Goal: Task Accomplishment & Management: Manage account settings

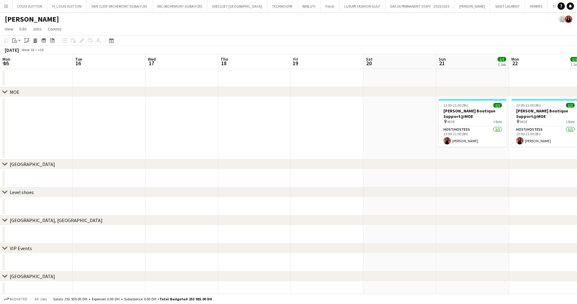
scroll to position [0, 202]
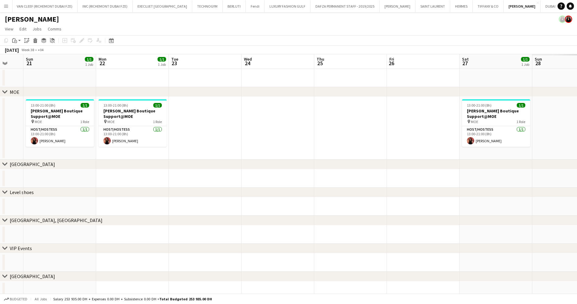
drag, startPoint x: 403, startPoint y: 149, endPoint x: 228, endPoint y: 154, distance: 175.0
click at [228, 154] on app-calendar-viewport "Thu 18 Fri 19 Sat 20 Sun 21 1/1 1 Job Mon 22 1/1 1 Job Tue 23 Wed 24 Thu 25 Fri…" at bounding box center [288, 176] width 577 height 245
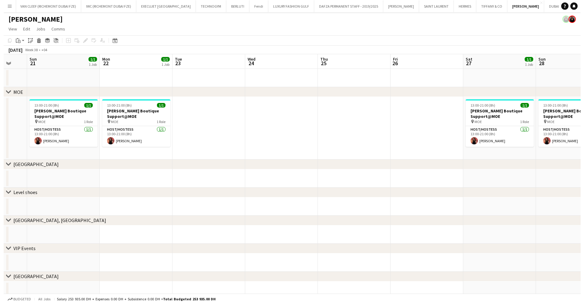
scroll to position [0, 200]
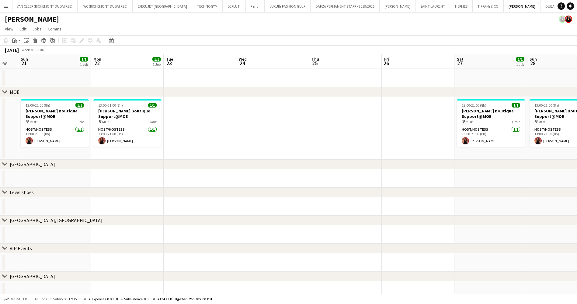
drag, startPoint x: 452, startPoint y: 148, endPoint x: 222, endPoint y: 166, distance: 231.1
click at [222, 166] on div "chevron-right MOE chevron-right Dubai Mall chevron-right Level shoes chevron-ri…" at bounding box center [288, 176] width 577 height 245
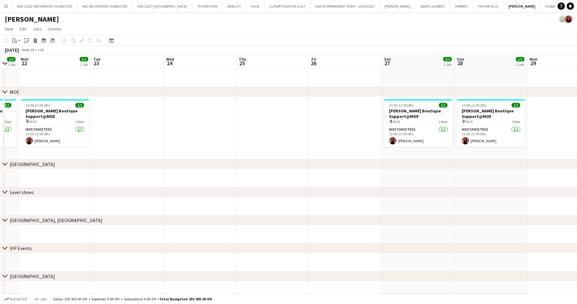
click at [6, 6] on app-icon "Menu" at bounding box center [6, 6] width 5 height 5
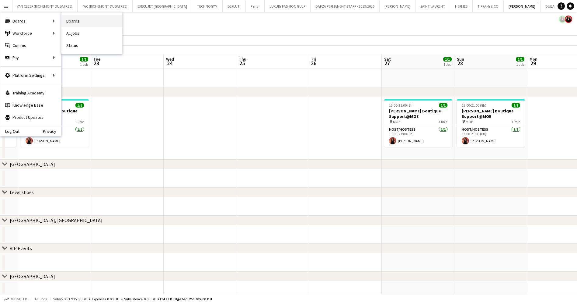
click at [69, 24] on link "Boards" at bounding box center [91, 21] width 61 height 12
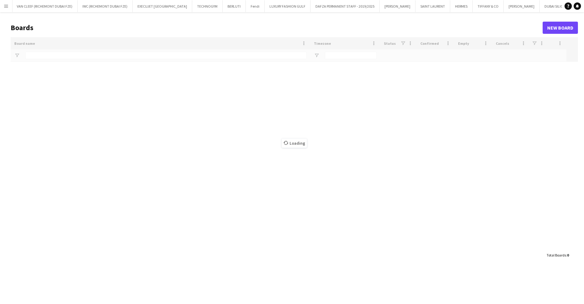
type input "***"
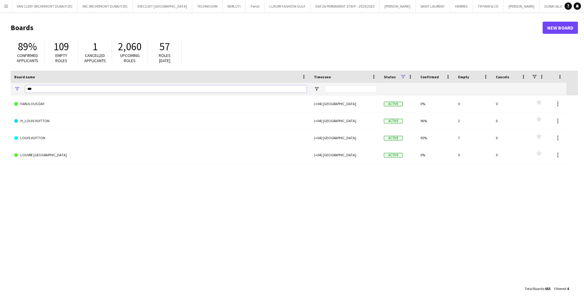
drag, startPoint x: 45, startPoint y: 89, endPoint x: 0, endPoint y: 90, distance: 45.4
click at [0, 90] on main "Boards New Board 89% Confirmed applicants 109 Empty roles 1 Cancelled applicant…" at bounding box center [292, 157] width 584 height 291
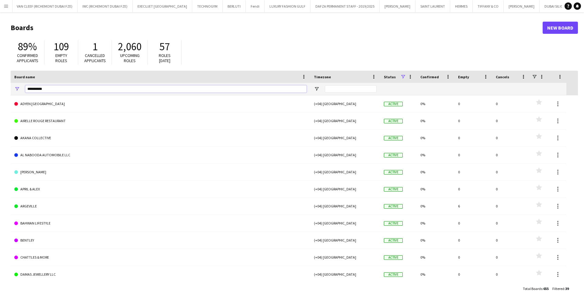
type input "**********"
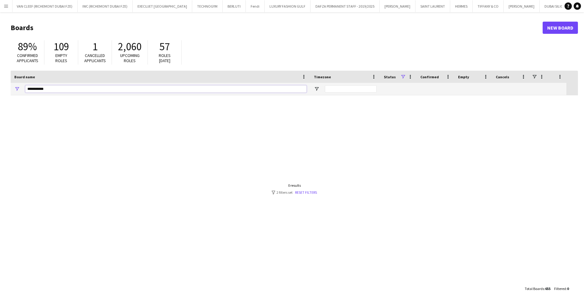
drag, startPoint x: 54, startPoint y: 86, endPoint x: 0, endPoint y: 90, distance: 53.7
click at [0, 90] on main "Boards New Board 89% Confirmed applicants 109 Empty roles 1 Cancelled applicant…" at bounding box center [292, 157] width 584 height 291
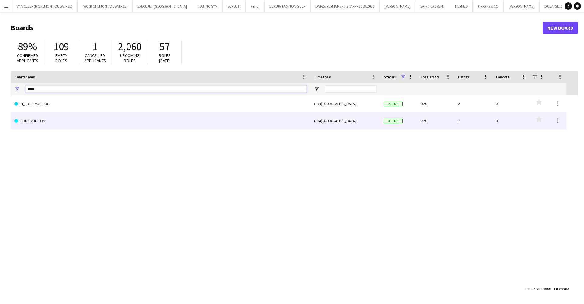
type input "*****"
click at [54, 122] on link "LOUIS VUITTON" at bounding box center [160, 120] width 292 height 17
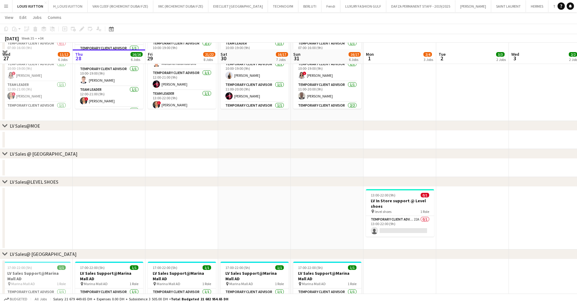
scroll to position [548, 0]
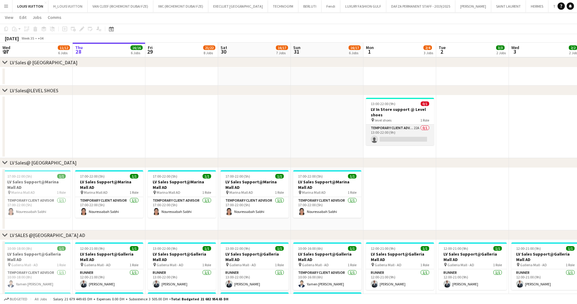
click at [386, 134] on app-card-role "Temporary Client Advisor 22A 0/1 13:00-22:00 (9h) single-neutral-actions" at bounding box center [400, 134] width 68 height 21
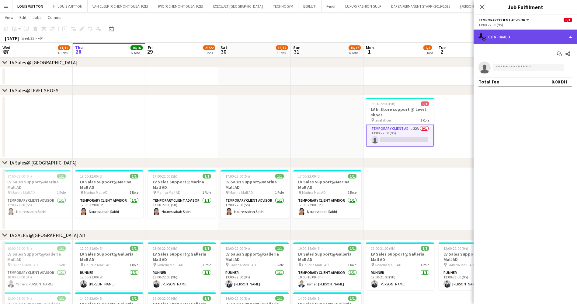
click at [536, 30] on div "single-neutral-actions-check-2 Confirmed" at bounding box center [525, 37] width 103 height 15
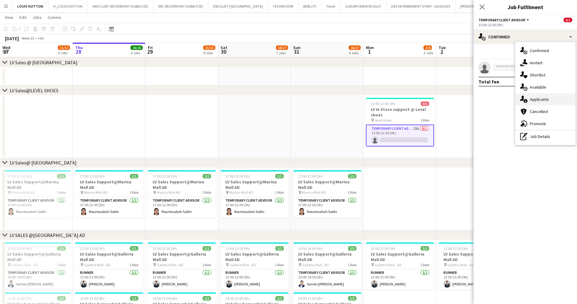
click at [537, 99] on div "single-neutral-actions-information Applicants" at bounding box center [546, 99] width 60 height 12
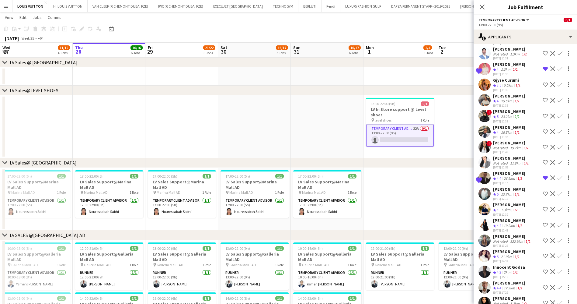
scroll to position [91, 0]
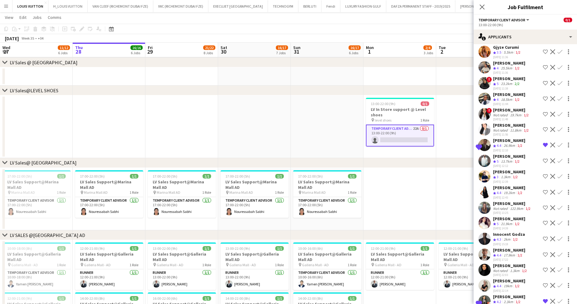
click at [505, 164] on div "13.7km" at bounding box center [507, 161] width 14 height 5
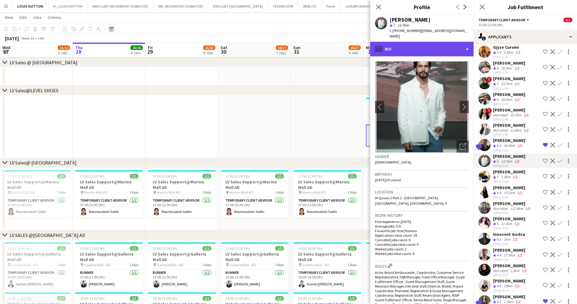
click at [429, 45] on div "profile Bio" at bounding box center [421, 49] width 103 height 15
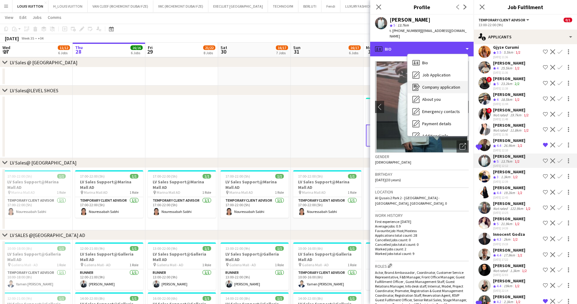
scroll to position [45, 0]
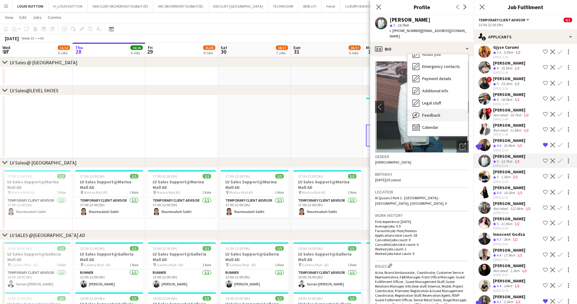
click at [438, 112] on span "Feedback" at bounding box center [431, 114] width 18 height 5
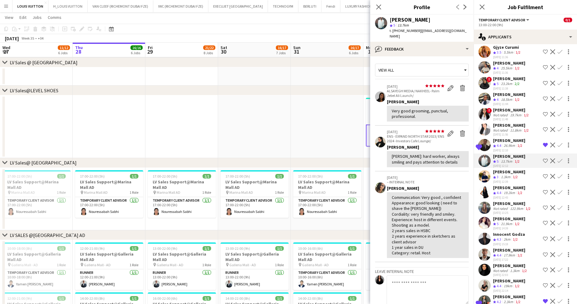
click at [543, 163] on app-icon "Shortlist crew" at bounding box center [545, 160] width 5 height 5
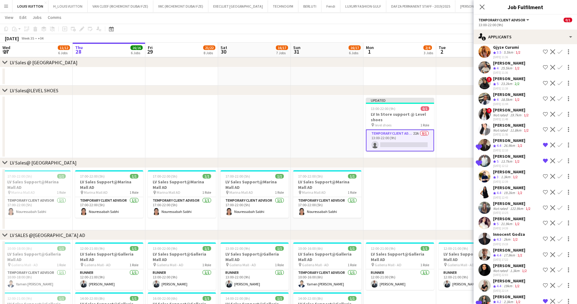
scroll to position [133, 0]
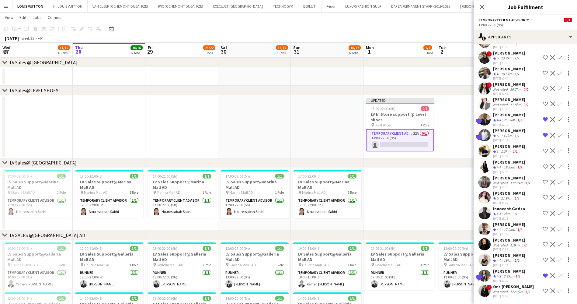
click at [543, 137] on app-icon "Remove crew from shortlist" at bounding box center [545, 135] width 5 height 5
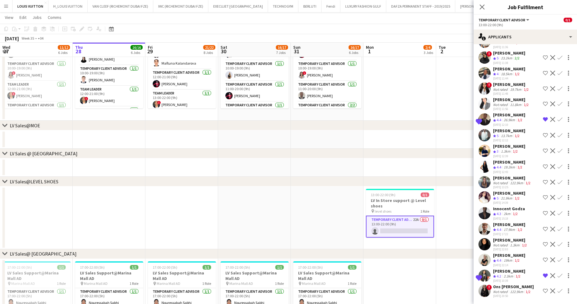
scroll to position [456, 0]
click at [517, 289] on div "Ons [PERSON_NAME]" at bounding box center [513, 286] width 41 height 5
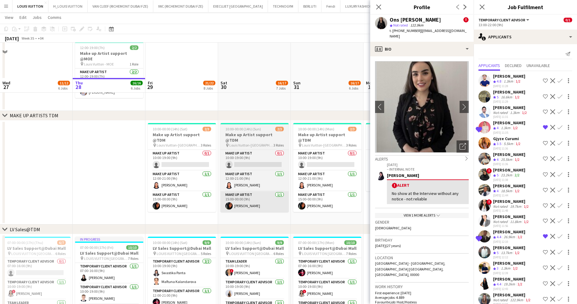
scroll to position [228, 0]
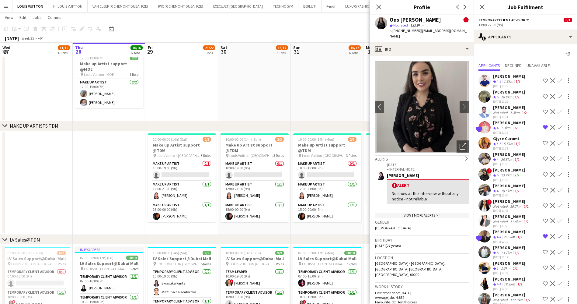
click at [255, 93] on app-date-cell at bounding box center [254, 86] width 73 height 72
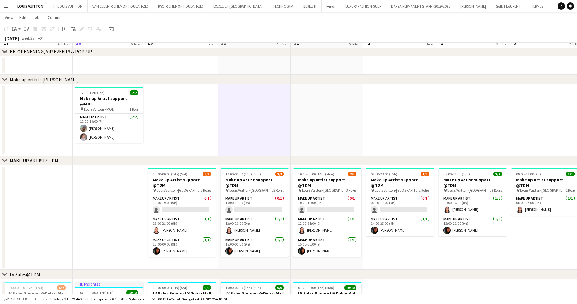
scroll to position [183, 0]
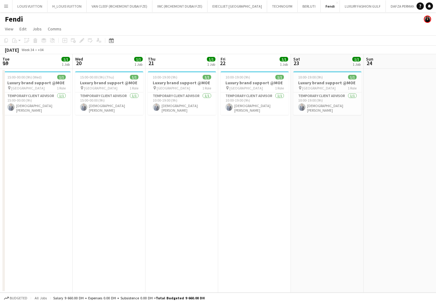
scroll to position [0, 127]
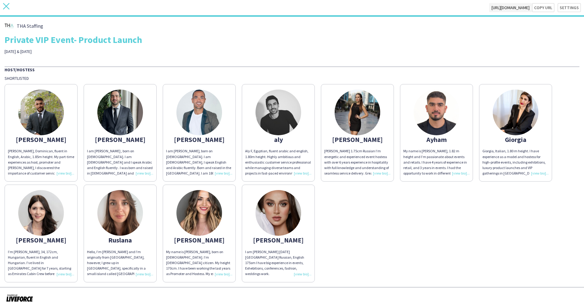
click at [5, 8] on icon at bounding box center [6, 6] width 6 height 6
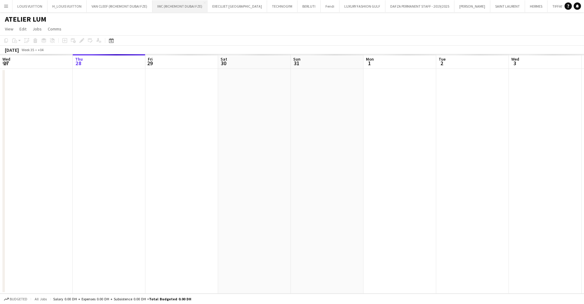
scroll to position [0, 105]
click at [10, 6] on button "Menu" at bounding box center [6, 6] width 12 height 12
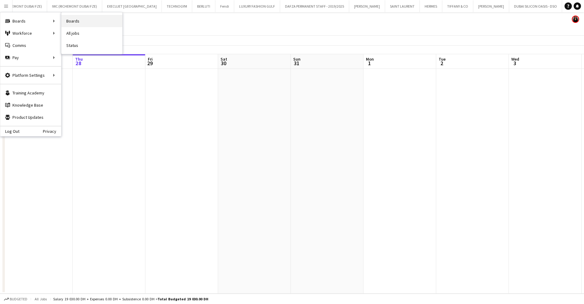
click at [88, 21] on link "Boards" at bounding box center [91, 21] width 61 height 12
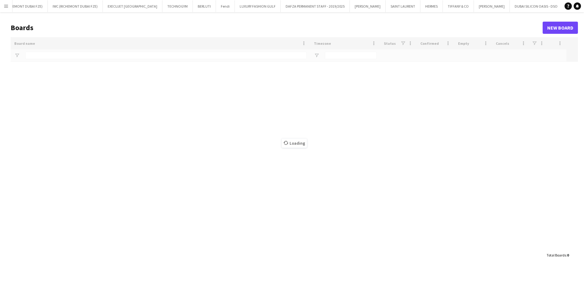
type input "*****"
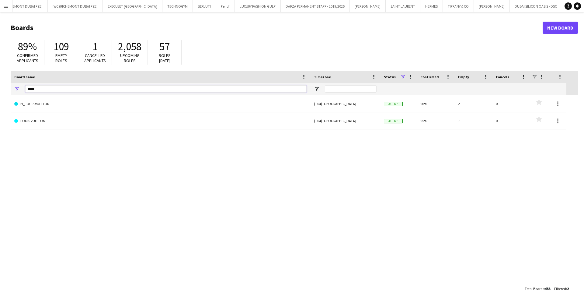
drag, startPoint x: 40, startPoint y: 90, endPoint x: 0, endPoint y: 85, distance: 39.9
click at [0, 85] on main "Boards New Board 89% Confirmed applicants 109 Empty roles 1 Cancelled applicant…" at bounding box center [292, 157] width 584 height 291
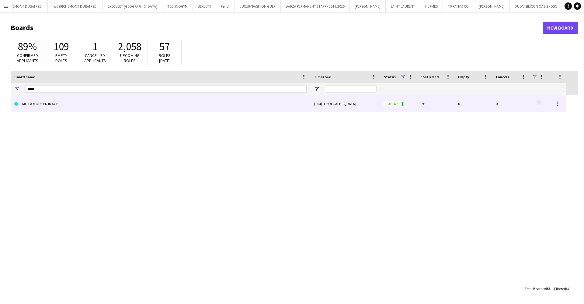
type input "*****"
click at [41, 106] on link "LMI - LA MODE EN IMAGE" at bounding box center [160, 103] width 292 height 17
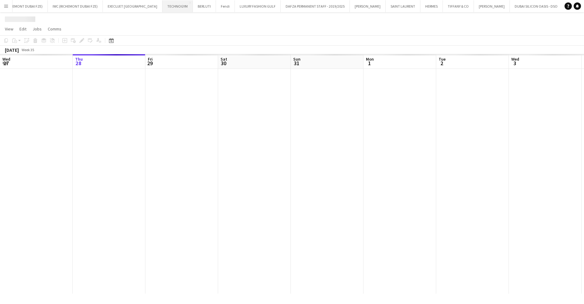
scroll to position [0, 153]
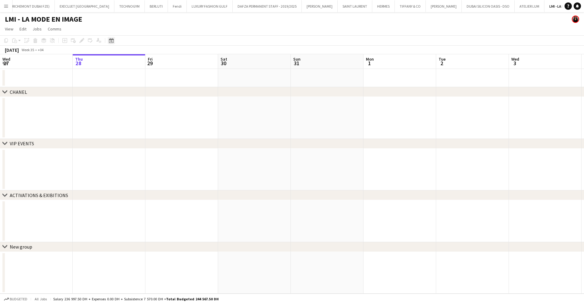
click at [113, 40] on icon "Date picker" at bounding box center [111, 40] width 5 height 5
click at [151, 60] on span "Previous month" at bounding box center [148, 61] width 12 height 12
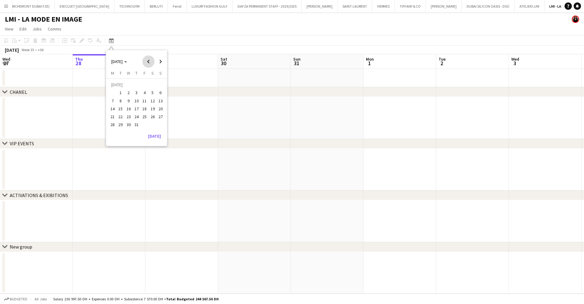
click at [148, 60] on span "Previous month" at bounding box center [148, 61] width 12 height 12
click at [147, 59] on span "Previous month" at bounding box center [148, 61] width 12 height 12
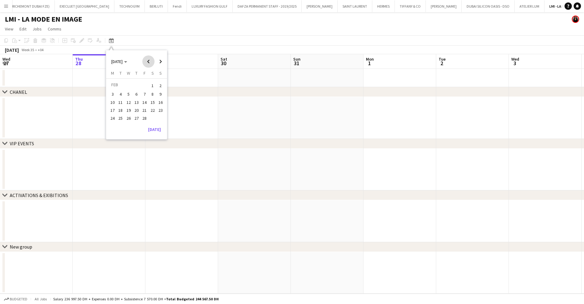
click at [147, 59] on span "Previous month" at bounding box center [148, 61] width 12 height 12
click at [145, 82] on span "1" at bounding box center [144, 85] width 7 height 9
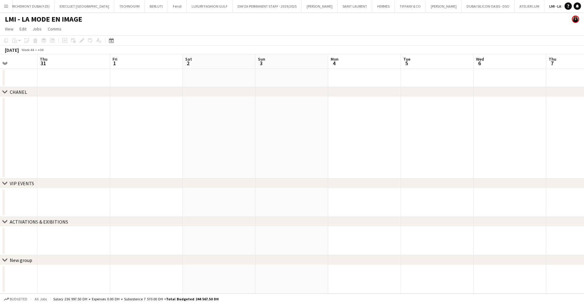
drag, startPoint x: 207, startPoint y: 211, endPoint x: 135, endPoint y: 148, distance: 96.0
click at [135, 148] on app-date-cell at bounding box center [146, 138] width 73 height 82
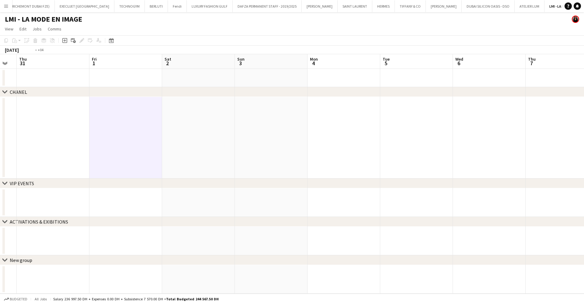
click at [0, 147] on app-calendar-viewport "Mon 28 Tue 29 Wed 30 Thu 31 Fri 1 Sat 2 Sun 3 Mon 4 Tue 5 Wed 6 Thu 7 Fri 8 2/2…" at bounding box center [292, 173] width 584 height 239
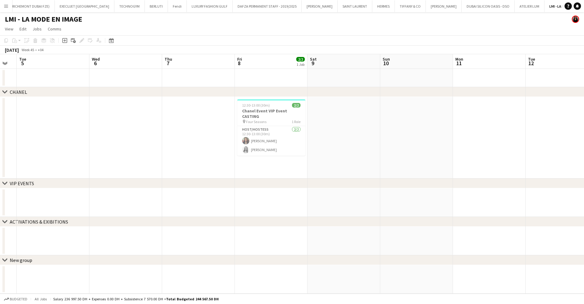
click at [287, 135] on app-calendar-viewport "Sat 2 Sun 3 Mon 4 Tue 5 Wed 6 Thu 7 Fri 8 2/2 1 Job Sat 9 Sun 10 Mon 11 Tue 12 …" at bounding box center [292, 173] width 584 height 239
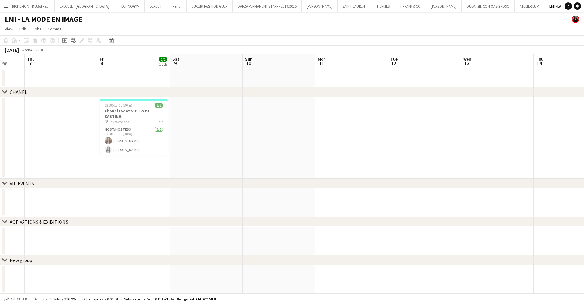
drag, startPoint x: 212, startPoint y: 142, endPoint x: 187, endPoint y: 141, distance: 25.6
click at [160, 142] on app-calendar-viewport "Mon 4 Tue 5 Wed 6 Thu 7 Fri 8 2/2 1 Job Sat 9 Sun 10 Mon 11 Tue 12 Wed 13 Thu 1…" at bounding box center [292, 173] width 584 height 239
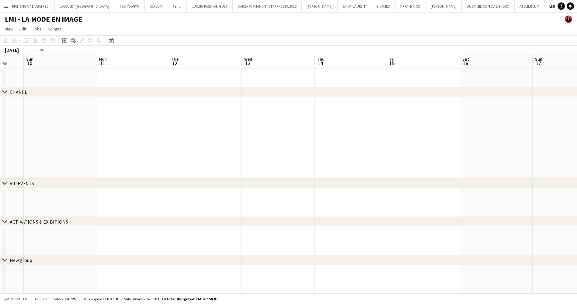
click at [140, 151] on app-calendar-viewport "Thu 7 Fri 8 2/2 1 Job Sat 9 Sun 10 Mon 11 Tue 12 Wed 13 Thu 14 Fri 15 Sat 16 Su…" at bounding box center [288, 173] width 577 height 239
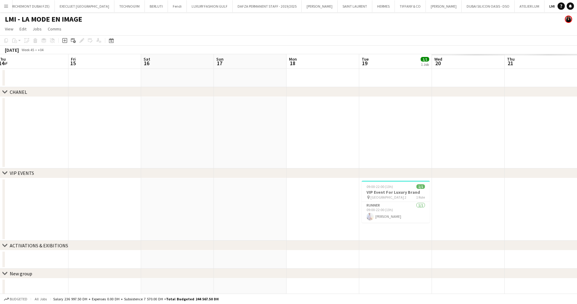
click at [13, 138] on app-calendar-viewport "Tue 12 Wed 13 Thu 14 Fri 15 Sat 16 Sun 17 Mon 18 Tue 19 1/1 1 Job Wed 20 Thu 21…" at bounding box center [288, 175] width 577 height 242
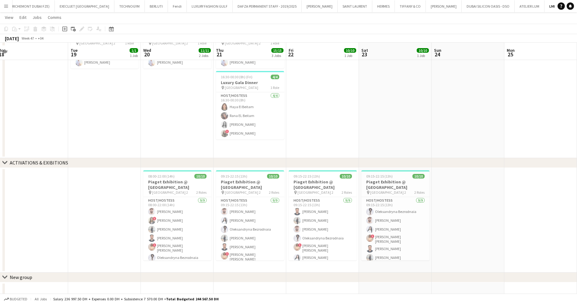
scroll to position [160, 0]
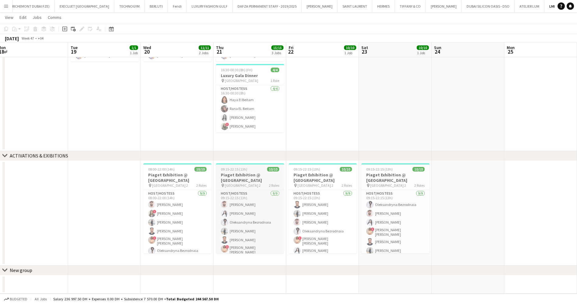
click at [239, 175] on h3 "Piaget Exhibition @ Emirates Palace" at bounding box center [250, 177] width 68 height 11
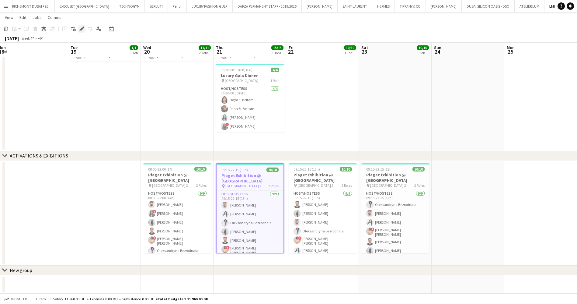
click at [85, 29] on div "Edit" at bounding box center [81, 28] width 7 height 7
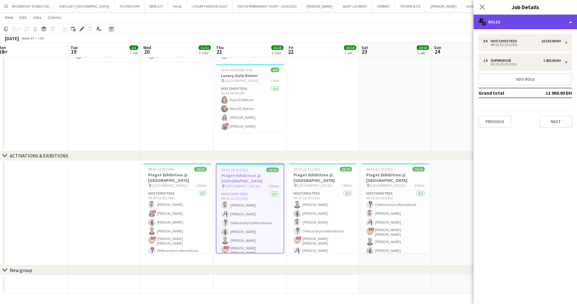
click at [526, 17] on div "multiple-users-add Roles" at bounding box center [525, 22] width 103 height 15
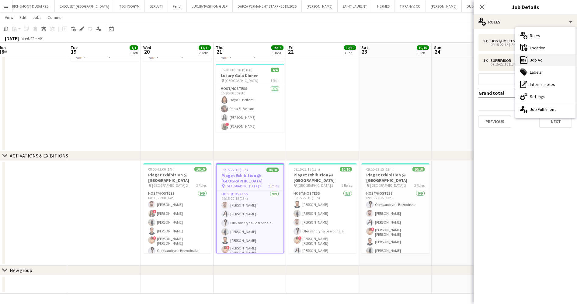
click at [547, 64] on div "ads-window Job Ad" at bounding box center [546, 60] width 60 height 12
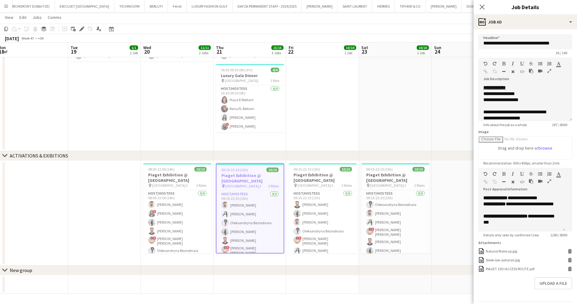
click at [244, 173] on h3 "Piaget Exhibition @ Emirates Palace" at bounding box center [250, 178] width 67 height 11
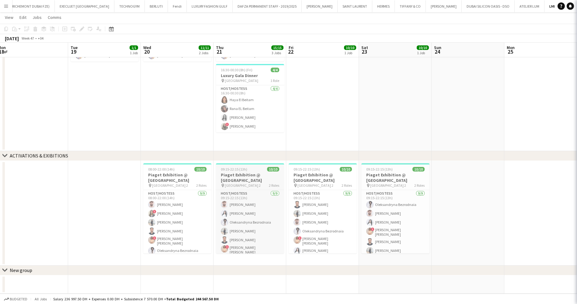
click at [244, 173] on h3 "Piaget Exhibition @ Emirates Palace" at bounding box center [250, 177] width 68 height 11
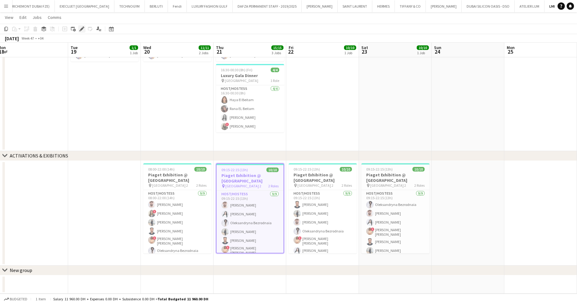
click at [81, 30] on icon at bounding box center [81, 28] width 3 height 3
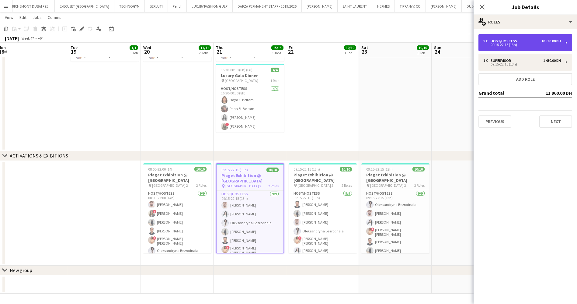
click at [504, 43] on div "09:15-22:15 (13h)" at bounding box center [523, 44] width 78 height 3
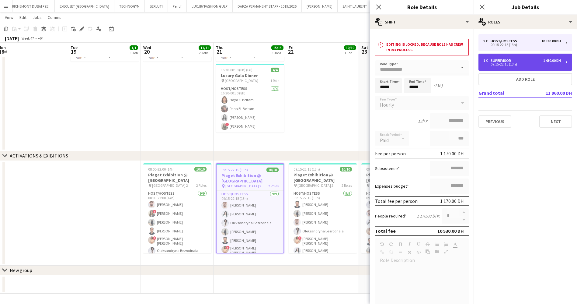
click at [493, 64] on div "09:15-22:15 (13h)" at bounding box center [523, 64] width 78 height 3
type input "**********"
type input "*********"
type input "*"
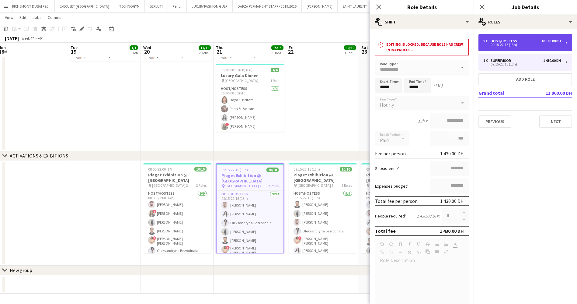
click at [498, 45] on div "09:15-22:15 (13h)" at bounding box center [523, 44] width 78 height 3
type input "**********"
type input "********"
type input "*"
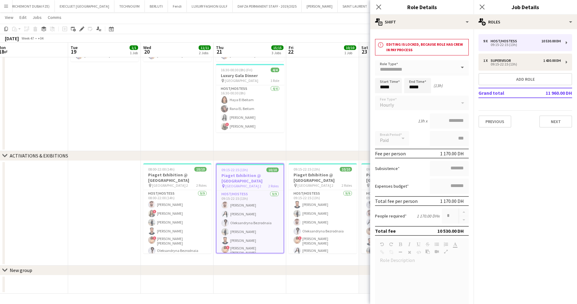
drag, startPoint x: 308, startPoint y: 113, endPoint x: 355, endPoint y: 98, distance: 49.5
click at [308, 113] on app-date-cell at bounding box center [322, 84] width 73 height 134
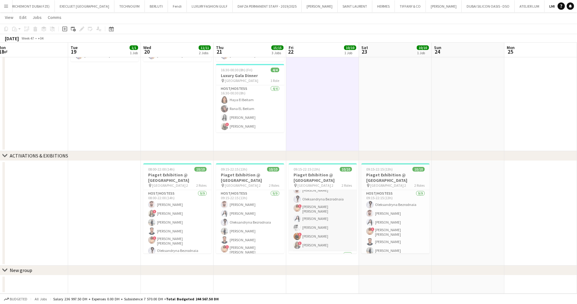
click at [339, 211] on app-card-role "Host/Hostess 9/9 09:15-22:15 (13h) Ibrahim El Banna Reham Amara Daniel Rasheed …" at bounding box center [323, 204] width 68 height 93
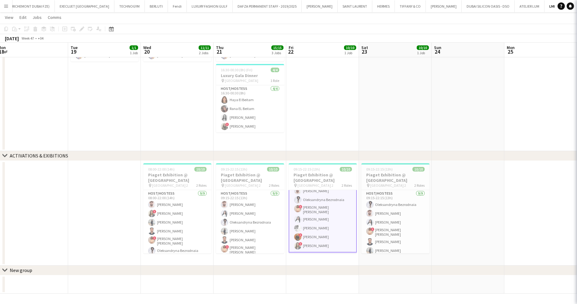
scroll to position [33, 0]
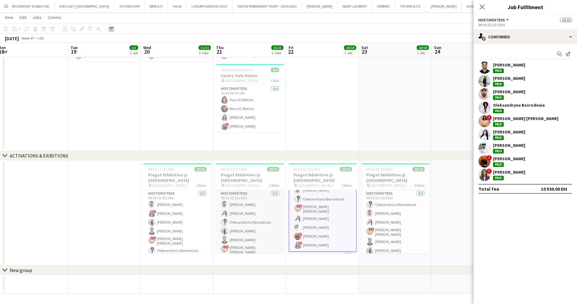
click at [247, 238] on app-card-role "Host/Hostess 9/9 09:15-22:15 (13h) Daniel Rasheed Ghada Butros Oleksandryna Bez…" at bounding box center [250, 236] width 68 height 93
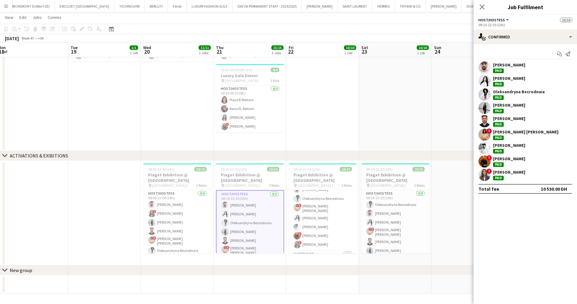
scroll to position [32, 0]
click at [191, 237] on app-card-role "Host/Hostess 9/9 08:00-22:00 (14h) Daniel Rasheed ! Diala Kassab Reham Amara Ib…" at bounding box center [177, 236] width 68 height 93
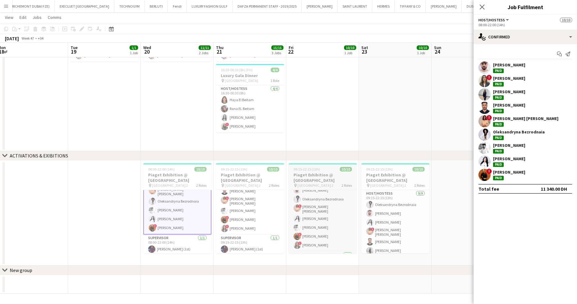
scroll to position [49, 0]
click at [174, 164] on app-job-card "08:00-22:00 (14h) 10/10 Piaget Exhibition @ Emirates Palace pin Emirates Palace…" at bounding box center [177, 208] width 68 height 90
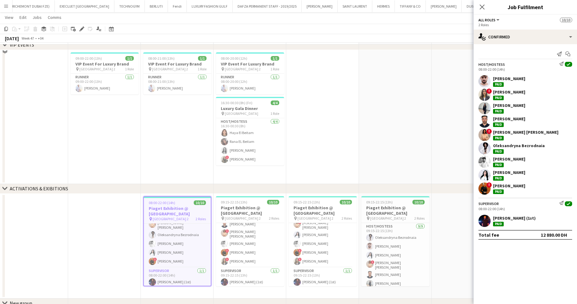
scroll to position [115, 0]
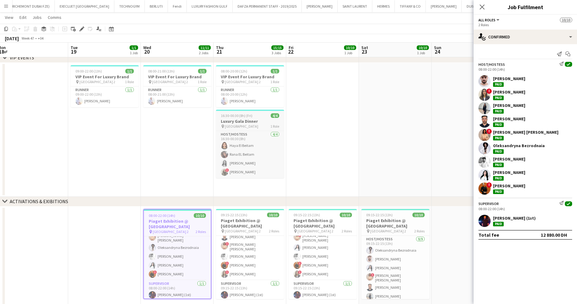
click at [238, 121] on h3 "Luxury Gala Dinner" at bounding box center [250, 120] width 68 height 5
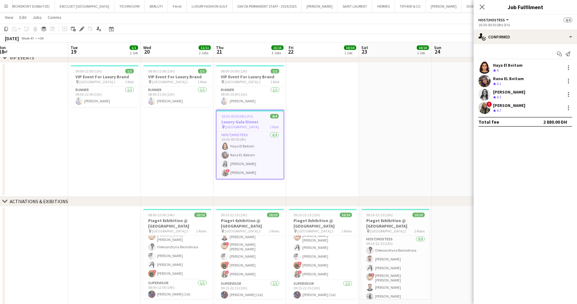
scroll to position [49, 0]
click at [79, 27] on div "Edit" at bounding box center [81, 28] width 7 height 7
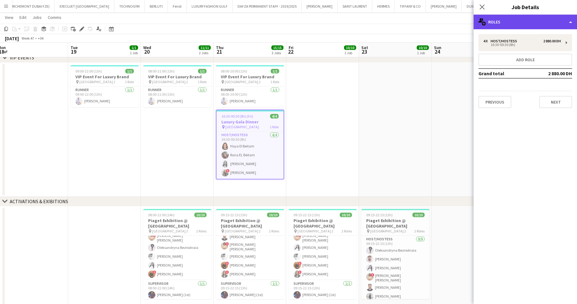
click at [500, 24] on div "multiple-users-add Roles" at bounding box center [525, 22] width 103 height 15
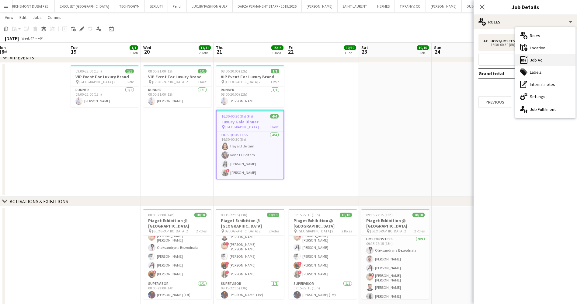
click at [541, 61] on div "ads-window Job Ad" at bounding box center [546, 60] width 60 height 12
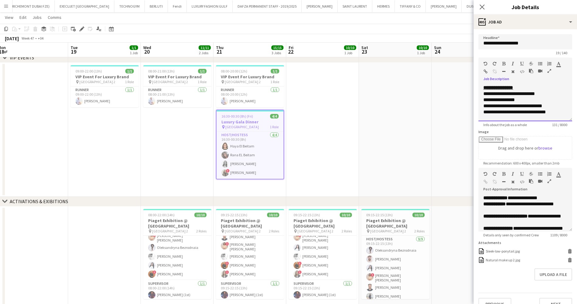
drag, startPoint x: 499, startPoint y: 106, endPoint x: 568, endPoint y: 120, distance: 70.2
click at [568, 120] on form "**********" at bounding box center [525, 172] width 103 height 276
copy div "**********"
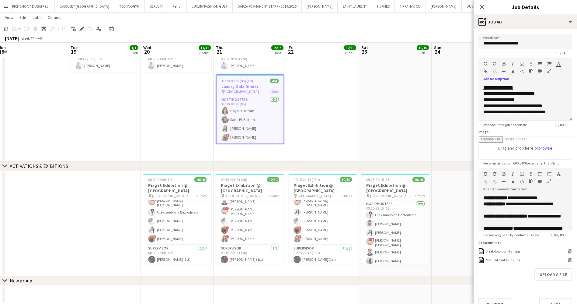
scroll to position [160, 0]
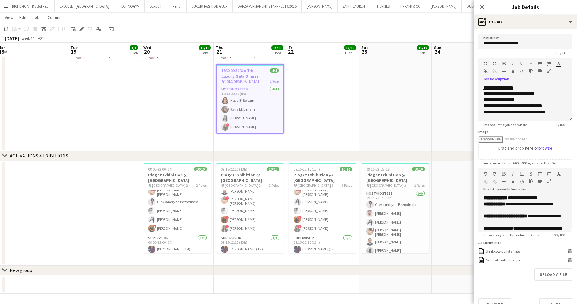
click at [492, 90] on u "**********" at bounding box center [499, 87] width 30 height 5
drag, startPoint x: 482, startPoint y: 93, endPoint x: 572, endPoint y: 123, distance: 95.3
click at [572, 123] on mat-expansion-panel "**********" at bounding box center [525, 166] width 103 height 275
copy div "**********"
click at [186, 173] on h3 "Piaget Exhibition @ Emirates Palace" at bounding box center [177, 177] width 68 height 11
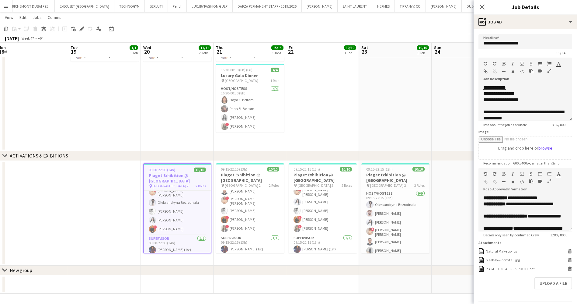
type input "**********"
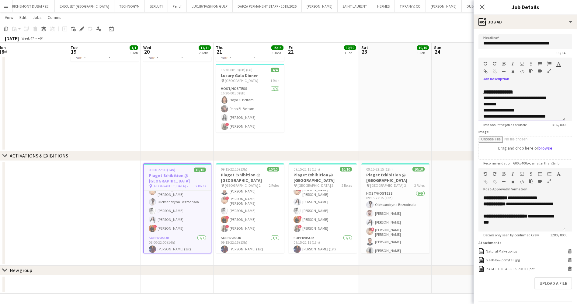
scroll to position [43, 0]
drag, startPoint x: 519, startPoint y: 112, endPoint x: 481, endPoint y: 98, distance: 40.7
click at [481, 98] on div "**********" at bounding box center [522, 103] width 87 height 37
copy div "**********"
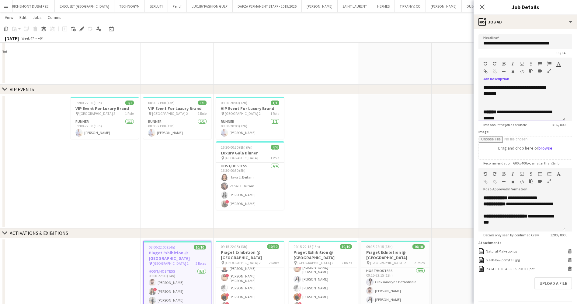
scroll to position [115, 0]
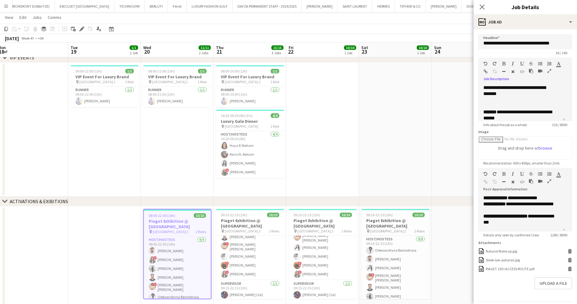
drag, startPoint x: 436, startPoint y: 123, endPoint x: 335, endPoint y: 133, distance: 101.5
click at [335, 133] on app-calendar-viewport "Sat 16 Sun 17 Mon 18 Tue 19 1/1 1 Job Wed 20 11/11 2 Jobs Thu 21 15/15 3 Jobs F…" at bounding box center [288, 124] width 577 height 430
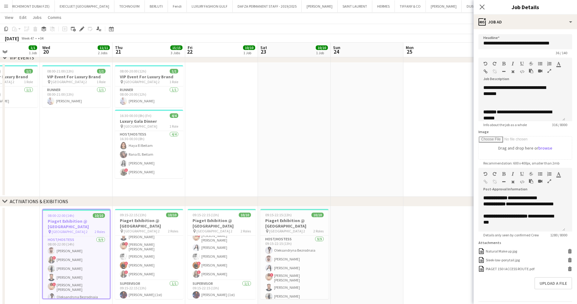
scroll to position [0, 183]
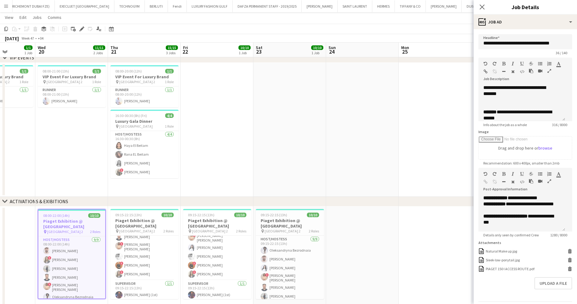
drag, startPoint x: 406, startPoint y: 150, endPoint x: 255, endPoint y: 150, distance: 150.3
click at [255, 150] on app-calendar-viewport "Sun 17 Mon 18 Tue 19 1/1 1 Job Wed 20 11/11 2 Jobs Thu 21 15/15 3 Jobs Fri 22 1…" at bounding box center [288, 124] width 577 height 430
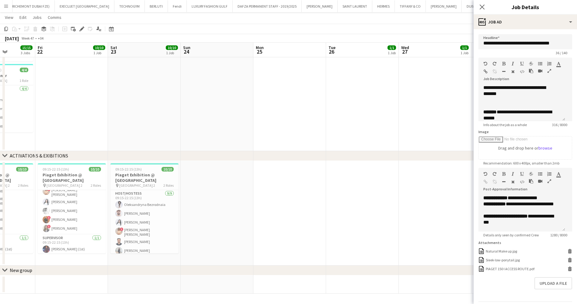
scroll to position [0, 134]
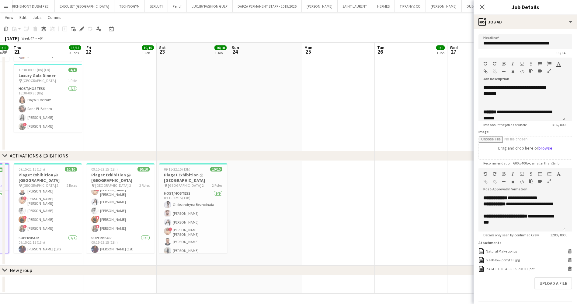
drag, startPoint x: 250, startPoint y: 202, endPoint x: 372, endPoint y: 212, distance: 121.8
click at [372, 212] on app-calendar-viewport "Tue 19 1/1 1 Job Wed 20 11/11 2 Jobs Thu 21 15/15 3 Jobs Fri 22 10/10 1 Job Sat…" at bounding box center [288, 78] width 577 height 430
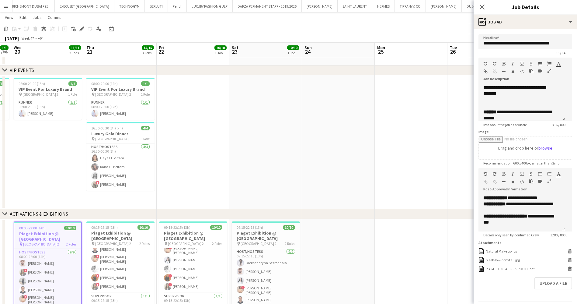
scroll to position [137, 0]
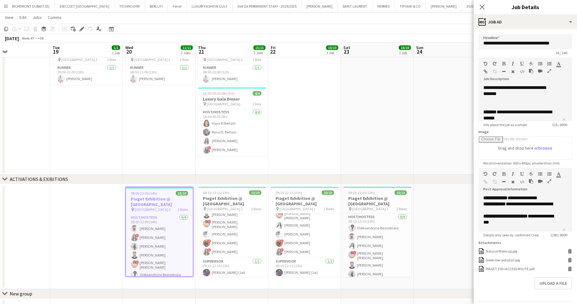
drag, startPoint x: 88, startPoint y: 144, endPoint x: 195, endPoint y: 149, distance: 107.2
click at [195, 149] on app-calendar-viewport "Sat 16 Sun 17 Mon 18 Tue 19 1/1 1 Job Wed 20 11/11 2 Jobs Thu 21 15/15 3 Jobs F…" at bounding box center [288, 102] width 577 height 430
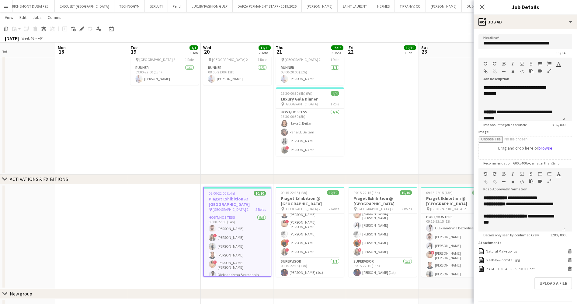
drag, startPoint x: 192, startPoint y: 147, endPoint x: 287, endPoint y: 155, distance: 95.3
click at [287, 155] on app-calendar-viewport "Fri 15 Sat 16 Sun 17 Mon 18 Tue 19 1/1 1 Job Wed 20 11/11 2 Jobs Thu 21 15/15 3…" at bounding box center [288, 102] width 577 height 430
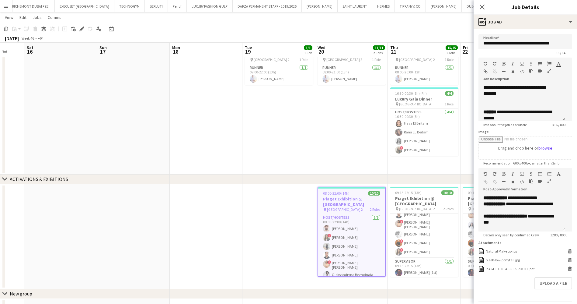
drag, startPoint x: 287, startPoint y: 155, endPoint x: 174, endPoint y: 161, distance: 112.5
click at [174, 161] on app-calendar-viewport "Wed 13 Thu 14 Fri 15 Sat 16 Sun 17 Mon 18 Tue 19 1/1 1 Job Wed 20 11/11 2 Jobs …" at bounding box center [288, 102] width 577 height 430
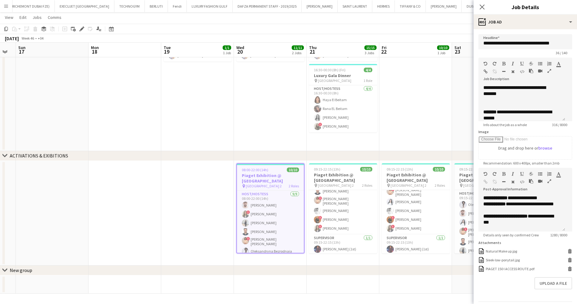
scroll to position [0, 185]
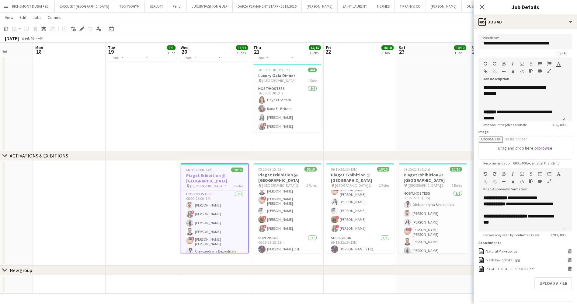
drag, startPoint x: 353, startPoint y: 223, endPoint x: 297, endPoint y: 223, distance: 56.0
click at [297, 223] on app-calendar-viewport "Fri 15 Sat 16 Sun 17 Mon 18 Tue 19 1/1 1 Job Wed 20 11/11 2 Jobs Thu 21 15/15 3…" at bounding box center [288, 78] width 577 height 430
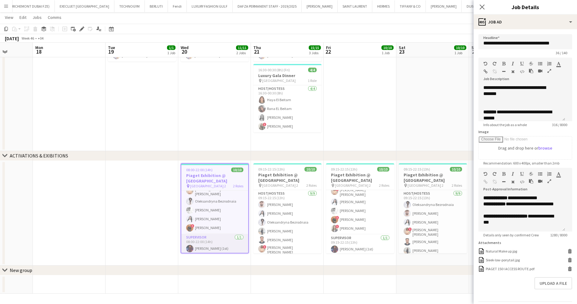
click at [225, 241] on app-card-role "Supervisor 1/1 08:00-22:00 (14h) Mohamed Ali Diab (1st)" at bounding box center [214, 244] width 67 height 21
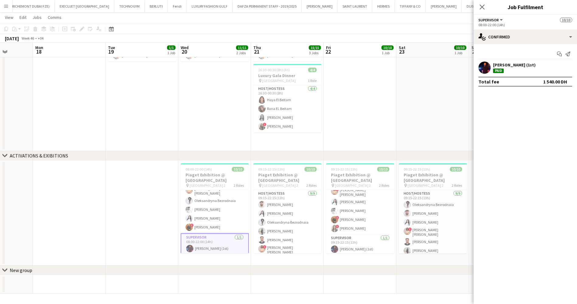
click at [204, 173] on h3 "Piaget Exhibition @ Emirates Palace" at bounding box center [215, 177] width 68 height 11
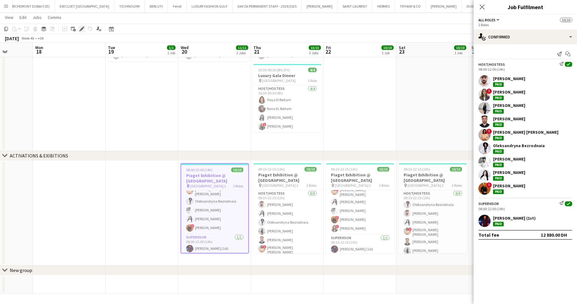
click at [83, 28] on icon at bounding box center [81, 28] width 3 height 3
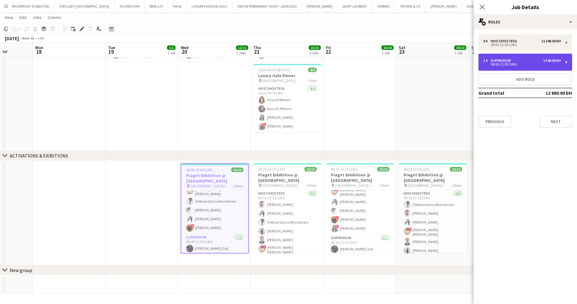
click at [516, 60] on div "1 x Supervisor 1 540.00 DH" at bounding box center [523, 60] width 78 height 4
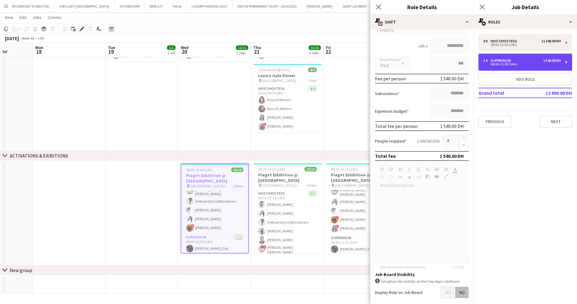
scroll to position [0, 0]
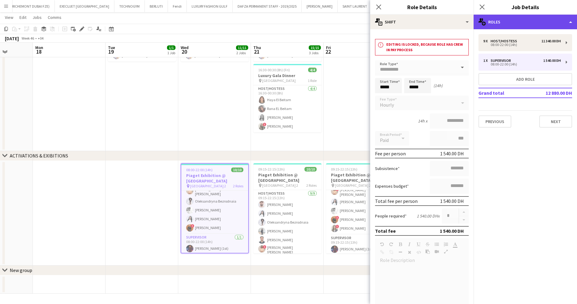
click at [540, 18] on div "multiple-users-add Roles" at bounding box center [525, 22] width 103 height 15
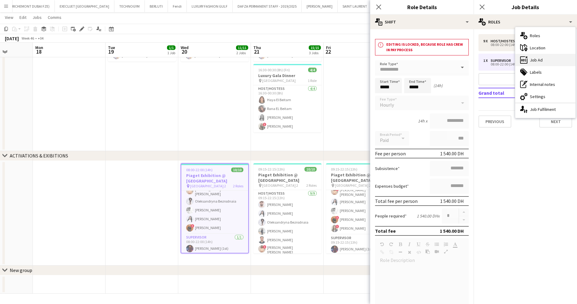
click at [546, 60] on div "ads-window Job Ad" at bounding box center [546, 60] width 60 height 12
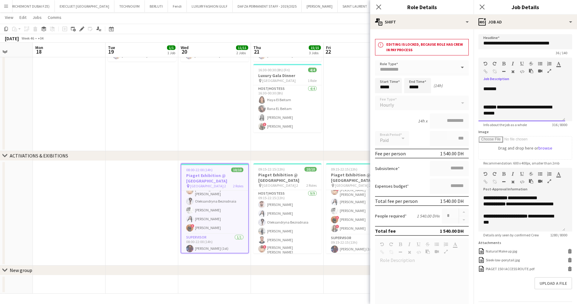
scroll to position [66, 0]
click at [347, 123] on app-date-cell at bounding box center [360, 84] width 73 height 134
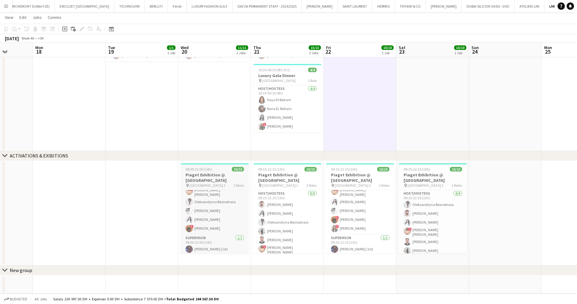
scroll to position [0, 0]
click at [220, 199] on app-card-role "Host/Hostess 9/9 08:00-22:00 (14h) Daniel Rasheed ! Diala Kassab Reham Amara Ib…" at bounding box center [215, 236] width 68 height 93
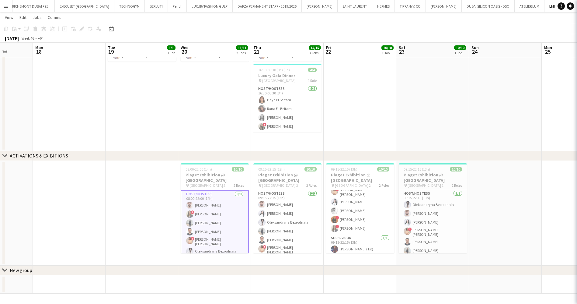
scroll to position [0, 186]
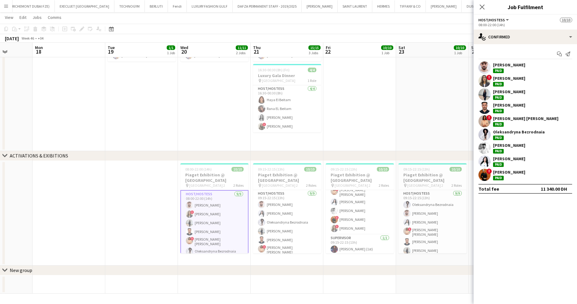
click at [439, 30] on app-toolbar "Copy Paste Paste Ctrl+V Paste with crew Ctrl+Shift+V Paste linked Job Delete Gr…" at bounding box center [288, 29] width 577 height 10
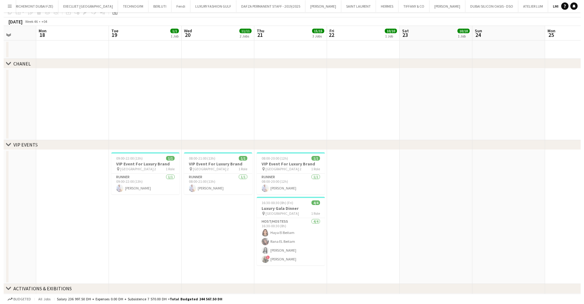
scroll to position [0, 0]
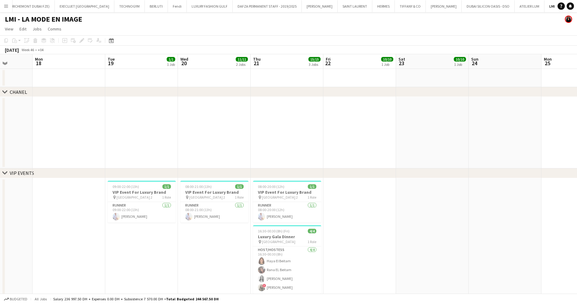
click at [7, 6] on app-icon "Menu" at bounding box center [6, 6] width 5 height 5
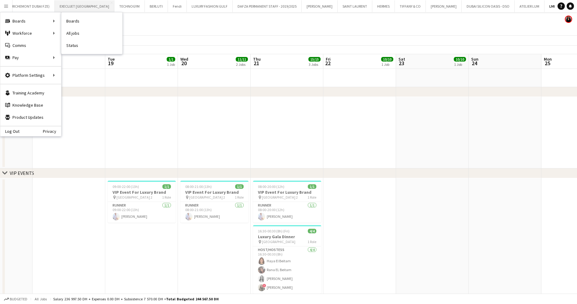
drag, startPoint x: 70, startPoint y: 23, endPoint x: 60, endPoint y: 2, distance: 23.6
click at [71, 23] on link "Boards" at bounding box center [91, 21] width 61 height 12
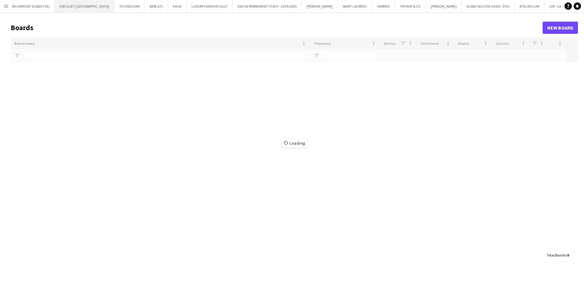
scroll to position [0, 152]
type input "*****"
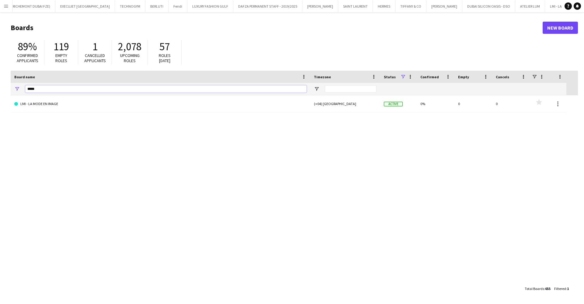
drag, startPoint x: 44, startPoint y: 90, endPoint x: 16, endPoint y: 90, distance: 28.3
click at [16, 90] on div "*****" at bounding box center [161, 89] width 300 height 12
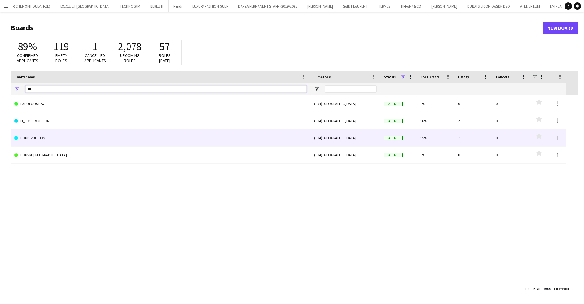
type input "***"
click at [43, 138] on link "LOUIS VUITTON" at bounding box center [160, 137] width 292 height 17
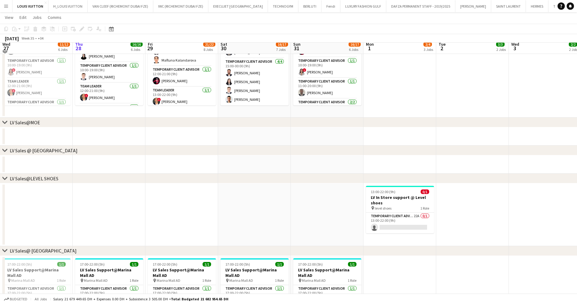
scroll to position [548, 0]
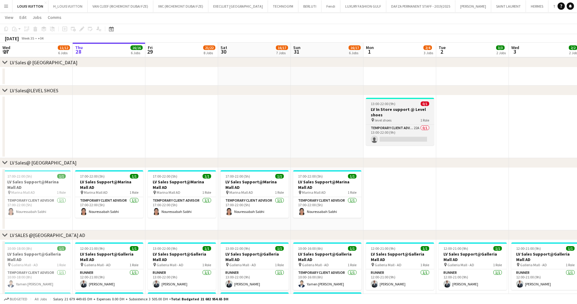
click at [406, 113] on h3 "LV In Store support @ Level shoes" at bounding box center [400, 112] width 68 height 11
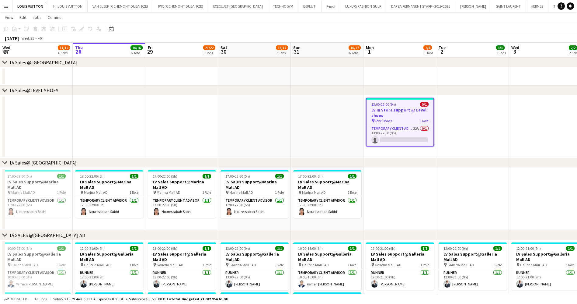
scroll to position [0, 146]
click at [79, 29] on div "Edit" at bounding box center [81, 28] width 7 height 7
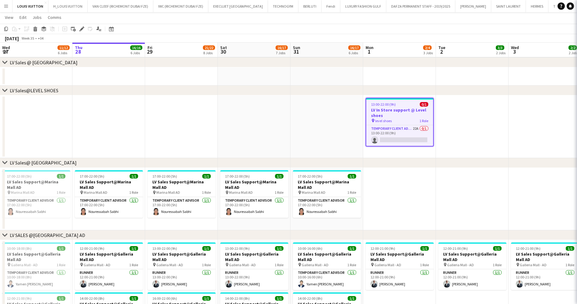
type input "**********"
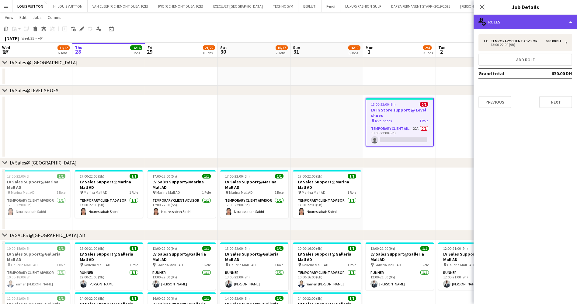
click at [510, 22] on div "multiple-users-add Roles" at bounding box center [525, 22] width 103 height 15
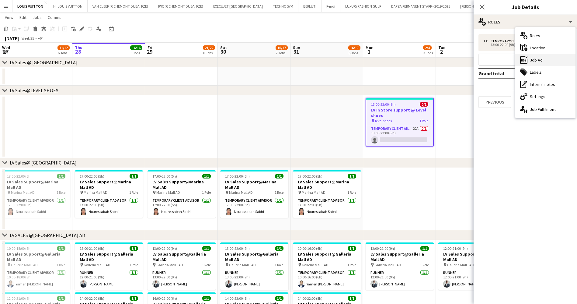
click at [539, 58] on div "ads-window Job Ad" at bounding box center [546, 60] width 60 height 12
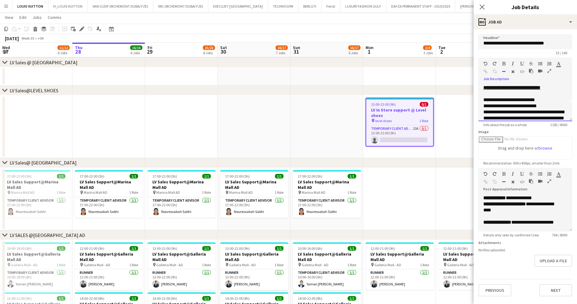
scroll to position [37, 0]
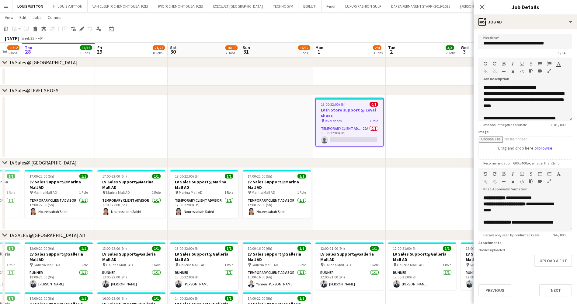
drag, startPoint x: 456, startPoint y: 128, endPoint x: 365, endPoint y: 129, distance: 91.3
click at [365, 129] on app-calendar-viewport "Mon 25 16/17 4 Jobs Tue 26 15/16 4 Jobs Wed 27 11/12 6 Jobs Thu 28 16/16 6 Jobs…" at bounding box center [288, 3] width 577 height 1055
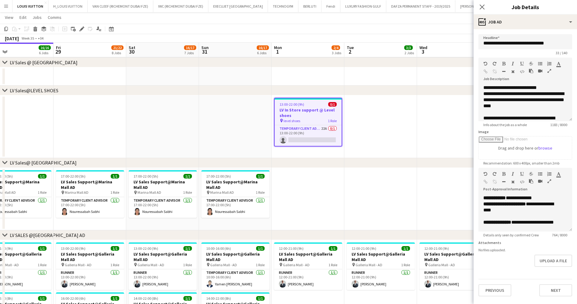
click at [316, 115] on h3 "LV In Store support @ Level shoes" at bounding box center [308, 112] width 67 height 11
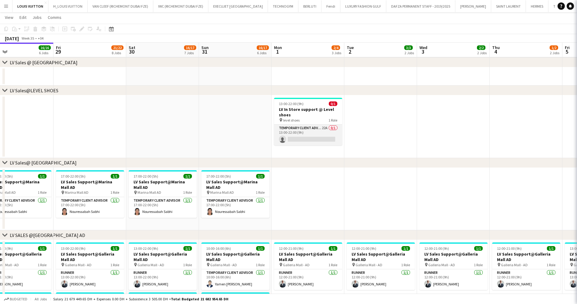
click at [316, 135] on app-card-role "Temporary Client Advisor 22A 0/1 13:00-22:00 (9h) single-neutral-actions" at bounding box center [308, 134] width 68 height 21
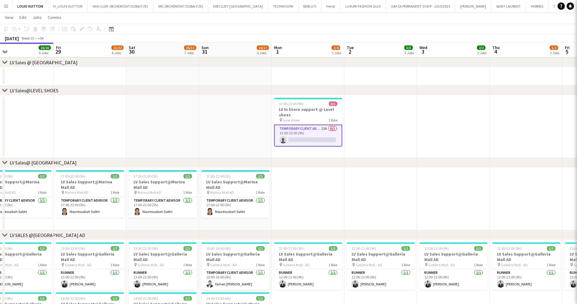
scroll to position [0, 238]
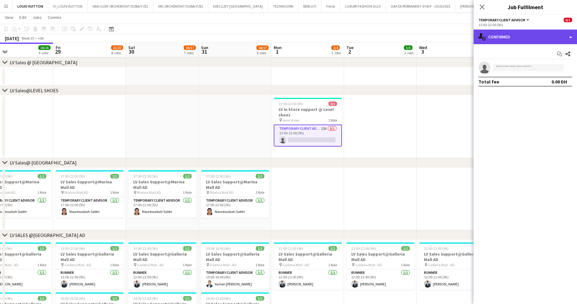
click at [537, 33] on div "single-neutral-actions-check-2 Confirmed" at bounding box center [525, 37] width 103 height 15
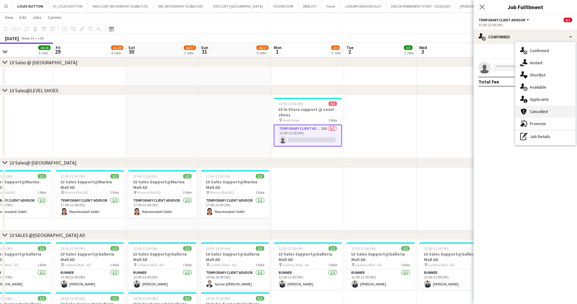
click at [545, 106] on div "cancellation Cancelled" at bounding box center [546, 111] width 60 height 12
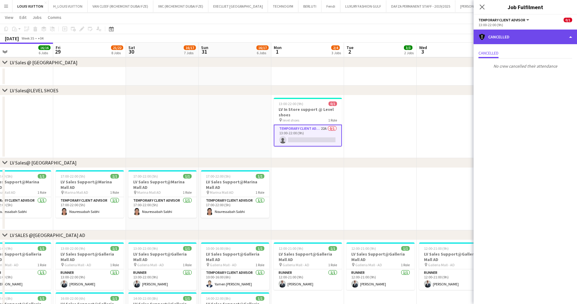
click at [529, 37] on div "cancellation Cancelled" at bounding box center [525, 37] width 103 height 15
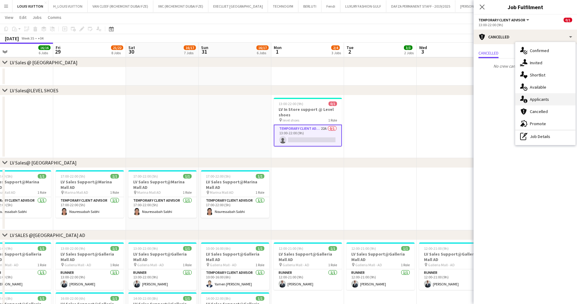
click at [548, 99] on div "single-neutral-actions-information Applicants" at bounding box center [546, 99] width 60 height 12
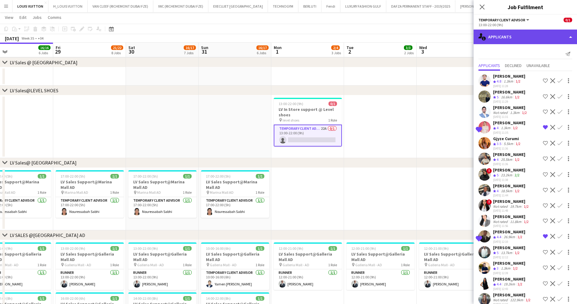
click at [499, 36] on div "single-neutral-actions-information Applicants" at bounding box center [525, 37] width 103 height 15
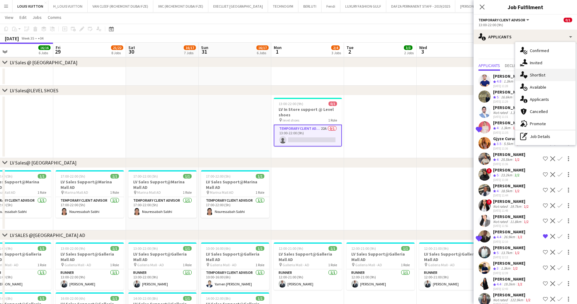
click at [534, 80] on div "single-neutral-actions-heart Shortlist" at bounding box center [546, 75] width 60 height 12
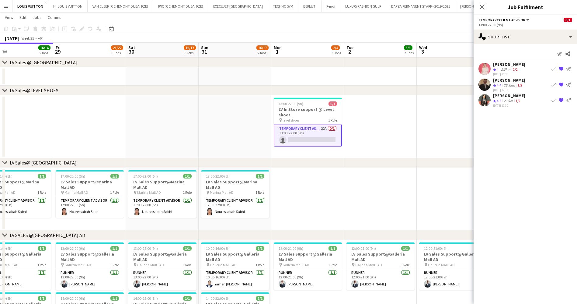
click at [555, 70] on app-icon "Book crew" at bounding box center [554, 68] width 5 height 5
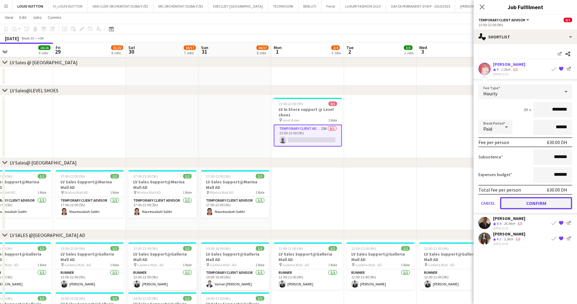
click at [546, 198] on button "Confirm" at bounding box center [536, 203] width 72 height 12
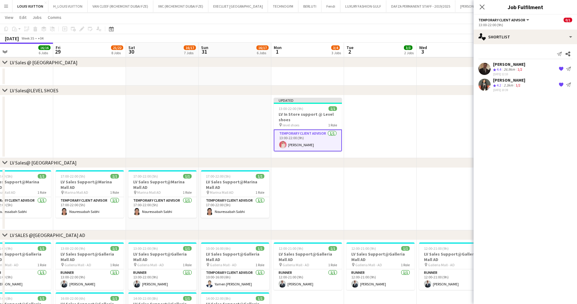
drag, startPoint x: 412, startPoint y: 23, endPoint x: 427, endPoint y: 22, distance: 15.2
click at [412, 23] on app-page-menu "View Day view expanded Day view collapsed Month view Date picker Jump to [DATE]…" at bounding box center [288, 18] width 577 height 12
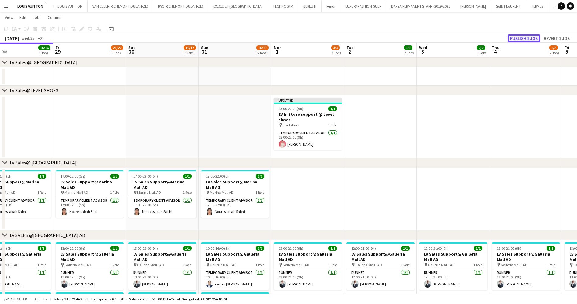
click at [516, 38] on button "Publish 1 job" at bounding box center [524, 38] width 33 height 8
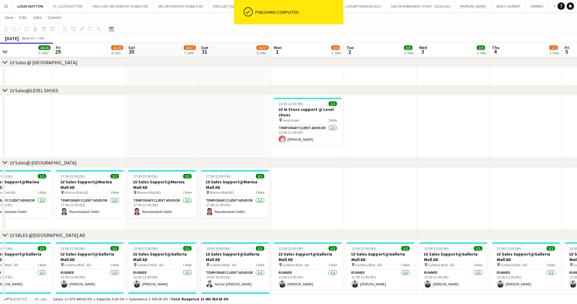
drag, startPoint x: 170, startPoint y: 126, endPoint x: 348, endPoint y: 127, distance: 177.7
click at [348, 127] on app-calendar-viewport "Mon 25 16/17 4 Jobs Tue 26 15/16 4 Jobs Wed 27 11/12 6 Jobs Thu 28 16/16 6 Jobs…" at bounding box center [288, 3] width 577 height 1055
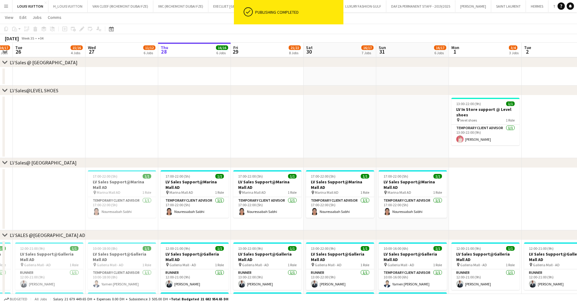
drag, startPoint x: 198, startPoint y: 113, endPoint x: 419, endPoint y: 124, distance: 221.5
click at [443, 124] on app-calendar-viewport "Sun 24 11/11 4 Jobs Mon 25 16/17 4 Jobs Tue 26 15/16 4 Jobs Wed 27 11/12 6 Jobs…" at bounding box center [288, 3] width 577 height 1055
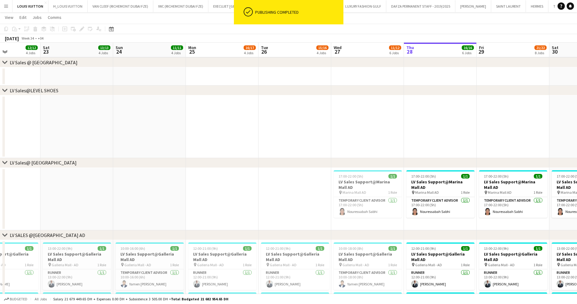
drag, startPoint x: 469, startPoint y: 136, endPoint x: 297, endPoint y: 125, distance: 172.3
click at [491, 137] on app-calendar-viewport "Wed 20 Thu 21 Fri 22 12/12 4 Jobs Sat 23 13/13 4 Jobs Sun 24 11/11 4 Jobs Mon 2…" at bounding box center [288, 3] width 577 height 1055
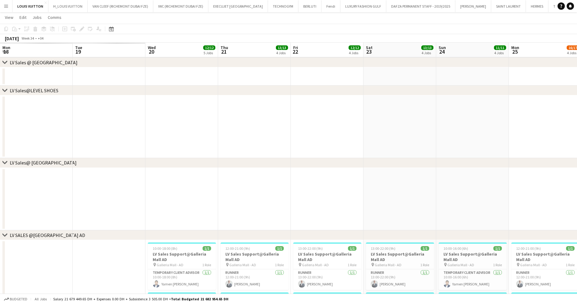
drag, startPoint x: 364, startPoint y: 123, endPoint x: 407, endPoint y: 133, distance: 44.4
click at [481, 132] on app-calendar-viewport "Sat 16 Sun 17 Mon 18 Tue 19 Wed 20 12/12 5 Jobs Thu 21 13/13 4 Jobs Fri 22 12/1…" at bounding box center [288, 3] width 577 height 1055
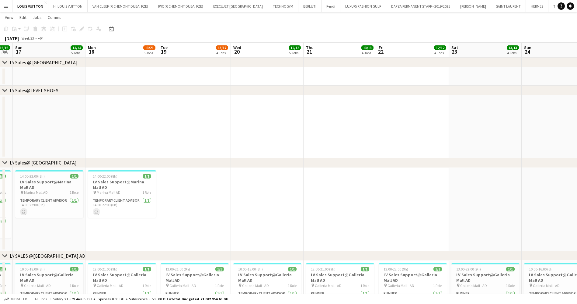
drag, startPoint x: 348, startPoint y: 114, endPoint x: 425, endPoint y: 121, distance: 77.7
click at [425, 121] on app-calendar-viewport "Thu 14 12/13 3 Jobs Fri 15 13/13 5 Jobs Sat 16 16/16 5 Jobs Sun 17 14/14 5 Jobs…" at bounding box center [288, 14] width 577 height 1076
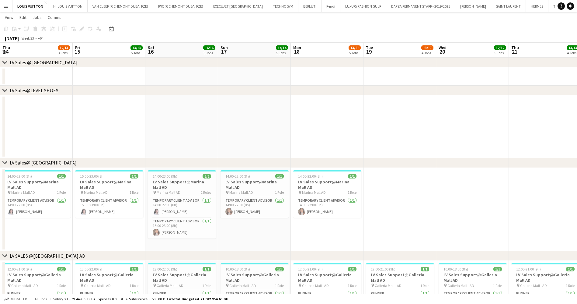
drag, startPoint x: 213, startPoint y: 111, endPoint x: 130, endPoint y: 117, distance: 83.5
click at [400, 113] on app-calendar-viewport "Tue 12 12/12 4 Jobs Wed 13 25/25 6 Jobs Thu 14 12/13 3 Jobs Fri 15 13/13 5 Jobs…" at bounding box center [288, 14] width 577 height 1076
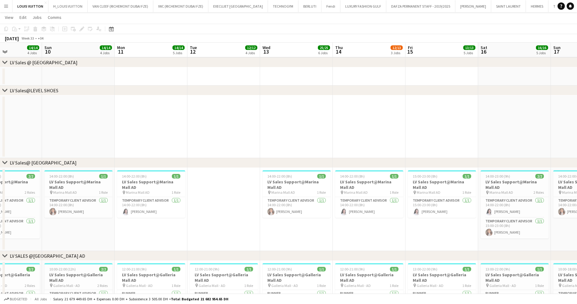
drag, startPoint x: 272, startPoint y: 105, endPoint x: 419, endPoint y: 118, distance: 147.6
click at [435, 115] on app-calendar-viewport "Thu 7 Fri 8 Sat 9 14/14 4 Jobs Sun 10 14/14 4 Jobs Mon 11 14/14 5 Jobs Tue 12 1…" at bounding box center [288, 14] width 577 height 1076
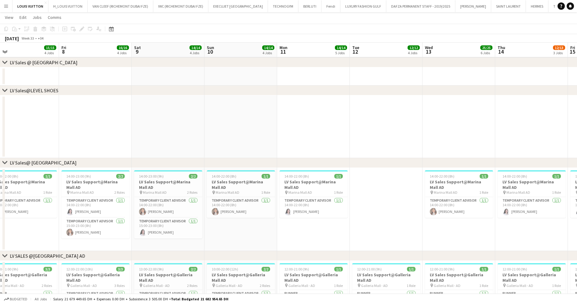
drag, startPoint x: 372, startPoint y: 98, endPoint x: 390, endPoint y: 110, distance: 21.6
click at [447, 110] on app-calendar-viewport "Tue 5 Wed 6 Thu 7 15/15 4 Jobs Fri 8 16/16 4 Jobs Sat 9 14/14 4 Jobs Sun 10 14/…" at bounding box center [288, 14] width 577 height 1076
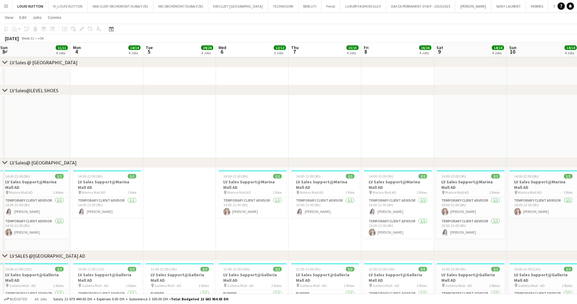
drag, startPoint x: 298, startPoint y: 94, endPoint x: 155, endPoint y: 100, distance: 143.2
click at [337, 99] on div "chevron-right RE-OPENENING, VIP EVENTS & POP-UP chevron-right Make up artists M…" at bounding box center [288, 14] width 577 height 1076
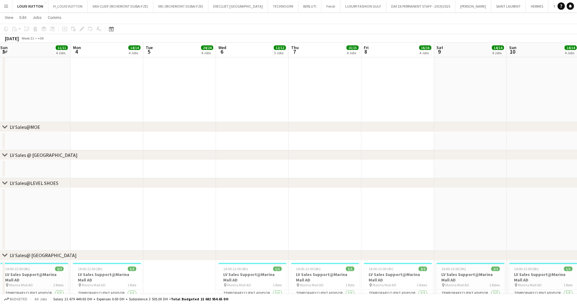
drag, startPoint x: 164, startPoint y: 100, endPoint x: 284, endPoint y: 116, distance: 120.7
click at [283, 116] on app-calendar-viewport "Fri 1 17/17 4 Jobs Sat 2 12/12 4 Jobs Sun 3 11/11 4 Jobs Mon 4 14/14 4 Jobs Tue…" at bounding box center [288, 60] width 577 height 1169
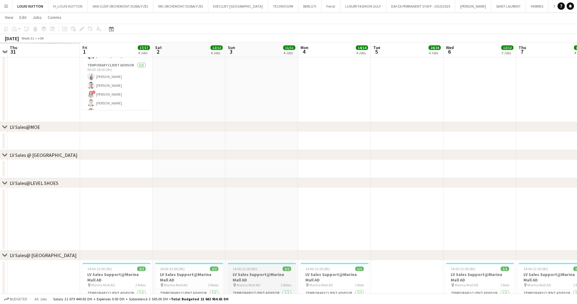
scroll to position [0, 211]
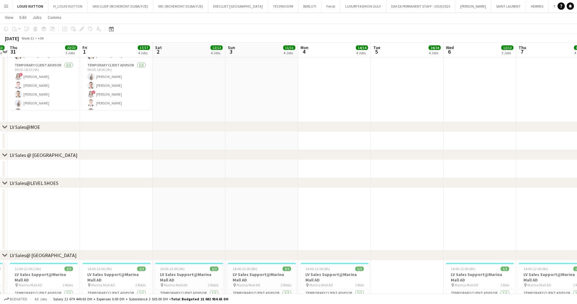
drag, startPoint x: 284, startPoint y: 207, endPoint x: 169, endPoint y: 169, distance: 121.5
click at [131, 208] on app-calendar-viewport "Mon 28 15/16 5 Jobs Tue 29 14/14 3 Jobs Wed 30 13/13 4 Jobs Thu 31 22/22 5 Jobs…" at bounding box center [288, 60] width 577 height 1169
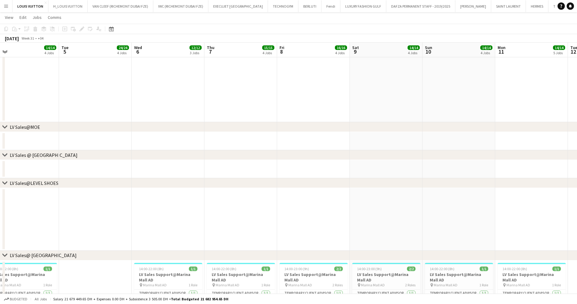
click at [98, 132] on app-calendar-viewport "Sat 2 12/12 4 Jobs Sun 3 11/11 4 Jobs Mon 4 14/14 4 Jobs Tue 5 24/24 4 Jobs Wed…" at bounding box center [288, 60] width 577 height 1169
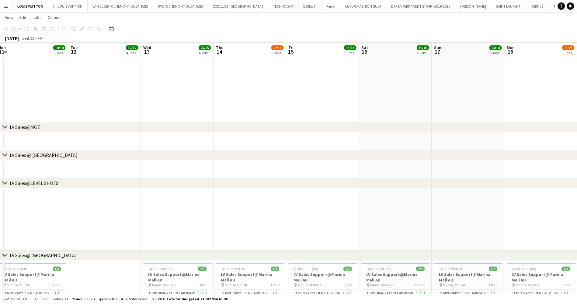
drag, startPoint x: 445, startPoint y: 150, endPoint x: 161, endPoint y: 169, distance: 284.3
click at [171, 169] on app-calendar-viewport "Wed 6 12/12 3 Jobs Thu 7 15/15 4 Jobs Fri 8 16/16 4 Jobs Sat 9 14/14 4 Jobs Sun…" at bounding box center [288, 60] width 577 height 1169
drag, startPoint x: 381, startPoint y: 157, endPoint x: 183, endPoint y: 163, distance: 198.5
click at [184, 163] on div "chevron-right RE-OPENENING, VIP EVENTS & POP-UP chevron-right Make up artists M…" at bounding box center [288, 60] width 577 height 1169
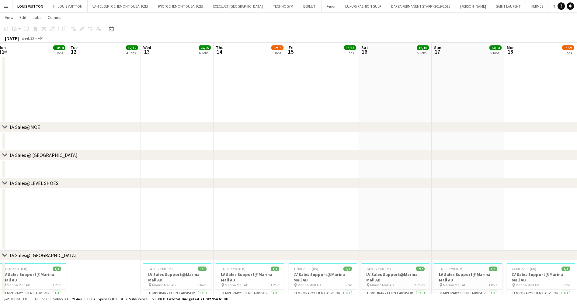
drag, startPoint x: 446, startPoint y: 150, endPoint x: 280, endPoint y: 148, distance: 166.2
click at [300, 150] on div "chevron-right LV Sales @ Atlantis" at bounding box center [288, 155] width 577 height 10
drag, startPoint x: 301, startPoint y: 110, endPoint x: 123, endPoint y: 120, distance: 178.6
click at [139, 119] on app-calendar-viewport "Sat 9 14/14 4 Jobs Sun 10 14/14 4 Jobs Mon 11 14/14 5 Jobs Tue 12 12/12 4 Jobs …" at bounding box center [288, 60] width 577 height 1169
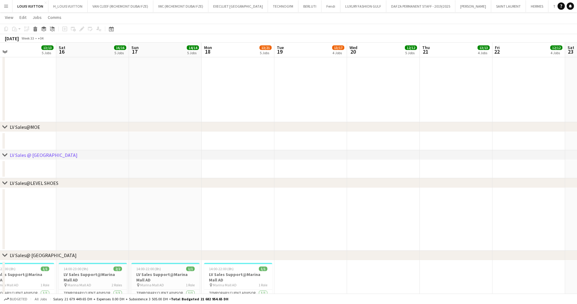
drag, startPoint x: 261, startPoint y: 111, endPoint x: 187, endPoint y: 115, distance: 74.0
click at [163, 124] on div "chevron-right RE-OPENENING, VIP EVENTS & POP-UP chevron-right Make up artists M…" at bounding box center [288, 60] width 577 height 1169
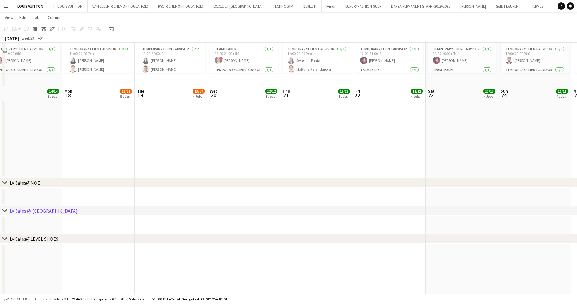
scroll to position [548, 0]
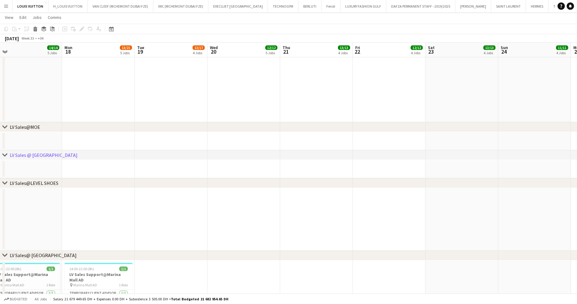
drag, startPoint x: 455, startPoint y: 108, endPoint x: 289, endPoint y: 106, distance: 166.5
click at [244, 115] on app-calendar-viewport "Fri 15 13/13 5 Jobs Sat 16 16/16 5 Jobs Sun 17 14/14 5 Jobs Mon 18 13/21 5 Jobs…" at bounding box center [288, 60] width 577 height 1169
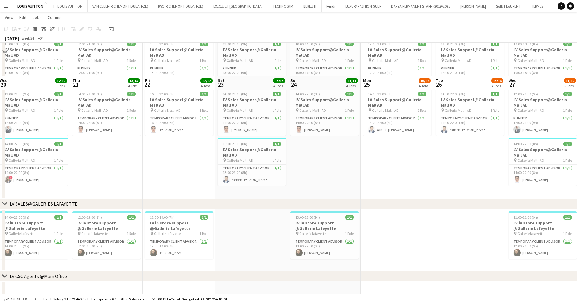
scroll to position [899, 0]
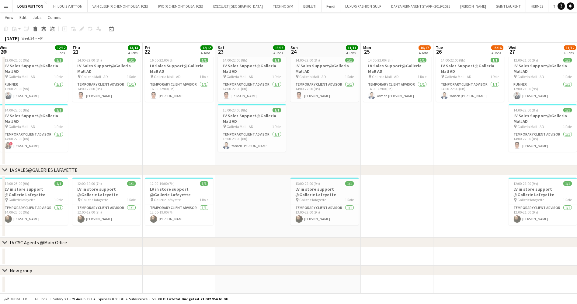
drag, startPoint x: 380, startPoint y: 148, endPoint x: 183, endPoint y: 154, distance: 197.3
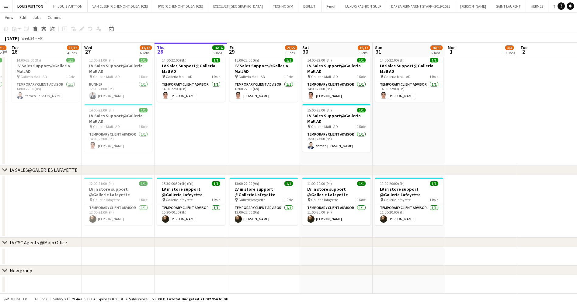
drag, startPoint x: 454, startPoint y: 137, endPoint x: 248, endPoint y: 145, distance: 205.6
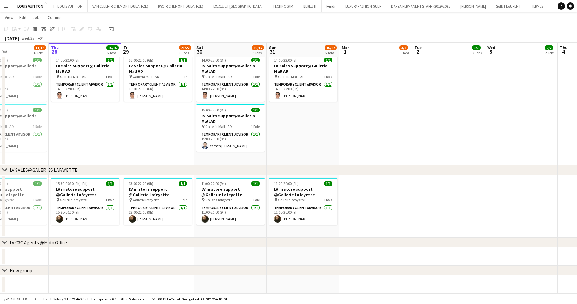
drag, startPoint x: 449, startPoint y: 132, endPoint x: 333, endPoint y: 142, distance: 116.0
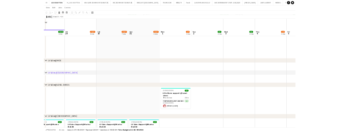
scroll to position [593, 0]
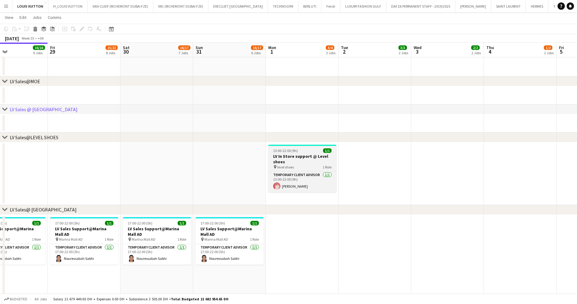
click at [290, 163] on h3 "LV In Store support @ Level shoes" at bounding box center [302, 158] width 68 height 11
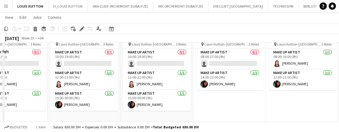
scroll to position [228, 0]
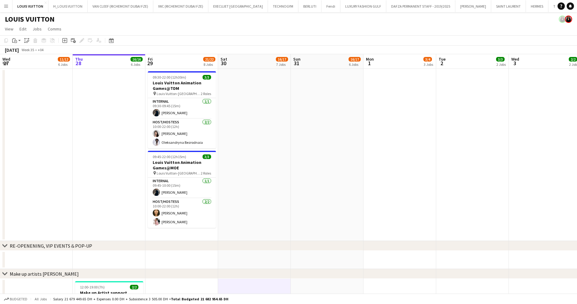
click at [5, 4] on app-icon "Menu" at bounding box center [6, 6] width 5 height 5
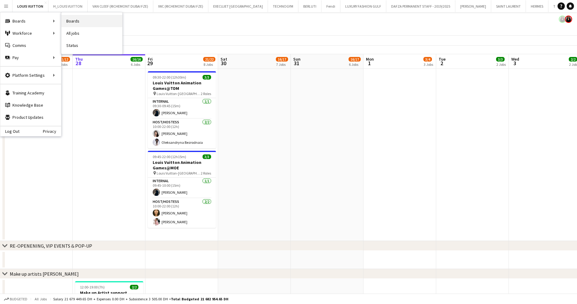
click at [85, 22] on link "Boards" at bounding box center [91, 21] width 61 height 12
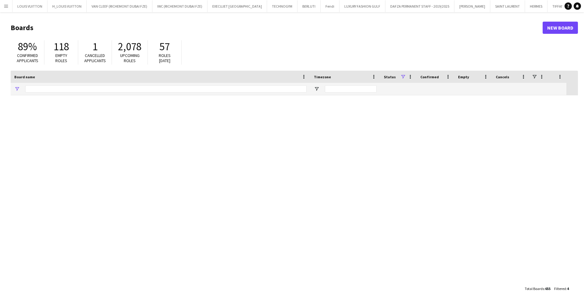
type input "***"
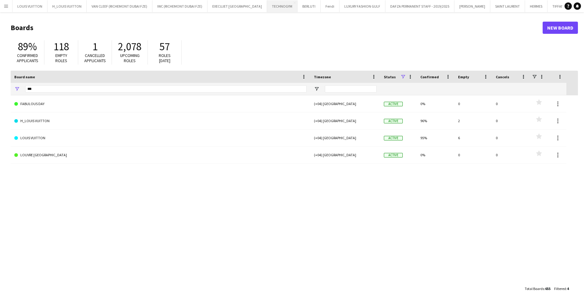
drag, startPoint x: 271, startPoint y: 6, endPoint x: 270, endPoint y: 0, distance: 5.5
click at [269, 6] on button "TECHNOGYM Close" at bounding box center [282, 6] width 30 height 12
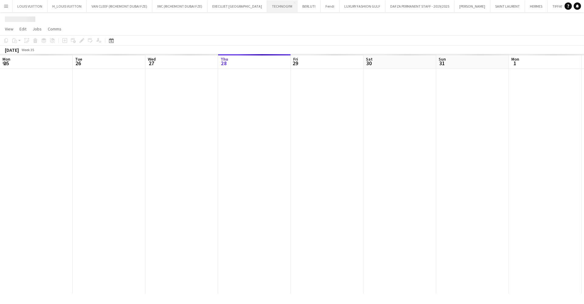
scroll to position [0, 145]
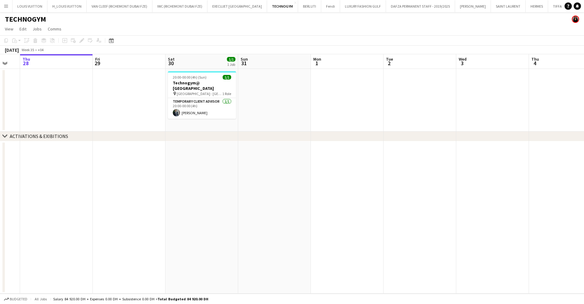
drag, startPoint x: 338, startPoint y: 111, endPoint x: 284, endPoint y: 110, distance: 53.9
click at [284, 110] on app-calendar-viewport "Mon 25 Tue 26 Wed 27 Thu 28 Fri 29 Sat 30 1/1 1 Job Sun 31 Mon 1 Tue 2 Wed 3 Th…" at bounding box center [292, 173] width 584 height 239
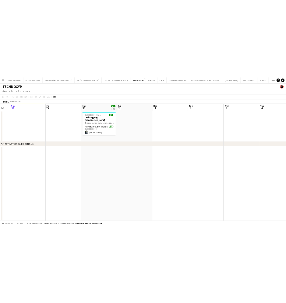
scroll to position [0, 199]
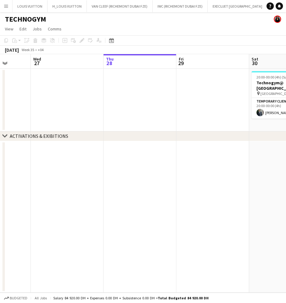
drag, startPoint x: 115, startPoint y: 99, endPoint x: 233, endPoint y: 96, distance: 118.7
click at [243, 96] on app-calendar-viewport "Sun 24 Mon 25 Tue 26 Wed 27 Thu 28 Fri 29 Sat 30 1/1 1 Job Sun 31 Mon 1 20:00-0…" at bounding box center [143, 173] width 286 height 239
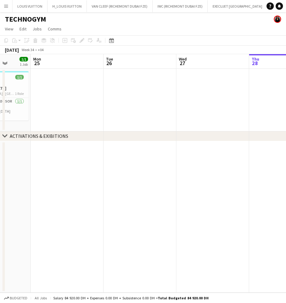
drag, startPoint x: 73, startPoint y: 96, endPoint x: 251, endPoint y: 96, distance: 178.3
click at [251, 96] on app-calendar-viewport "Fri 22 Sat 23 Sun 24 1/1 1 Job Mon 25 Tue 26 Wed 27 Thu 28 Fri 29 Sat 30 1/1 1 …" at bounding box center [143, 173] width 286 height 239
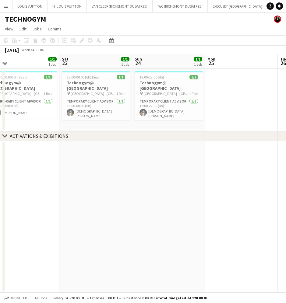
drag, startPoint x: 118, startPoint y: 100, endPoint x: 216, endPoint y: 100, distance: 97.7
click at [216, 100] on app-calendar-viewport "Wed 20 Thu 21 1/1 1 Job Fri 22 1/1 1 Job Sat 23 1/1 1 Job Sun 24 1/1 1 Job Mon …" at bounding box center [143, 173] width 286 height 239
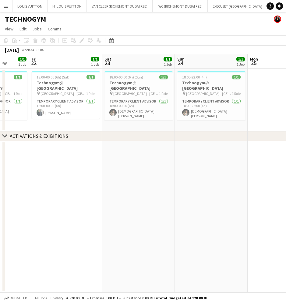
scroll to position [0, 187]
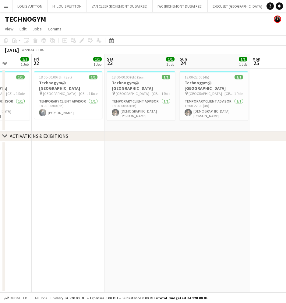
drag, startPoint x: 89, startPoint y: 97, endPoint x: 134, endPoint y: 96, distance: 45.0
click at [134, 96] on app-calendar-viewport "Tue 19 Wed 20 Thu 21 1/1 1 Job Fri 22 1/1 1 Job Sat 23 1/1 1 Job Sun 24 1/1 1 J…" at bounding box center [143, 173] width 286 height 239
click at [139, 79] on span "18:00-00:00 (6h) (Sun)" at bounding box center [129, 77] width 34 height 5
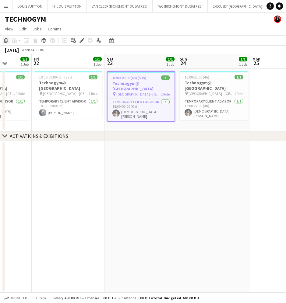
click at [7, 40] on icon "Copy" at bounding box center [6, 40] width 5 height 5
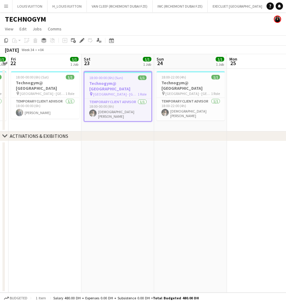
drag, startPoint x: 213, startPoint y: 93, endPoint x: 79, endPoint y: 100, distance: 133.8
click at [79, 100] on app-calendar-viewport "Tue 19 1/1 1 Job Wed 20 Thu 21 1/1 1 Job Fri 22 1/1 1 Job Sat 23 1/1 1 Job Sun …" at bounding box center [143, 173] width 286 height 239
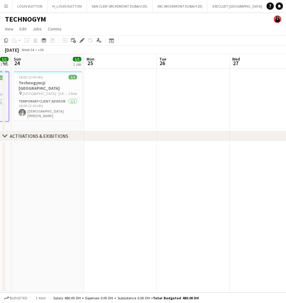
drag, startPoint x: 162, startPoint y: 84, endPoint x: 57, endPoint y: 95, distance: 105.3
click at [57, 95] on app-calendar-viewport "Thu 21 1/1 1 Job Fri 22 1/1 1 Job Sat 23 1/1 1 Job Sun 24 1/1 1 Job Mon 25 Tue …" at bounding box center [143, 173] width 286 height 239
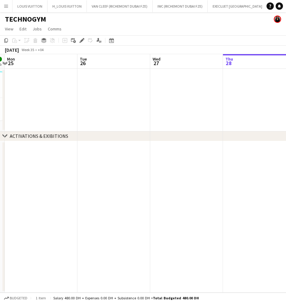
drag, startPoint x: 148, startPoint y: 99, endPoint x: 34, endPoint y: 102, distance: 113.5
click at [35, 102] on app-calendar-viewport "Fri 22 1/1 1 Job Sat 23 1/1 1 Job Sun 24 1/1 1 Job Mon 25 Tue 26 Wed 27 Thu 28 …" at bounding box center [143, 173] width 286 height 239
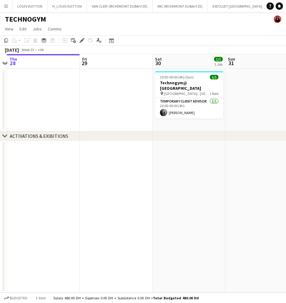
drag, startPoint x: 178, startPoint y: 100, endPoint x: 73, endPoint y: 107, distance: 105.2
click at [73, 107] on app-calendar-viewport "Mon 25 Tue 26 Wed 27 Thu 28 Fri 29 Sat 30 1/1 1 Job Sun 31 Mon 1 Tue 2 20:00-00…" at bounding box center [143, 173] width 286 height 239
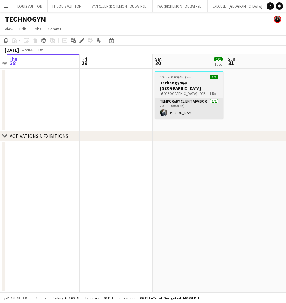
scroll to position [0, 217]
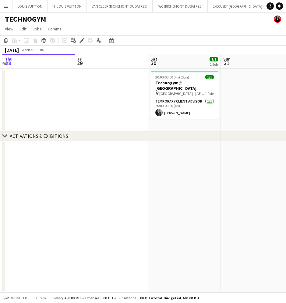
drag, startPoint x: 252, startPoint y: 88, endPoint x: 94, endPoint y: 96, distance: 157.8
click at [95, 96] on app-calendar-viewport "Mon 25 Tue 26 Wed 27 Thu 28 Fri 29 Sat 30 1/1 1 Job Sun 31 Mon 1 Tue 2 20:00-00…" at bounding box center [143, 173] width 286 height 239
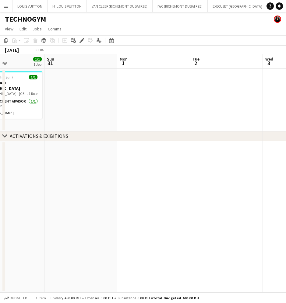
click at [70, 104] on app-calendar-viewport "Wed 27 Thu 28 Fri 29 Sat 30 1/1 1 Job Sun 31 Mon 1 Tue 2 Wed 3 Thu 4 20:00-00:0…" at bounding box center [143, 173] width 286 height 239
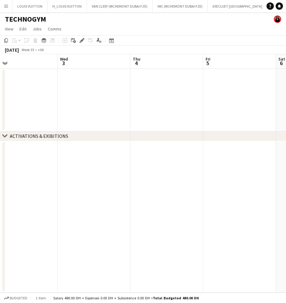
drag, startPoint x: 212, startPoint y: 94, endPoint x: 83, endPoint y: 104, distance: 129.4
click at [83, 104] on app-calendar-viewport "Sat 30 1/1 1 Job Sun 31 Mon 1 Tue 2 Wed 3 Thu 4 Fri 5 Sat 6 Sun 7 20:00-00:00 (…" at bounding box center [143, 173] width 286 height 239
drag, startPoint x: 156, startPoint y: 98, endPoint x: 137, endPoint y: 99, distance: 19.8
click at [137, 99] on app-calendar-viewport "Mon 1 Tue 2 Wed 3 Thu 4 Fri 5 Sat 6 Sun 7 Mon 8 Tue 9" at bounding box center [143, 173] width 286 height 239
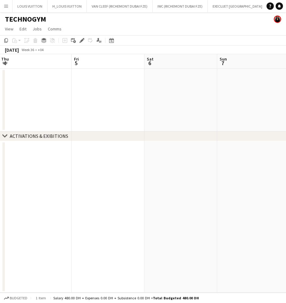
click at [159, 89] on app-date-cell at bounding box center [180, 100] width 73 height 63
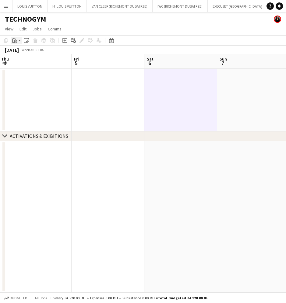
click at [13, 43] on icon "Paste" at bounding box center [14, 40] width 5 height 5
click at [35, 51] on link "Paste Ctrl+V" at bounding box center [44, 51] width 57 height 5
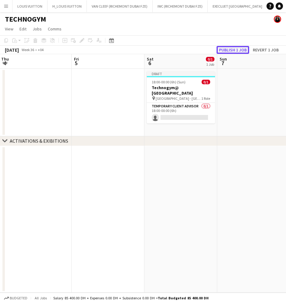
click at [235, 50] on button "Publish 1 job" at bounding box center [232, 50] width 33 height 8
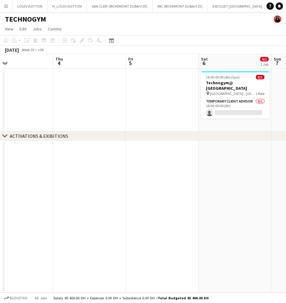
drag, startPoint x: 236, startPoint y: 97, endPoint x: 67, endPoint y: 112, distance: 169.3
click at [68, 112] on app-calendar-viewport "Mon 1 Tue 2 Wed 3 Thu 4 Fri 5 Sat 6 0/1 1 Job Sun 7 Mon 8 Tue 9 18:00-00:00 (6h…" at bounding box center [143, 173] width 286 height 239
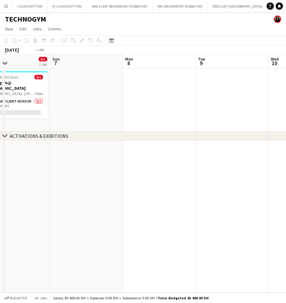
drag, startPoint x: 149, startPoint y: 104, endPoint x: 30, endPoint y: 120, distance: 120.4
click at [23, 122] on app-calendar-viewport "Thu 4 Fri 5 Sat 6 0/1 1 Job Sun 7 Mon 8 Tue 9 Wed 10 Thu 11 Fri 12 18:00-00:00 …" at bounding box center [143, 173] width 286 height 239
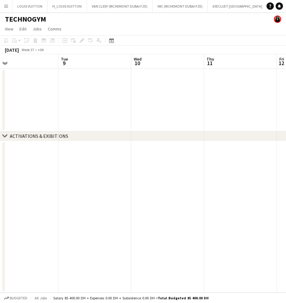
drag, startPoint x: 111, startPoint y: 107, endPoint x: 67, endPoint y: 110, distance: 44.0
click at [20, 117] on app-calendar-viewport "Fri 5 Sat 6 0/1 1 Job Sun 7 Mon 8 Tue 9 Wed 10 Thu 11 Fri 12 Sat 13 18:00-00:00…" at bounding box center [143, 173] width 286 height 239
drag, startPoint x: 126, startPoint y: 108, endPoint x: 51, endPoint y: 111, distance: 75.2
click at [27, 117] on app-calendar-viewport "Sun 7 Mon 8 Tue 9 Wed 10 Thu 11 Fri 12 Sat 13 Sun 14 Mon 15" at bounding box center [143, 173] width 286 height 239
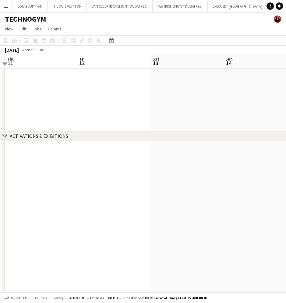
click at [111, 99] on app-date-cell at bounding box center [113, 100] width 73 height 63
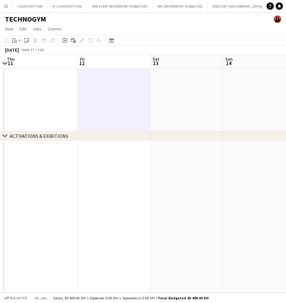
click at [202, 74] on app-date-cell at bounding box center [186, 100] width 73 height 63
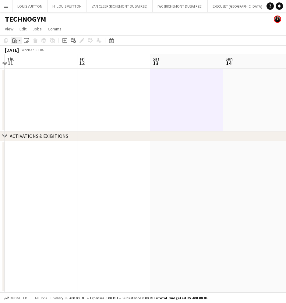
click at [18, 39] on div "Paste" at bounding box center [14, 40] width 7 height 7
click at [21, 50] on link "Paste Ctrl+V" at bounding box center [44, 51] width 57 height 5
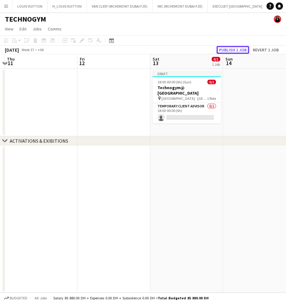
click at [244, 50] on button "Publish 1 job" at bounding box center [232, 50] width 33 height 8
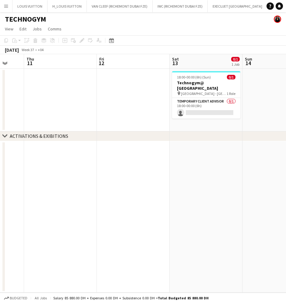
click at [163, 103] on app-calendar-viewport "Mon 8 Tue 9 Wed 10 Thu 11 Fri 12 Sat 13 0/1 1 Job Sun 14 Mon 15 Tue 16 18:00-00…" at bounding box center [143, 173] width 286 height 239
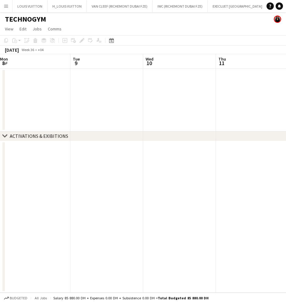
scroll to position [0, 144]
drag, startPoint x: 93, startPoint y: 95, endPoint x: 199, endPoint y: 93, distance: 105.6
click at [215, 97] on app-calendar-viewport "Sat 6 0/1 1 Job Sun 7 Mon 8 Tue 9 Wed 10 Thu 11 Fri 12 Sat 13 0/1 1 Job Sun 14 …" at bounding box center [143, 173] width 286 height 239
click at [103, 93] on app-date-cell at bounding box center [111, 100] width 73 height 63
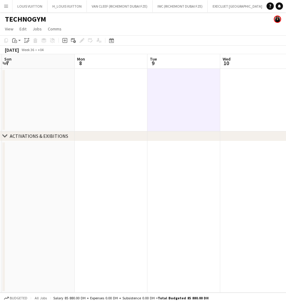
drag, startPoint x: 67, startPoint y: 101, endPoint x: 134, endPoint y: 101, distance: 67.3
click at [115, 101] on app-calendar-viewport "Fri 5 Sat 6 0/1 1 Job Sun 7 Mon 8 Tue 9 Wed 10 Thu 11 Fri 12 Sat 13 0/1 1 Job 1…" at bounding box center [143, 173] width 286 height 239
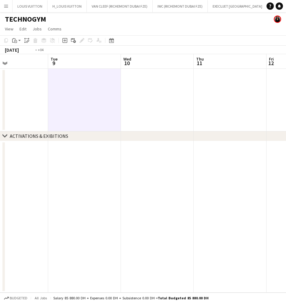
drag, startPoint x: 134, startPoint y: 101, endPoint x: -107, endPoint y: 114, distance: 241.4
click at [0, 114] on html "Menu Boards Boards Boards All jobs Status Workforce Workforce My Workforce Recr…" at bounding box center [143, 151] width 286 height 303
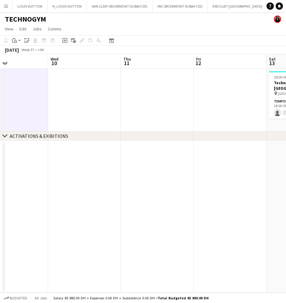
drag, startPoint x: 178, startPoint y: 89, endPoint x: 25, endPoint y: 96, distance: 152.9
click at [51, 96] on app-calendar-viewport "Sat 6 0/1 1 Job Sun 7 Mon 8 Tue 9 Wed 10 Thu 11 Fri 12 Sat 13 0/1 1 Job Sun 14 …" at bounding box center [143, 173] width 286 height 239
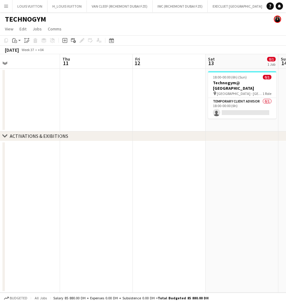
drag, startPoint x: 213, startPoint y: 93, endPoint x: 143, endPoint y: 94, distance: 70.3
click at [145, 94] on app-calendar-viewport "Mon 8 Tue 9 Wed 10 Thu 11 Fri 12 Sat 13 0/1 1 Job Sun 14 Mon 15 Tue 16 18:00-00…" at bounding box center [143, 173] width 286 height 239
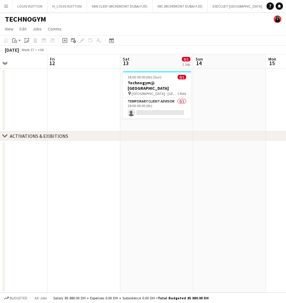
drag, startPoint x: 100, startPoint y: 88, endPoint x: 245, endPoint y: 94, distance: 145.0
click at [230, 92] on app-calendar-viewport "Mon 8 Tue 9 Wed 10 Thu 11 Fri 12 Sat 13 0/1 1 Job Sun 14 Mon 15 Tue 16 18:00-00…" at bounding box center [143, 173] width 286 height 239
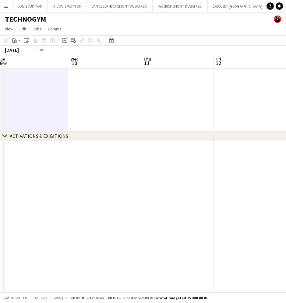
drag, startPoint x: 54, startPoint y: 97, endPoint x: 254, endPoint y: 120, distance: 201.0
click at [251, 120] on app-calendar-viewport "Sun 7 Mon 8 Tue 9 Wed 10 Thu 11 Fri 12 Sat 13 0/1 1 Job Sun 14 Mon 15 18:00-00:…" at bounding box center [143, 173] width 286 height 239
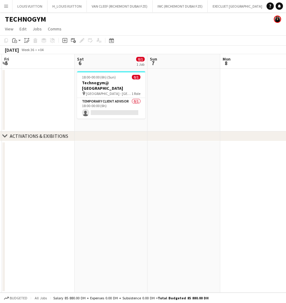
drag, startPoint x: 95, startPoint y: 113, endPoint x: 239, endPoint y: 120, distance: 144.1
click at [238, 120] on app-calendar-viewport "Wed 3 Thu 4 Fri 5 Sat 6 0/1 1 Job Sun 7 Mon 8 Tue 9 Wed 10 Thu 11 18:00-00:00 (…" at bounding box center [143, 173] width 286 height 239
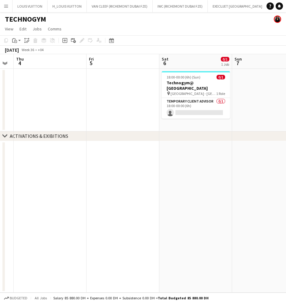
drag, startPoint x: 61, startPoint y: 102, endPoint x: 199, endPoint y: 102, distance: 138.2
click at [199, 102] on app-calendar-viewport "Tue 2 Wed 3 Thu 4 Fri 5 Sat 6 0/1 1 Job Sun 7 Mon 8 Tue 9 Wed 10 18:00-00:00 (6…" at bounding box center [143, 173] width 286 height 239
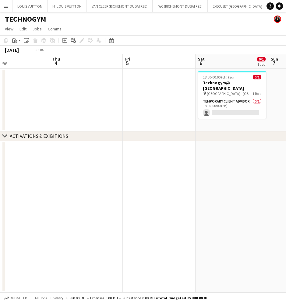
drag, startPoint x: 84, startPoint y: 101, endPoint x: 250, endPoint y: 101, distance: 165.2
click at [249, 101] on app-calendar-viewport "Mon 1 Tue 2 Wed 3 Thu 4 Fri 5 Sat 6 0/1 1 Job Sun 7 Mon 8 Tue 9 18:00-00:00 (6h…" at bounding box center [143, 173] width 286 height 239
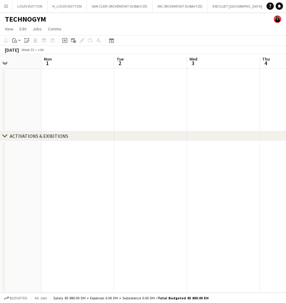
drag, startPoint x: 86, startPoint y: 94, endPoint x: 255, endPoint y: 97, distance: 168.6
click at [255, 97] on app-calendar-viewport "Fri 29 Sat 30 1/1 1 Job Sun 31 Mon 1 Tue 2 Wed 3 Thu 4 Fri 5 Sat 6 0/1 1 Job 20…" at bounding box center [143, 173] width 286 height 239
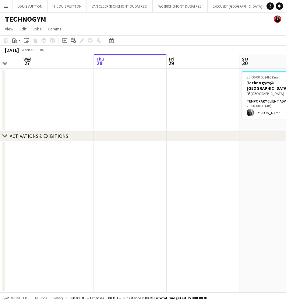
drag, startPoint x: 64, startPoint y: 92, endPoint x: 296, endPoint y: 96, distance: 232.9
click at [286, 96] on html "Menu Boards Boards Boards All jobs Status Workforce Workforce My Workforce Recr…" at bounding box center [143, 151] width 286 height 303
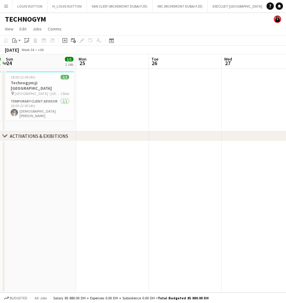
drag, startPoint x: 155, startPoint y: 98, endPoint x: 283, endPoint y: 103, distance: 128.2
click at [282, 103] on app-calendar-viewport "Fri 22 1/1 1 Job Sat 23 1/1 1 Job Sun 24 1/1 1 Job Mon 25 Tue 26 Wed 27 Thu 28 …" at bounding box center [143, 173] width 286 height 239
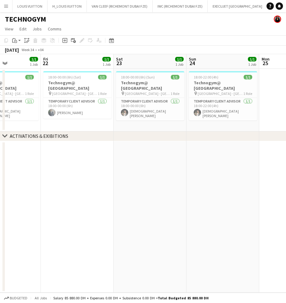
drag, startPoint x: 73, startPoint y: 104, endPoint x: 247, endPoint y: 107, distance: 173.2
click at [247, 107] on app-calendar-viewport "Tue 19 1/1 1 Job Wed 20 Thu 21 1/1 1 Job Fri 22 1/1 1 Job Sat 23 1/1 1 Job Sun …" at bounding box center [143, 173] width 286 height 239
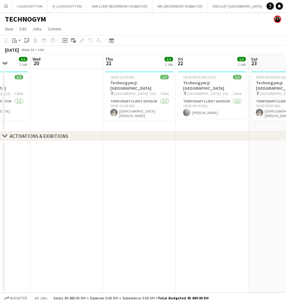
drag, startPoint x: 178, startPoint y: 105, endPoint x: 217, endPoint y: 105, distance: 39.6
click at [217, 105] on app-calendar-viewport "Sun 17 1/1 1 Job Mon 18 Tue 19 1/1 1 Job Wed 20 Thu 21 1/1 1 Job Fri 22 1/1 1 J…" at bounding box center [143, 173] width 286 height 239
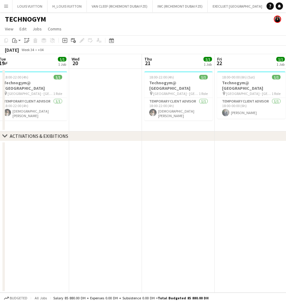
drag, startPoint x: 94, startPoint y: 102, endPoint x: 132, endPoint y: 108, distance: 37.9
click at [132, 108] on app-calendar-viewport "Sat 16 1/1 1 Job Sun 17 1/1 1 Job Mon 18 Tue 19 1/1 1 Job Wed 20 Thu 21 1/1 1 J…" at bounding box center [143, 173] width 286 height 239
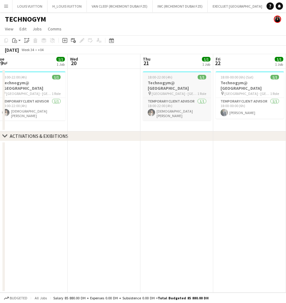
click at [170, 78] on span "18:00-22:00 (4h)" at bounding box center [160, 77] width 25 height 5
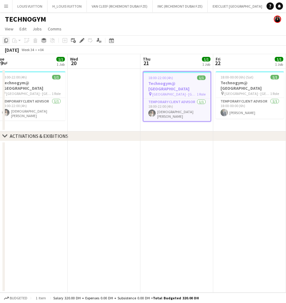
click at [9, 40] on div "Copy" at bounding box center [5, 40] width 7 height 7
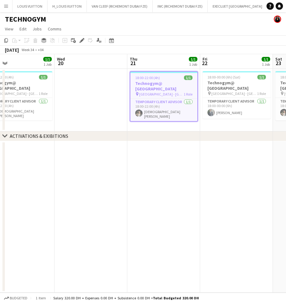
drag, startPoint x: 228, startPoint y: 95, endPoint x: 52, endPoint y: 100, distance: 175.7
click at [61, 100] on app-calendar-viewport "Sat 16 1/1 1 Job Sun 17 1/1 1 Job Mon 18 Tue 19 1/1 1 Job Wed 20 Thu 21 1/1 1 J…" at bounding box center [143, 173] width 286 height 239
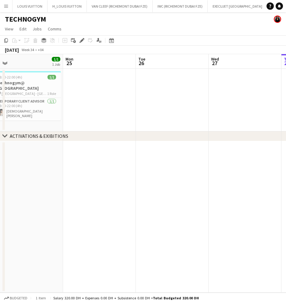
drag, startPoint x: 89, startPoint y: 87, endPoint x: 42, endPoint y: 89, distance: 46.9
click at [42, 89] on app-calendar-viewport "Thu 21 1/1 1 Job Fri 22 1/1 1 Job Sat 23 1/1 1 Job Sun 24 1/1 1 Job Mon 25 Tue …" at bounding box center [143, 173] width 286 height 239
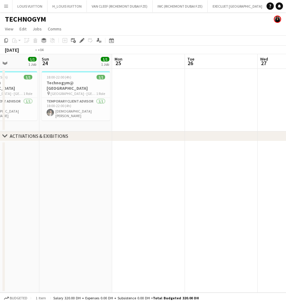
click at [20, 90] on app-calendar-viewport "Thu 21 1/1 1 Job Fri 22 1/1 1 Job Sat 23 1/1 1 Job Sun 24 1/1 1 Job Mon 25 Tue …" at bounding box center [143, 173] width 286 height 239
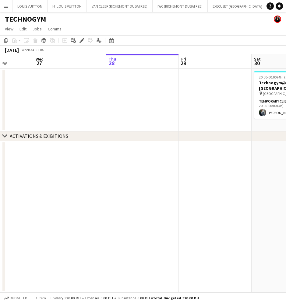
drag, startPoint x: 200, startPoint y: 82, endPoint x: 55, endPoint y: 86, distance: 144.6
click at [38, 89] on app-calendar-viewport "Sun 24 1/1 1 Job Mon 25 Tue 26 Wed 27 Thu 28 Fri 29 Sat 30 1/1 1 Job Sun 31 Mon…" at bounding box center [143, 173] width 286 height 239
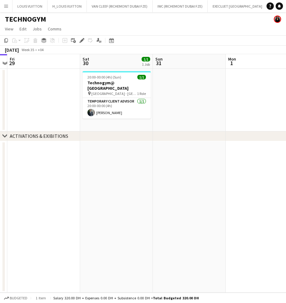
drag, startPoint x: 82, startPoint y: 86, endPoint x: 11, endPoint y: 86, distance: 71.2
click at [11, 86] on app-calendar-viewport "Tue 26 Wed 27 Thu 28 Fri 29 Sat 30 1/1 1 Job Sun 31 Mon 1 Tue 2 Wed 3 20:00-00:…" at bounding box center [143, 173] width 286 height 239
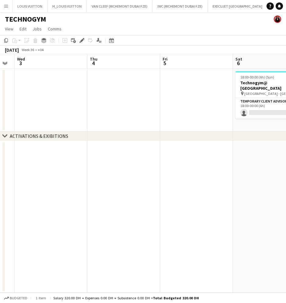
drag, startPoint x: 65, startPoint y: 93, endPoint x: 173, endPoint y: 78, distance: 109.1
click at [13, 93] on app-calendar-viewport "Sun 31 Mon 1 Tue 2 Wed 3 Thu 4 Fri 5 Sat 6 0/1 1 Job Sun 7 Mon 8 18:00-00:00 (6…" at bounding box center [143, 173] width 286 height 239
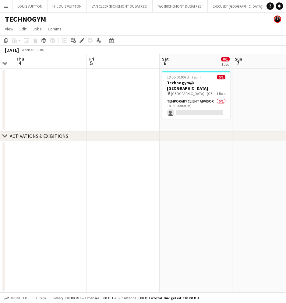
drag, startPoint x: 107, startPoint y: 96, endPoint x: 104, endPoint y: 91, distance: 5.5
click at [67, 96] on app-calendar-viewport "Mon 1 Tue 2 Wed 3 Thu 4 Fri 5 Sat 6 0/1 1 Job Sun 7 Mon 8 Tue 9 18:00-00:00 (6h…" at bounding box center [143, 173] width 286 height 239
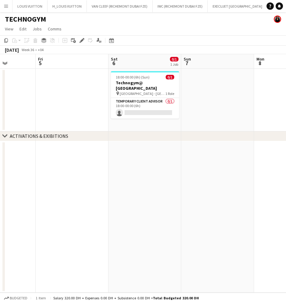
click at [220, 86] on app-date-cell at bounding box center [217, 100] width 73 height 63
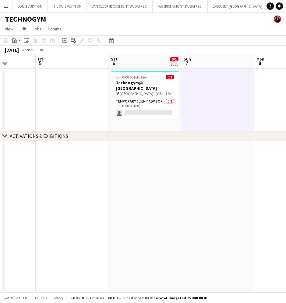
click at [17, 40] on div "Paste" at bounding box center [14, 40] width 7 height 7
click at [26, 51] on link "Paste Ctrl+V" at bounding box center [44, 51] width 57 height 5
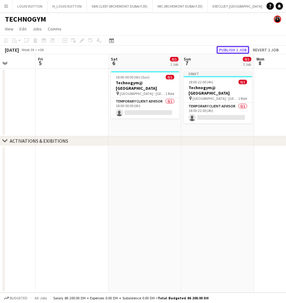
click at [225, 51] on button "Publish 1 job" at bounding box center [232, 50] width 33 height 8
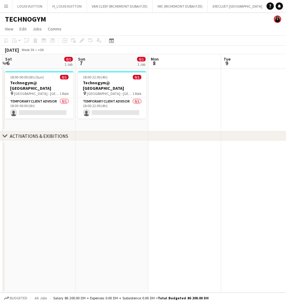
scroll to position [0, 243]
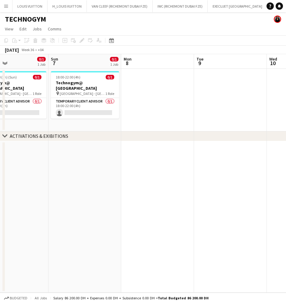
drag, startPoint x: 233, startPoint y: 79, endPoint x: 100, endPoint y: 102, distance: 134.6
click at [100, 102] on app-calendar-viewport "Wed 3 Thu 4 Fri 5 Sat 6 0/1 1 Job Sun 7 0/1 1 Job Mon 8 Tue 9 Wed 10 Thu 11 18:…" at bounding box center [143, 173] width 286 height 239
click at [202, 84] on app-date-cell at bounding box center [230, 100] width 73 height 63
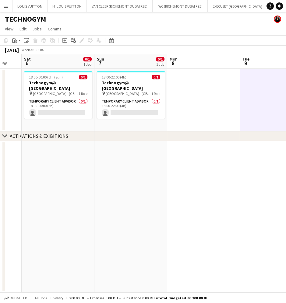
scroll to position [0, 199]
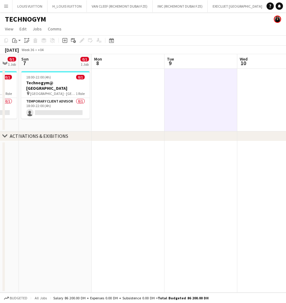
drag, startPoint x: 233, startPoint y: 88, endPoint x: 203, endPoint y: 93, distance: 30.1
click at [203, 93] on app-calendar-viewport "Thu 4 Fri 5 Sat 6 0/1 1 Job Sun 7 0/1 1 Job Mon 8 Tue 9 Wed 10 Thu 11 Fri 12 18…" at bounding box center [143, 173] width 286 height 239
click at [247, 89] on app-date-cell at bounding box center [273, 100] width 73 height 63
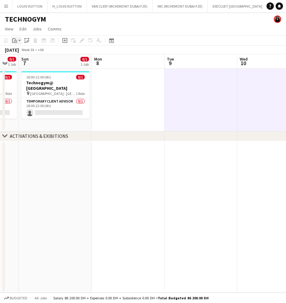
click at [15, 42] on icon "Paste" at bounding box center [14, 40] width 5 height 5
click at [23, 51] on link "Paste Ctrl+V" at bounding box center [44, 51] width 57 height 5
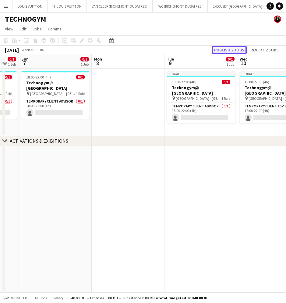
click at [239, 48] on button "Publish 2 jobs" at bounding box center [229, 50] width 35 height 8
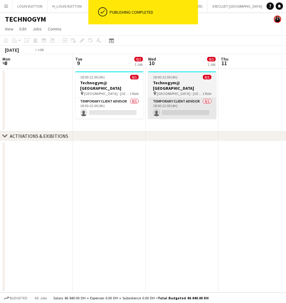
drag, startPoint x: 222, startPoint y: 107, endPoint x: 122, endPoint y: 110, distance: 99.6
click at [74, 119] on app-calendar-viewport "Fri 5 Sat 6 0/1 1 Job Sun 7 0/1 1 Job Mon 8 Tue 9 0/1 1 Job Wed 10 0/1 1 Job Th…" at bounding box center [143, 173] width 286 height 239
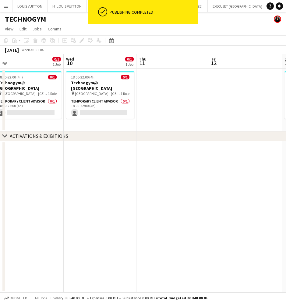
drag, startPoint x: 159, startPoint y: 112, endPoint x: 75, endPoint y: 117, distance: 83.2
click at [75, 117] on app-calendar-viewport "Sat 6 0/1 1 Job Sun 7 0/1 1 Job Mon 8 Tue 9 0/1 1 Job Wed 10 0/1 1 Job Thu 11 F…" at bounding box center [143, 173] width 286 height 239
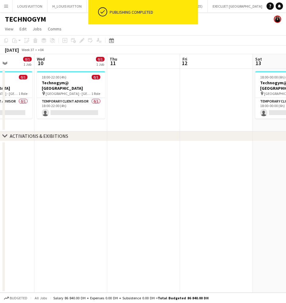
drag, startPoint x: 127, startPoint y: 109, endPoint x: 33, endPoint y: 120, distance: 95.0
click at [33, 120] on app-calendar-viewport "Sun 7 0/1 1 Job Mon 8 Tue 9 0/1 1 Job Wed 10 0/1 1 Job Thu 11 Fri 12 Sat 13 0/1…" at bounding box center [143, 173] width 286 height 239
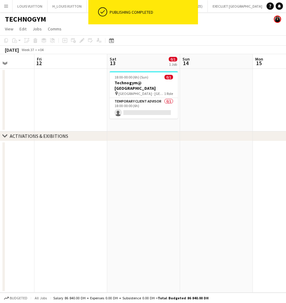
scroll to position [0, 186]
click at [197, 97] on app-date-cell at bounding box center [214, 100] width 73 height 63
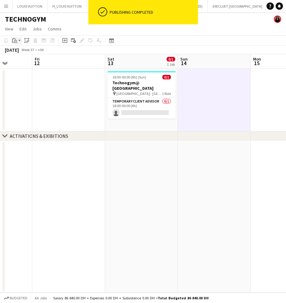
click at [13, 44] on div "Paste" at bounding box center [14, 40] width 7 height 7
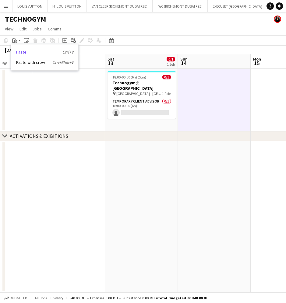
click at [20, 53] on link "Paste Ctrl+V" at bounding box center [44, 51] width 57 height 5
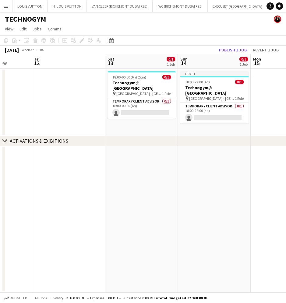
click at [238, 46] on div "[DATE] Week 37 • +04 Publish 1 job Revert 1 job" at bounding box center [143, 50] width 286 height 9
click at [235, 49] on button "Publish 1 job" at bounding box center [232, 50] width 33 height 8
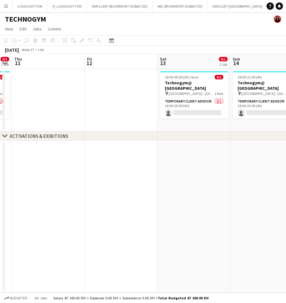
drag, startPoint x: 62, startPoint y: 83, endPoint x: 191, endPoint y: 82, distance: 129.0
click at [191, 82] on app-calendar-viewport "Tue 9 0/1 1 Job Wed 10 0/1 1 Job Thu 11 Fri 12 Sat 13 0/1 1 Job Sun 14 0/1 1 Jo…" at bounding box center [143, 173] width 286 height 239
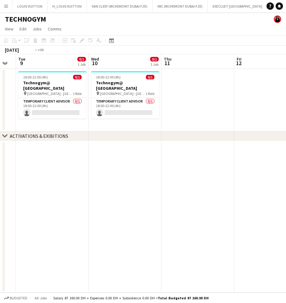
drag, startPoint x: 147, startPoint y: 94, endPoint x: 163, endPoint y: 99, distance: 16.5
click at [184, 94] on app-calendar-viewport "Sun 7 0/1 1 Job Mon 8 Tue 9 0/1 1 Job Wed 10 0/1 1 Job Thu 11 Fri 12 Sat 13 0/1…" at bounding box center [143, 173] width 286 height 239
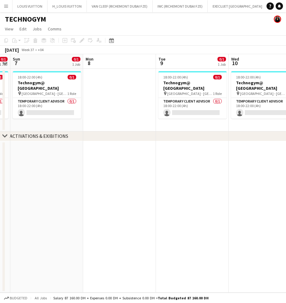
drag, startPoint x: 69, startPoint y: 99, endPoint x: 296, endPoint y: 93, distance: 227.7
click at [286, 93] on html "Menu Boards Boards Boards All jobs Status Workforce Workforce My Workforce Recr…" at bounding box center [143, 151] width 286 height 303
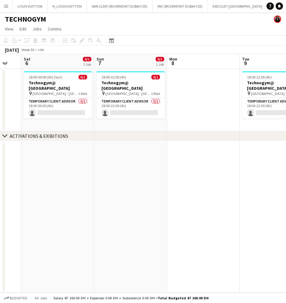
drag, startPoint x: 107, startPoint y: 94, endPoint x: 296, endPoint y: 87, distance: 189.4
click at [286, 87] on html "Menu Boards Boards Boards All jobs Status Workforce Workforce My Workforce Recr…" at bounding box center [143, 151] width 286 height 303
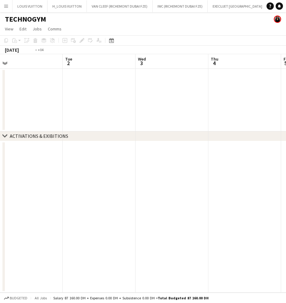
drag
click at [261, 93] on app-calendar-viewport "Sat 30 1/1 1 Job Sun 31 Mon 1 Tue 2 Wed 3 Thu 4 Fri 5 Sat 6 0/1 1 Job Sun 7 0/1…" at bounding box center [143, 173] width 286 height 239
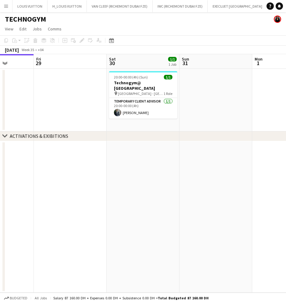
drag, startPoint x: 92, startPoint y: 100, endPoint x: 257, endPoint y: 110, distance: 165.0
click at [257, 110] on app-calendar-viewport "Tue 26 Wed 27 Thu 28 Fri 29 Sat 30 1/1 1 Job Sun 31 Mon 1 Tue 2 Wed 3 20:00-00:…" at bounding box center [143, 173] width 286 height 239
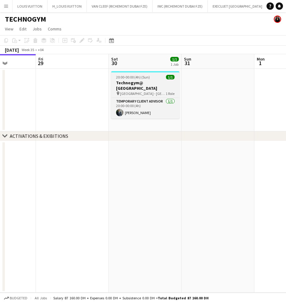
click at [145, 79] on app-job-card "20:00-00:00 (4h) (Sun) 1/1 Technogym@ [GEOGRAPHIC_DATA] pin [GEOGRAPHIC_DATA] -…" at bounding box center [145, 94] width 68 height 47
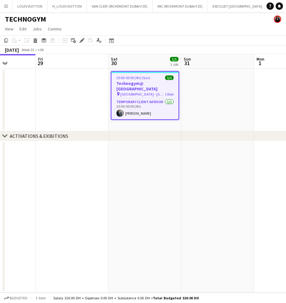
drag, startPoint x: 5, startPoint y: 39, endPoint x: 47, endPoint y: 36, distance: 41.5
click at [5, 39] on icon at bounding box center [6, 40] width 4 height 4
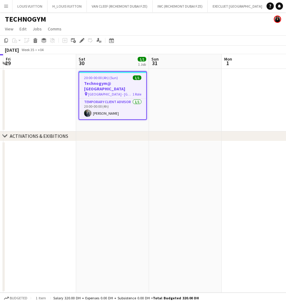
drag, startPoint x: 212, startPoint y: 173, endPoint x: -26, endPoint y: 170, distance: 237.7
click at [0, 170] on html "Menu Boards Boards Boards All jobs Status Workforce Workforce My Workforce Recr…" at bounding box center [143, 151] width 286 height 303
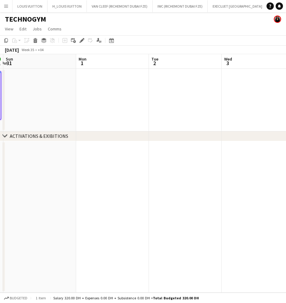
drag, startPoint x: 144, startPoint y: 121, endPoint x: 16, endPoint y: 135, distance: 128.2
click at [17, 135] on div "chevron-right ACTIVATIONS & EXIBITIONS Thu 28 Fri 29 Sat 30 1/1 1 Job Sun 31 Mo…" at bounding box center [143, 173] width 286 height 239
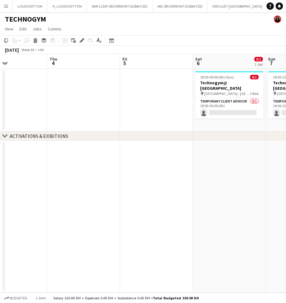
drag, startPoint x: 77, startPoint y: 123, endPoint x: 177, endPoint y: 99, distance: 103.2
click at [20, 124] on app-calendar-viewport "Mon 1 Tue 2 Wed 3 Thu 4 Fri 5 Sat 6 0/1 1 Job Sun 7 0/1 1 Job Mon 8 Tue 9 0/1 1…" at bounding box center [143, 173] width 286 height 239
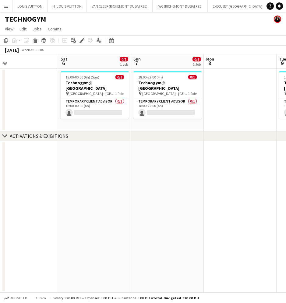
drag, startPoint x: 96, startPoint y: 113, endPoint x: 48, endPoint y: 118, distance: 48.4
click at [48, 118] on app-calendar-viewport "Tue 2 Wed 3 Thu 4 Fri 5 Sat 6 0/1 1 Job Sun 7 0/1 1 Job Mon 8 Tue 9 0/1 1 Job W…" at bounding box center [143, 173] width 286 height 239
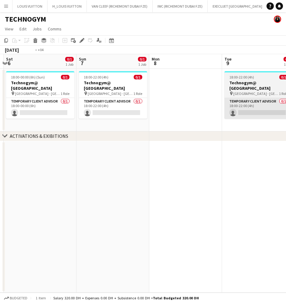
drag, startPoint x: 164, startPoint y: 105, endPoint x: 97, endPoint y: 93, distance: 68.6
click at [5, 106] on app-calendar-viewport "Wed 3 Thu 4 Fri 5 Sat 6 0/1 1 Job Sun 7 0/1 1 Job Mon 8 Tue 9 0/1 1 Job Wed 10 …" at bounding box center [143, 173] width 286 height 239
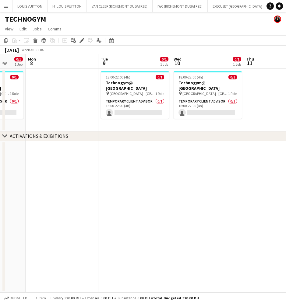
drag, startPoint x: 226, startPoint y: 88, endPoint x: 138, endPoint y: 83, distance: 89.0
click at [42, 100] on app-calendar-viewport "Fri 5 Sat 6 0/1 1 Job Sun 7 0/1 1 Job Mon 8 Tue 9 0/1 1 Job Wed 10 0/1 1 Job Th…" at bounding box center [143, 173] width 286 height 239
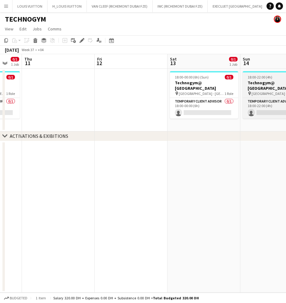
drag, startPoint x: 64, startPoint y: 94, endPoint x: 143, endPoint y: 81, distance: 80.2
click at [54, 95] on app-calendar-viewport "Mon 8 Tue 9 0/1 1 Job Wed 10 0/1 1 Job Thu 11 Fri 12 Sat 13 0/1 1 Job Sun 14 0/…" at bounding box center [143, 173] width 286 height 239
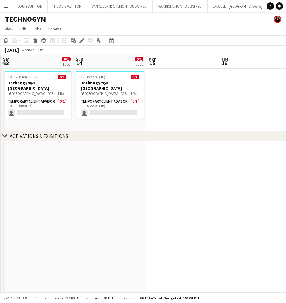
drag, startPoint x: 210, startPoint y: 80, endPoint x: 44, endPoint y: 98, distance: 166.6
click at [43, 98] on app-calendar-viewport "Wed 10 0/1 1 Job Thu 11 Fri 12 Sat 13 0/1 1 Job Sun 14 0/1 1 Job Mon 15 Tue 16 …" at bounding box center [143, 173] width 286 height 239
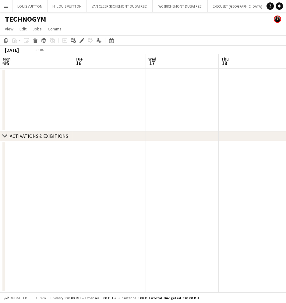
drag, startPoint x: 107, startPoint y: 93, endPoint x: 19, endPoint y: 97, distance: 87.4
click at [20, 97] on app-calendar-viewport "Fri 12 Sat 13 0/1 1 Job Sun 14 0/1 1 Job Mon 15 Tue 16 Wed 17 Thu 18 Fri 19 Sat…" at bounding box center [143, 173] width 286 height 239
click at [86, 94] on app-calendar-viewport "Mon 15 Tue 16 Wed 17 Thu 18 Fri 19 Sat 20 Sun 21 Mon 22 Tue 23" at bounding box center [143, 173] width 286 height 239
click at [191, 82] on app-date-cell at bounding box center [185, 100] width 73 height 63
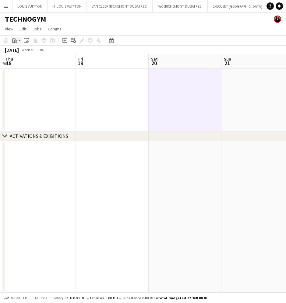
click at [13, 42] on icon at bounding box center [13, 41] width 2 height 4
click at [19, 55] on div "Paste Ctrl+V Paste with crew Ctrl+Shift+V" at bounding box center [44, 57] width 67 height 26
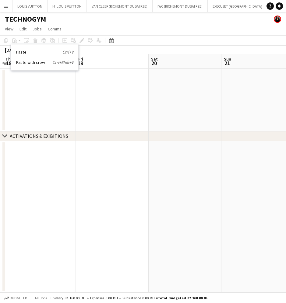
click at [180, 98] on app-date-cell at bounding box center [185, 100] width 73 height 63
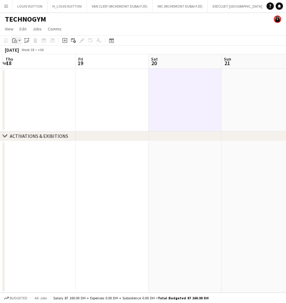
click at [16, 40] on icon at bounding box center [15, 41] width 3 height 3
click at [21, 51] on link "Paste Ctrl+V" at bounding box center [44, 51] width 57 height 5
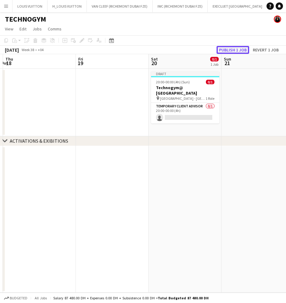
click at [233, 51] on button "Publish 1 job" at bounding box center [232, 50] width 33 height 8
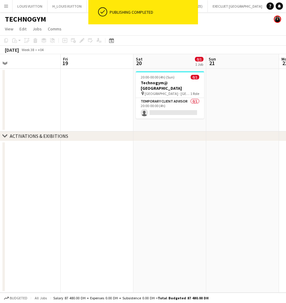
drag, startPoint x: 227, startPoint y: 106, endPoint x: 93, endPoint y: 102, distance: 133.7
click at [85, 106] on app-calendar-viewport "Mon 15 Tue 16 Wed 17 Thu 18 Fri 19 Sat 20 0/1 1 Job Sun 21 Mon 22 Tue 23 20:00-…" at bounding box center [143, 173] width 286 height 239
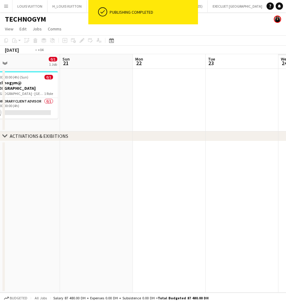
drag, startPoint x: 69, startPoint y: 110, endPoint x: 5, endPoint y: 112, distance: 64.2
click at [5, 112] on app-calendar-viewport "Wed 17 Thu 18 Fri 19 Sat 20 0/1 1 Job Sun 21 Mon 22 Tue 23 Wed 24 Thu 25 20:00-…" at bounding box center [143, 173] width 286 height 239
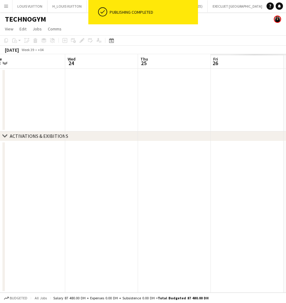
click at [35, 113] on app-calendar-viewport "Sat 20 0/1 1 Job Sun 21 Mon 22 Tue 23 Wed 24 Thu 25 Fri 26 Sat 27 Sun 28 20:00-…" at bounding box center [143, 173] width 286 height 239
click at [57, 112] on app-calendar-viewport "Mon 22 Tue 23 Wed 24 Thu 25 Fri 26 Sat 27 Sun 28 Mon 29 Tue 30" at bounding box center [143, 173] width 286 height 239
click at [105, 86] on app-date-cell at bounding box center [91, 100] width 73 height 63
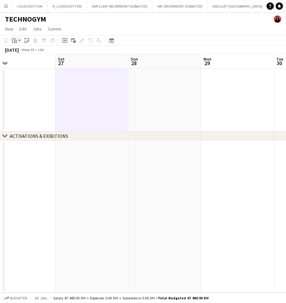
click at [15, 38] on icon "Paste" at bounding box center [14, 40] width 5 height 5
click at [17, 50] on link "Paste Ctrl+V" at bounding box center [44, 51] width 57 height 5
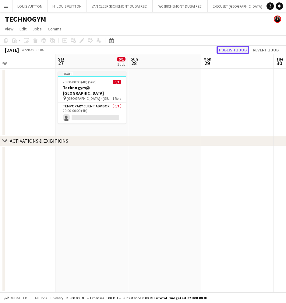
click at [238, 50] on button "Publish 1 job" at bounding box center [232, 50] width 33 height 8
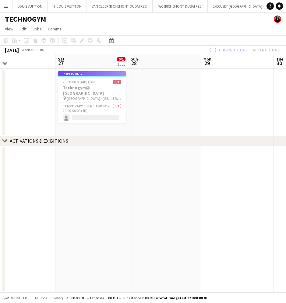
drag, startPoint x: 99, startPoint y: 106, endPoint x: 125, endPoint y: 106, distance: 26.5
click at [208, 105] on app-calendar-viewport "Tue 23 Wed 24 Thu 25 Fri 26 Sat 27 0/1 1 Job Sun 28 Mon 29 Tue 30 Wed 1 Publish…" at bounding box center [143, 173] width 286 height 239
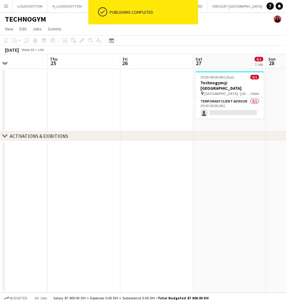
drag, startPoint x: 128, startPoint y: 108, endPoint x: 136, endPoint y: 110, distance: 8.2
click at [162, 108] on app-calendar-viewport "Mon 22 Tue 23 Wed 24 Thu 25 Fri 26 Sat 27 0/1 1 Job Sun 28 Mon 29 Tue 30 20:00-…" at bounding box center [143, 173] width 286 height 239
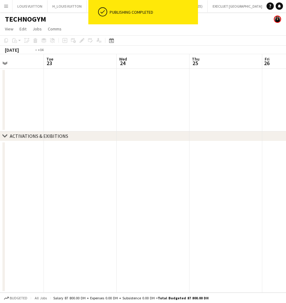
drag, startPoint x: 93, startPoint y: 111, endPoint x: 156, endPoint y: 109, distance: 62.4
click at [193, 105] on app-calendar-viewport "Sat 20 0/1 1 Job Sun 21 Mon 22 Tue 23 Wed 24 Thu 25 Fri 26 Sat 27 0/1 1 Job Sun…" at bounding box center [143, 173] width 286 height 239
drag, startPoint x: 168, startPoint y: 110, endPoint x: 251, endPoint y: 112, distance: 83.7
click at [249, 111] on app-calendar-viewport "Fri 19 Sat 20 0/1 1 Job Sun 21 Mon 22 Tue 23 Wed 24 Thu 25 Fri 26 Sat 27 0/1 1 …" at bounding box center [143, 173] width 286 height 239
drag, startPoint x: 206, startPoint y: 110, endPoint x: 110, endPoint y: 105, distance: 96.3
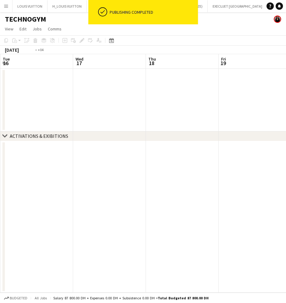
click at [243, 110] on app-calendar-viewport "Sun 14 0/1 1 Job Mon 15 Tue 16 Wed 17 Thu 18 Fri 19 Sat 20 0/1 1 Job Sun 21 Mon…" at bounding box center [143, 173] width 286 height 239
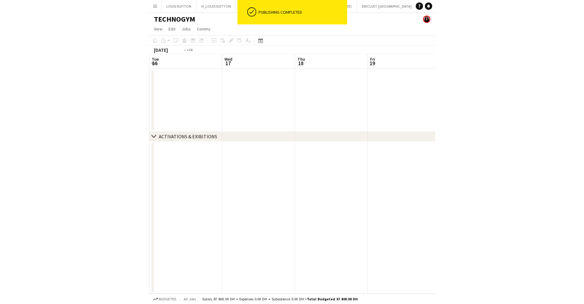
scroll to position [0, 214]
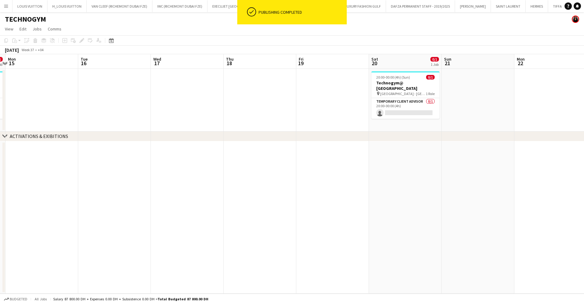
click at [536, 121] on app-calendar-viewport "Fri 12 Sat 13 0/1 1 Job Sun 14 0/1 1 Job Mon 15 Tue 16 Wed 17 Thu 18 Fri 19 Sat…" at bounding box center [292, 173] width 584 height 239
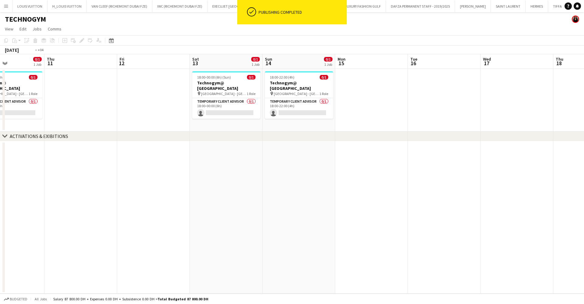
click at [526, 126] on app-calendar-viewport "Mon 8 Tue 9 0/1 1 Job Wed 10 0/1 1 Job Thu 11 Fri 12 Sat 13 0/1 1 Job Sun 14 0/…" at bounding box center [292, 173] width 584 height 239
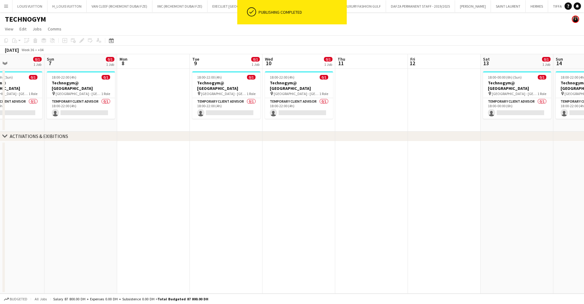
click at [449, 87] on app-calendar-viewport "Thu 4 Fri 5 Sat 6 0/1 1 Job Sun 7 0/1 1 Job Mon 8 Tue 9 0/1 1 Job Wed 10 0/1 1 …" at bounding box center [292, 173] width 584 height 239
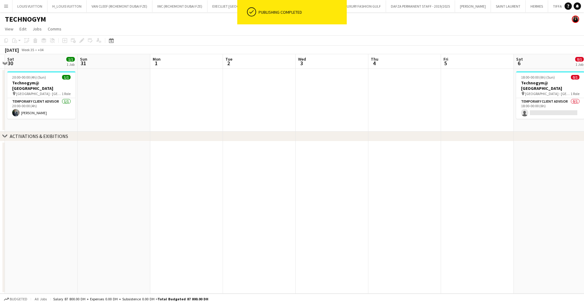
click at [405, 96] on app-calendar-viewport "Thu 28 Fri 29 Sat 30 1/1 1 Job Sun 31 Mon 1 Tue 2 Wed 3 Thu 4 Fri 5 Sat 6 0/1 1…" at bounding box center [292, 173] width 584 height 239
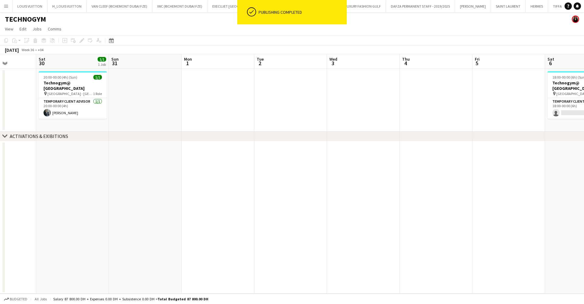
click at [425, 98] on app-calendar-viewport "Wed 27 Thu 28 Fri 29 Sat 30 1/1 1 Job Sun 31 Mon 1 Tue 2 Wed 3 Thu 4 Fri 5 Sat …" at bounding box center [292, 173] width 584 height 239
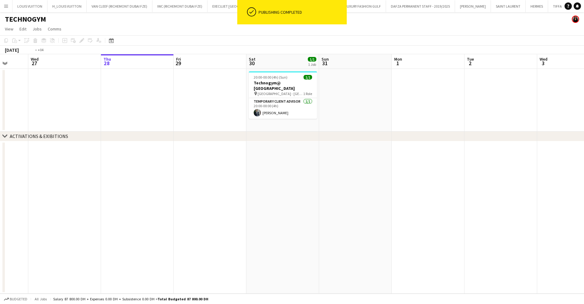
click at [443, 100] on app-calendar-viewport "Sun 24 1/1 1 Job Mon 25 Tue 26 Wed 27 Thu 28 Fri 29 Sat 30 1/1 1 Job Sun 31 Mon…" at bounding box center [292, 173] width 584 height 239
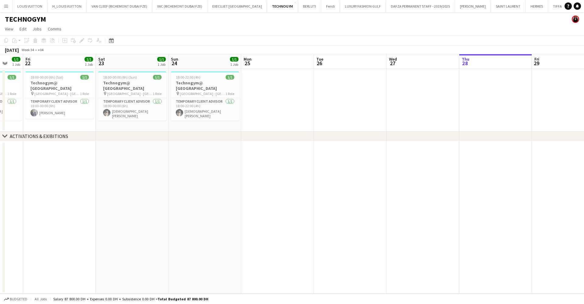
click at [372, 102] on app-calendar-viewport "Wed 20 Thu 21 1/1 1 Job Fri 22 1/1 1 Job Sat 23 1/1 1 Job Sun 24 1/1 1 Job Mon …" at bounding box center [292, 173] width 584 height 239
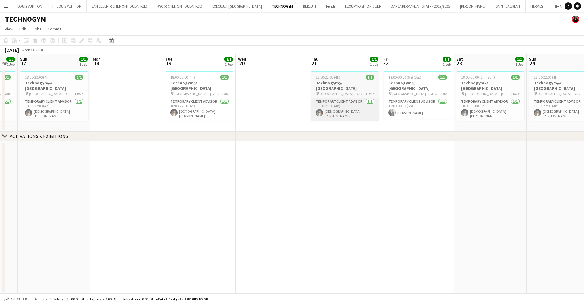
click at [399, 108] on app-calendar-viewport "Fri 15 Sat 16 1/1 1 Job Sun 17 1/1 1 Job Mon 18 Tue 19 1/1 1 Job Wed 20 Thu 21 …" at bounding box center [292, 173] width 584 height 239
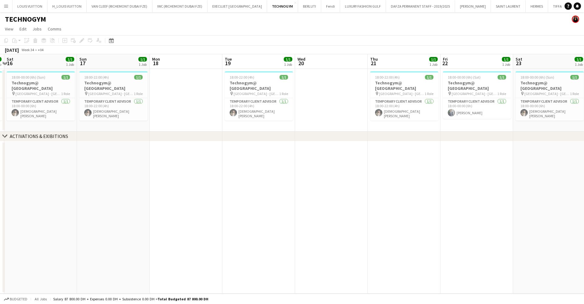
click at [365, 100] on app-calendar-viewport "Thu 14 1/1 1 Job Fri 15 1/1 1 Job Sat 16 1/1 1 Job Sun 17 1/1 1 Job Mon 18 Tue …" at bounding box center [292, 173] width 584 height 239
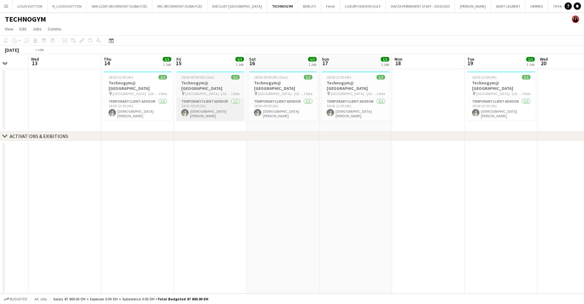
click at [418, 100] on app-calendar-viewport "Mon 11 Tue 12 Wed 13 Thu 14 1/1 1 Job Fri 15 1/1 1 Job Sat 16 1/1 1 Job Sun 17 …" at bounding box center [292, 173] width 584 height 239
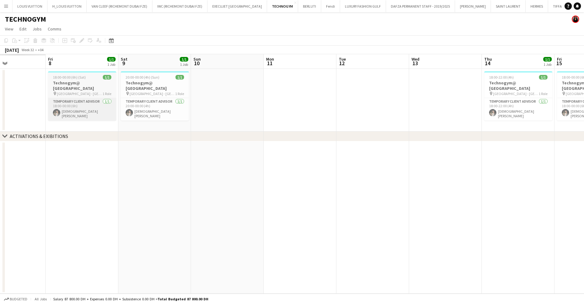
click at [411, 106] on app-calendar-viewport "Tue 5 Wed 6 Thu 7 Fri 8 1/1 1 Job Sat 9 1/1 1 Job Sun 10 Mon 11 Tue 12 Wed 13 T…" at bounding box center [292, 173] width 584 height 239
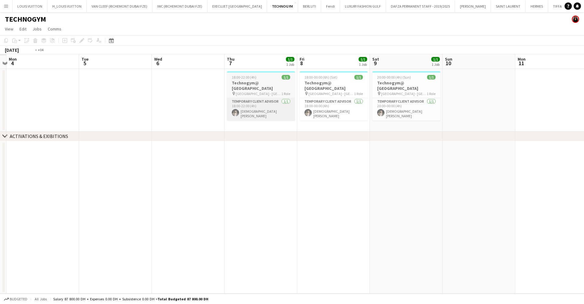
click at [345, 96] on app-calendar-viewport "Sat 2 Sun 3 Mon 4 Tue 5 Wed 6 Thu 7 1/1 1 Job Fri 8 1/1 1 Job Sat 9 1/1 1 Job S…" at bounding box center [292, 173] width 584 height 239
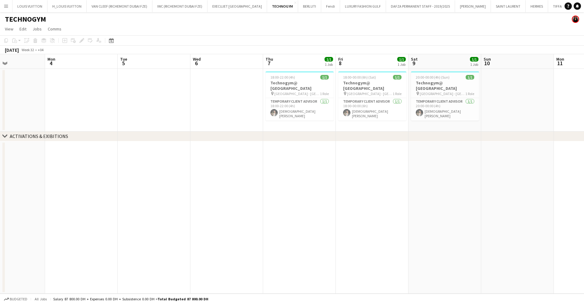
click at [353, 106] on app-calendar-viewport "Fri 1 Sat 2 Sun 3 Mon 4 Tue 5 Wed 6 Thu 7 1/1 1 Job Fri 8 1/1 1 Job Sat 9 1/1 1…" at bounding box center [292, 173] width 584 height 239
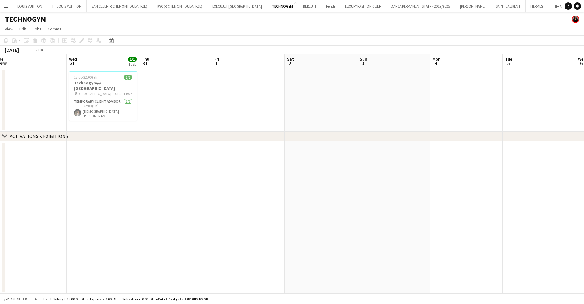
click at [482, 100] on app-calendar-viewport "Sun 27 Mon 28 Tue 29 Wed 30 1/1 1 Job Thu 31 Fri 1 Sat 2 Sun 3 Mon 4 Tue 5 Wed …" at bounding box center [292, 173] width 584 height 239
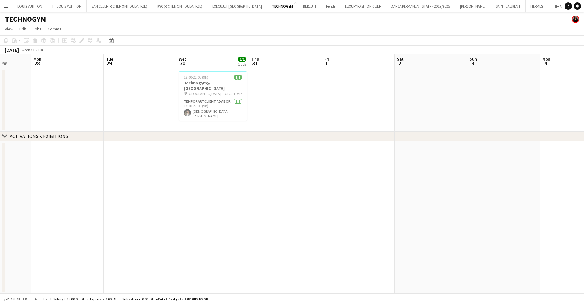
click at [542, 103] on app-calendar-viewport "Fri 25 Sat 26 Sun 27 Mon 28 Tue 29 Wed 30 1/1 1 Job Thu 31 Fri 1 Sat 2 Sun 3 Mo…" at bounding box center [292, 173] width 584 height 239
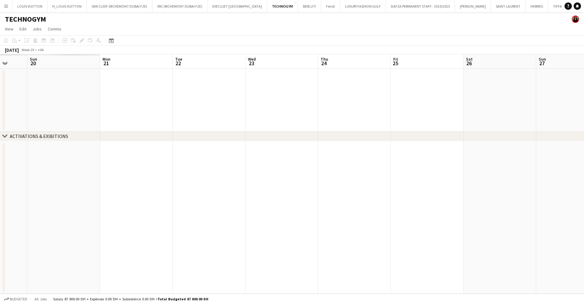
click at [481, 108] on app-calendar-viewport "Thu 17 Fri 18 Sat 19 Sun 20 Mon 21 Tue 22 Wed 23 Thu 24 Fri 25 Sat 26 Sun 27 Mo…" at bounding box center [292, 173] width 584 height 239
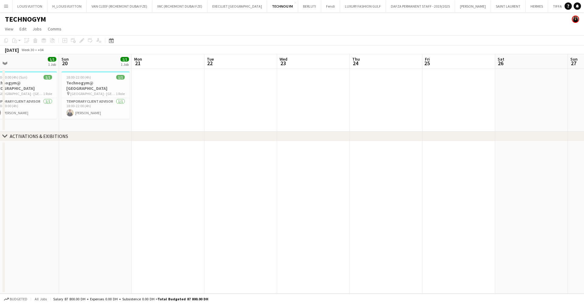
scroll to position [0, 155]
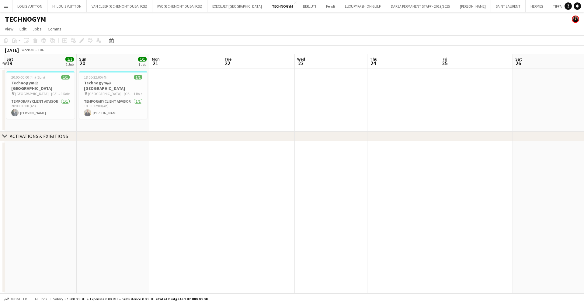
click at [406, 104] on app-calendar-viewport "Thu 17 Fri 18 Sat 19 1/1 1 Job Sun 20 1/1 1 Job Mon 21 Tue 22 Wed 23 Thu 24 Fri…" at bounding box center [292, 173] width 584 height 239
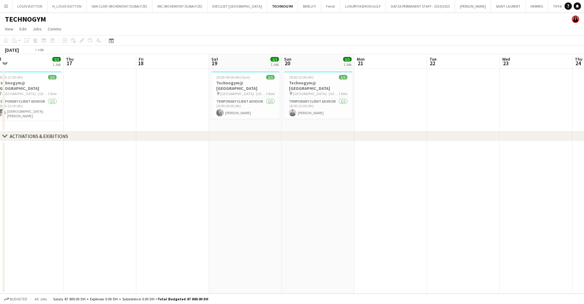
click at [69, 106] on app-calendar-viewport "Mon 14 Tue 15 1/1 1 Job Wed 16 1/1 1 Job Thu 17 Fri 18 Sat 19 1/1 1 Job Sun 20 …" at bounding box center [292, 173] width 584 height 239
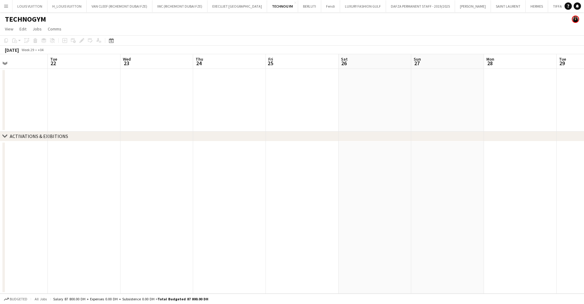
click at [52, 104] on app-calendar-viewport "Sat 19 1/1 1 Job Sun 20 1/1 1 Job Mon 21 Tue 22 Wed 23 Thu 24 Fri 25 Sat 26 Sun…" at bounding box center [292, 173] width 584 height 239
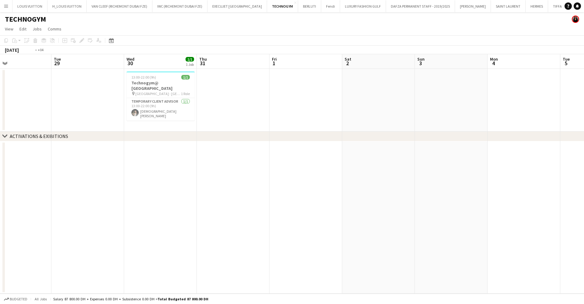
click at [121, 117] on app-calendar-viewport "Thu 24 Fri 25 Sat 26 Sun 27 Mon 28 Tue 29 Wed 30 1/1 1 Job Thu 31 Fri 1 Sat 2 S…" at bounding box center [292, 173] width 584 height 239
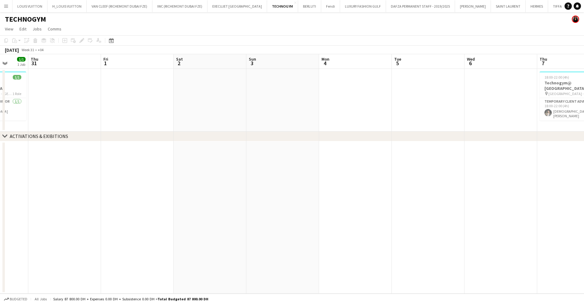
click at [52, 87] on app-calendar-viewport "Mon 28 Tue 29 Wed 30 1/1 1 Job Thu 31 Fri 1 Sat 2 Sun 3 Mon 4 Tue 5 Wed 6 Thu 7…" at bounding box center [292, 173] width 584 height 239
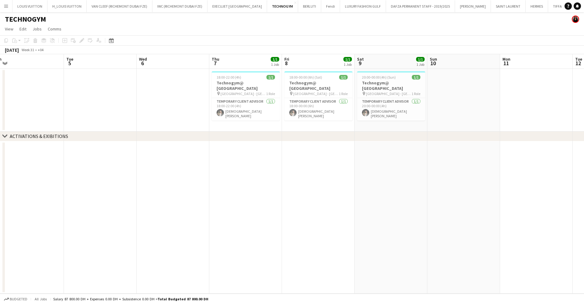
click at [86, 74] on app-calendar-viewport "Sat 2 Sun 3 Mon 4 Tue 5 Wed 6 Thu 7 1/1 1 Job Fri 8 1/1 1 Job Sat 9 1/1 1 Job S…" at bounding box center [292, 173] width 584 height 239
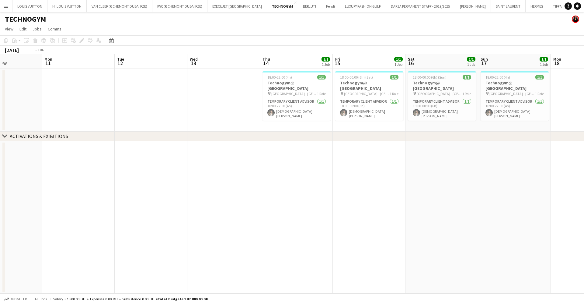
click at [102, 90] on app-calendar-viewport "Thu 7 1/1 1 Job Fri 8 1/1 1 Job Sat 9 1/1 1 Job Sun 10 Mon 11 Tue 12 Wed 13 Thu…" at bounding box center [292, 173] width 584 height 239
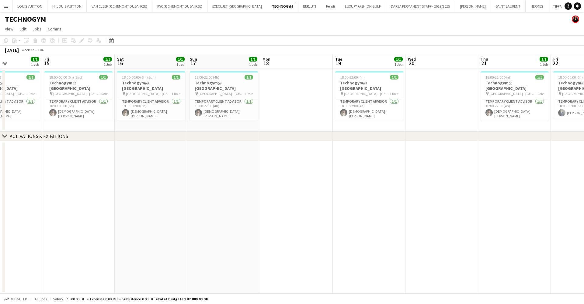
click at [120, 94] on app-calendar-viewport "Mon 11 Tue 12 Wed 13 Thu 14 1/1 1 Job Fri 15 1/1 1 Job Sat 16 1/1 1 Job Sun 17 …" at bounding box center [292, 173] width 584 height 239
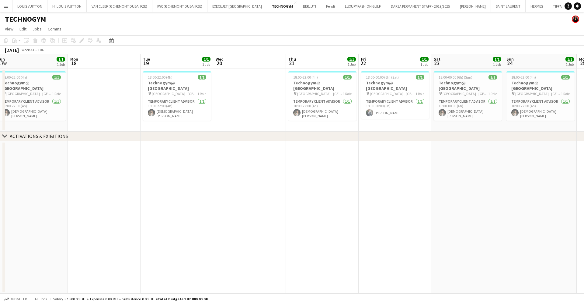
click at [101, 90] on app-calendar-viewport "Wed 13 Thu 14 1/1 1 Job Fri 15 1/1 1 Job Sat 16 1/1 1 Job Sun 17 1/1 1 Job Mon …" at bounding box center [292, 173] width 584 height 239
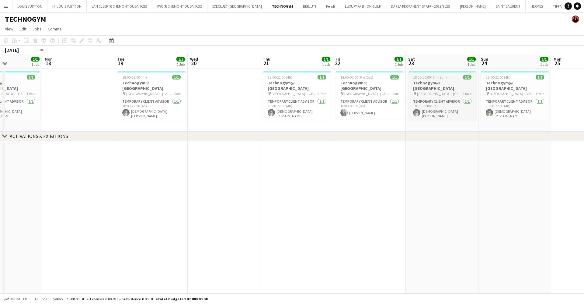
click at [126, 93] on app-calendar-viewport "Fri 15 1/1 1 Job Sat 16 1/1 1 Job Sun 17 1/1 1 Job Mon 18 Tue 19 1/1 1 Job Wed …" at bounding box center [292, 173] width 584 height 239
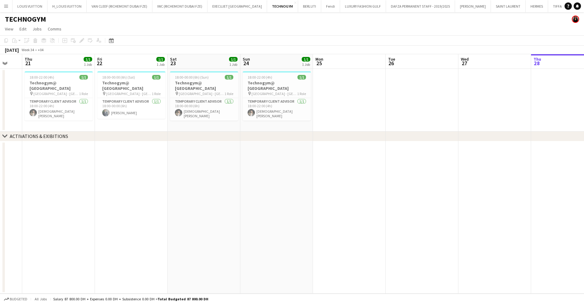
click at [187, 110] on app-calendar-viewport "Sun 17 1/1 1 Job Mon 18 Tue 19 1/1 1 Job Wed 20 Thu 21 1/1 1 Job Fri 22 1/1 1 J…" at bounding box center [292, 173] width 584 height 239
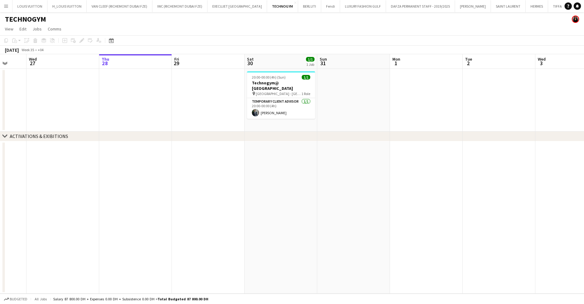
click at [237, 91] on app-calendar-viewport "Sun 24 1/1 1 Job Mon 25 Tue 26 Wed 27 Thu 28 Fri 29 Sat 30 1/1 1 Job Sun 31 Mon…" at bounding box center [292, 173] width 584 height 239
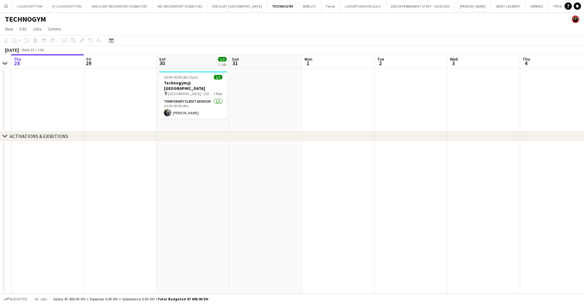
click at [80, 86] on app-calendar-viewport "Sun 24 1/1 1 Job Mon 25 Tue 26 Wed 27 Thu 28 Fri 29 Sat 30 1/1 1 Job Sun 31 Mon…" at bounding box center [292, 173] width 584 height 239
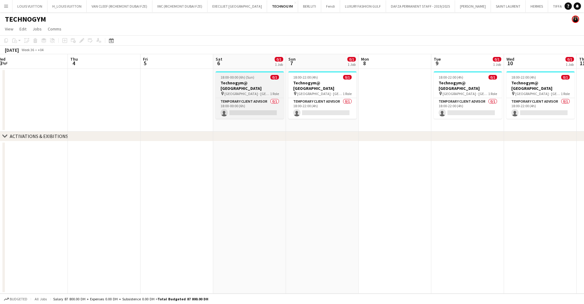
click at [126, 91] on app-calendar-viewport "Mon 1 Tue 2 Wed 3 Thu 4 Fri 5 Sat 6 0/1 1 Job Sun 7 0/1 1 Job Mon 8 Tue 9 0/1 1…" at bounding box center [292, 173] width 584 height 239
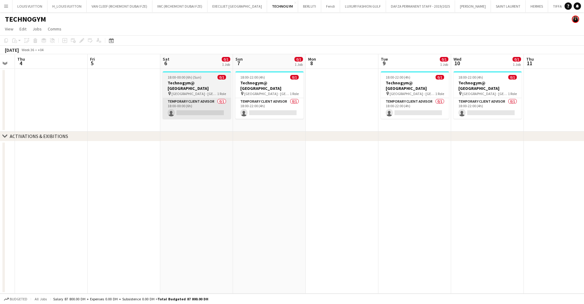
click at [187, 98] on app-card-role "Temporary Client Advisor 0/1 18:00-00:00 (6h) single-neutral-actions" at bounding box center [197, 108] width 68 height 21
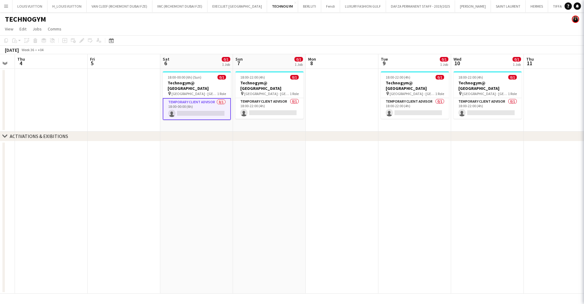
scroll to position [0, 204]
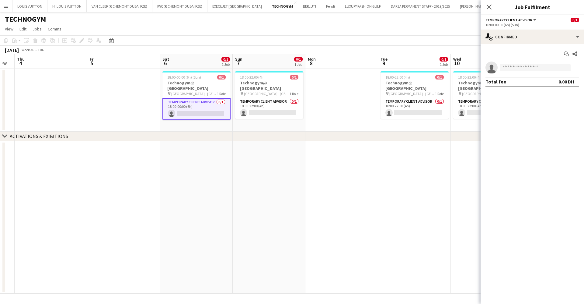
click at [267, 107] on app-card-role "Temporary Client Advisor 0/1 18:00-22:00 (4h) single-neutral-actions" at bounding box center [269, 108] width 68 height 21
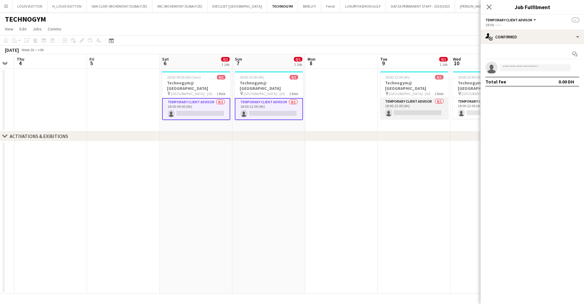
click at [393, 104] on app-card-role "Temporary Client Advisor 0/1 18:00-22:00 (4h) single-neutral-actions" at bounding box center [414, 108] width 68 height 21
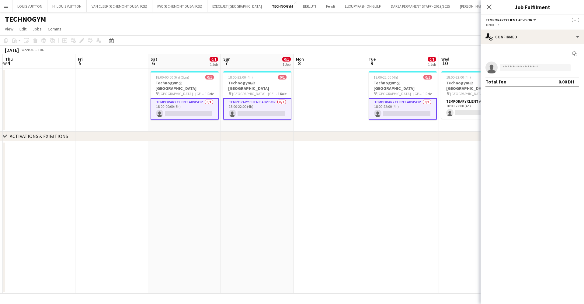
click at [260, 107] on app-calendar-viewport "Mon 1 Tue 2 Wed 3 Thu 4 Fri 5 Sat 6 0/1 1 Job Sun 7 0/1 1 Job Mon 8 Tue 9 0/1 1…" at bounding box center [292, 173] width 584 height 239
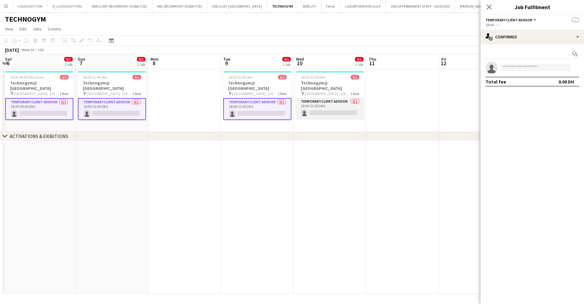
click at [348, 103] on app-card-role "Temporary Client Advisor 0/1 18:00-22:00 (4h) single-neutral-actions" at bounding box center [330, 108] width 68 height 21
click at [280, 107] on app-calendar-viewport "Wed 3 Thu 4 Fri 5 Sat 6 0/1 1 Job Sun 7 0/1 1 Job Mon 8 Tue 9 0/1 1 Job Wed 10 …" at bounding box center [292, 173] width 584 height 239
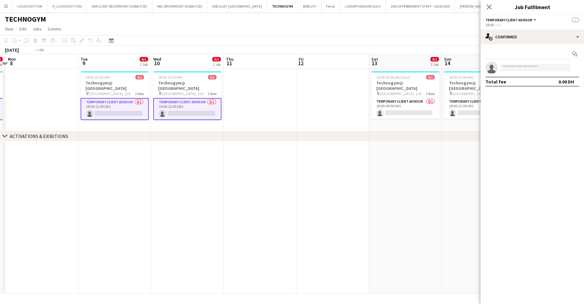
click at [258, 109] on app-calendar-viewport "Fri 5 Sat 6 0/1 1 Job Sun 7 0/1 1 Job Mon 8 Tue 9 0/1 1 Job Wed 10 0/1 1 Job Th…" at bounding box center [292, 173] width 584 height 239
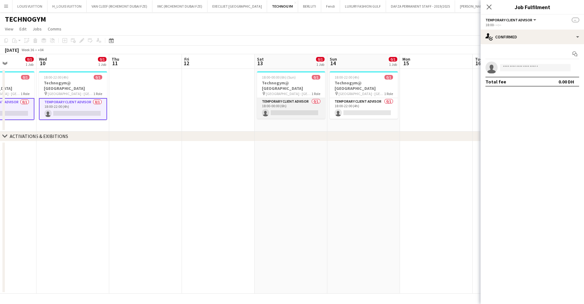
click at [289, 107] on app-card-role "Temporary Client Advisor 0/1 18:00-00:00 (6h) single-neutral-actions" at bounding box center [291, 108] width 68 height 21
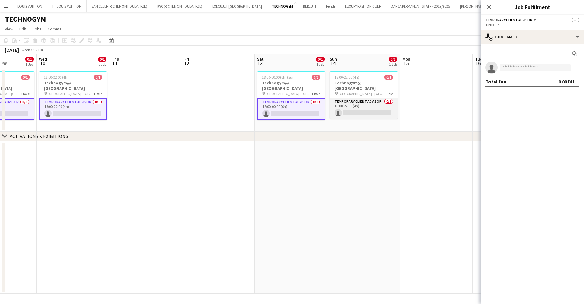
click at [346, 105] on app-card-role "Temporary Client Advisor 0/1 18:00-22:00 (4h) single-neutral-actions" at bounding box center [364, 108] width 68 height 21
click at [155, 112] on app-calendar-viewport "Sun 7 0/1 1 Job Mon 8 Tue 9 0/1 1 Job Wed 10 0/1 1 Job Thu 11 Fri 12 Sat 13 0/1…" at bounding box center [292, 173] width 584 height 239
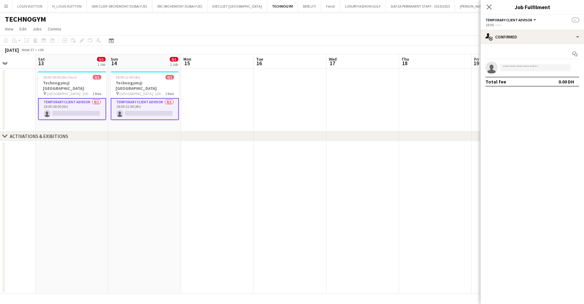
click at [185, 109] on app-calendar-viewport "Wed 10 0/1 1 Job Thu 11 Fri 12 Sat 13 0/1 1 Job Sun 14 0/1 1 Job Mon 15 Tue 16 …" at bounding box center [292, 173] width 584 height 239
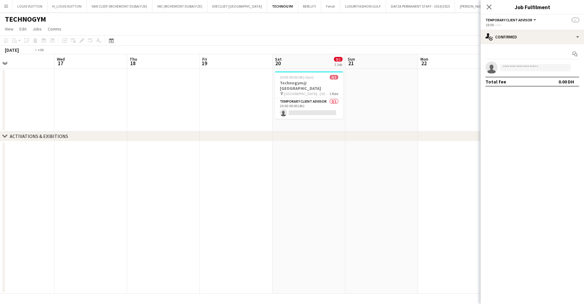
click at [215, 111] on app-calendar-viewport "Fri 12 Sat 13 0/1 1 Job Sun 14 0/1 1 Job Mon 15 Tue 16 Wed 17 Thu 18 Fri 19 Sat…" at bounding box center [292, 173] width 584 height 239
click at [325, 116] on app-date-cell "20:00-00:00 (4h) (Sun) 0/1 Technogym@ [GEOGRAPHIC_DATA] pin [GEOGRAPHIC_DATA] -…" at bounding box center [308, 100] width 73 height 63
click at [317, 106] on app-card-role "Temporary Client Advisor 0/1 20:00-00:00 (4h) single-neutral-actions" at bounding box center [309, 108] width 68 height 21
click at [252, 111] on app-calendar-viewport "Fri 12 Sat 13 0/1 1 Job Sun 14 0/1 1 Job Mon 15 Tue 16 Wed 17 Thu 18 Fri 19 Sat…" at bounding box center [292, 173] width 584 height 239
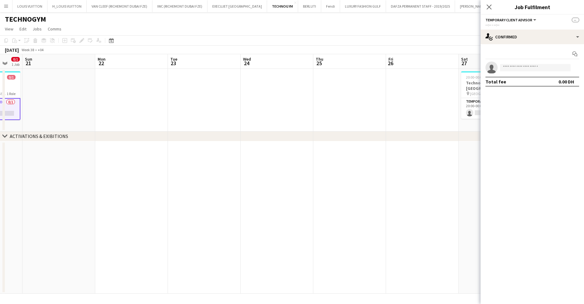
click at [213, 116] on app-calendar-viewport "Thu 18 Fri 19 Sat 20 0/1 1 Job Sun 21 Mon 22 Tue 23 Wed 24 Thu 25 Fri 26 Sat 27…" at bounding box center [292, 173] width 584 height 239
click at [204, 112] on app-calendar-viewport "Thu 18 Fri 19 Sat 20 0/1 1 Job Sun 21 Mon 22 Tue 23 Wed 24 Thu 25 Fri 26 Sat 27…" at bounding box center [292, 173] width 584 height 239
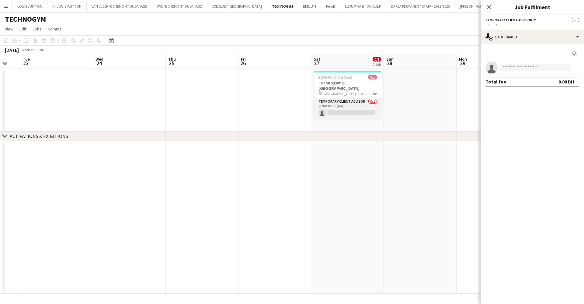
click at [358, 99] on app-card-role "Temporary Client Advisor 0/1 20:00-00:00 (4h) single-neutral-actions" at bounding box center [348, 108] width 68 height 21
click at [204, 100] on app-calendar-viewport "Sat 20 0/1 1 Job Sun 21 Mon 22 Tue 23 Wed 24 Thu 25 Fri 26 Sat 27 0/1 1 Job Sun…" at bounding box center [292, 173] width 584 height 239
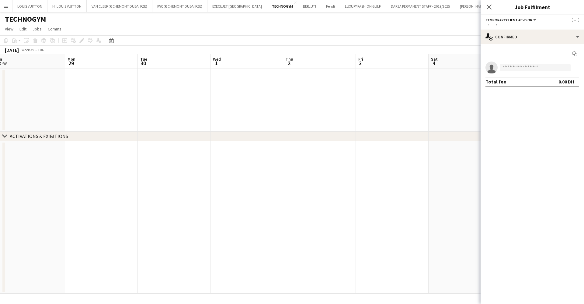
click at [162, 100] on app-calendar-viewport "Wed 24 Thu 25 Fri 26 Sat 27 0/1 1 Job Sun 28 Mon 29 Tue 30 Wed 1 Thu 2 Fri 3 Sa…" at bounding box center [292, 173] width 584 height 239
click at [218, 100] on app-calendar-viewport "Fri 26 Sat 27 0/1 1 Job Sun 28 Mon 29 Tue 30 Wed 1 Thu 2 Fri 3 Sat 4 Sun 5 Mon …" at bounding box center [292, 173] width 584 height 239
click at [530, 70] on input at bounding box center [535, 67] width 71 height 7
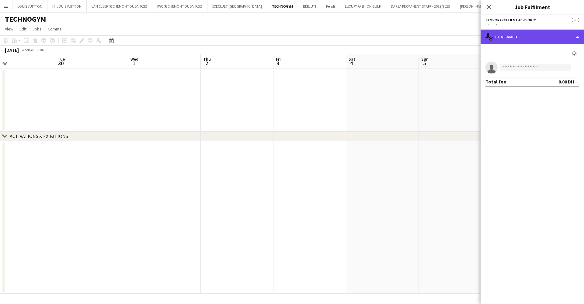
click at [527, 40] on div "single-neutral-actions-check-2 Confirmed" at bounding box center [532, 37] width 103 height 15
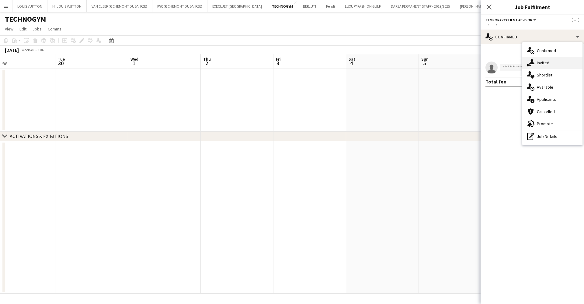
click at [534, 61] on icon "single-neutral-actions-share-1" at bounding box center [530, 62] width 7 height 7
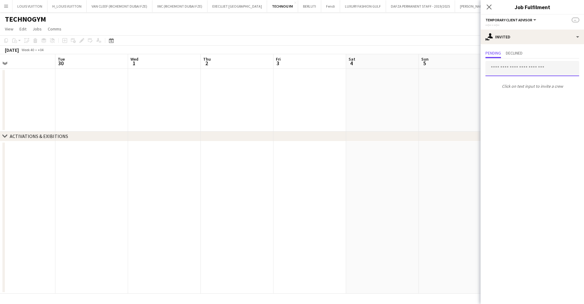
click at [514, 71] on input "text" at bounding box center [533, 68] width 94 height 15
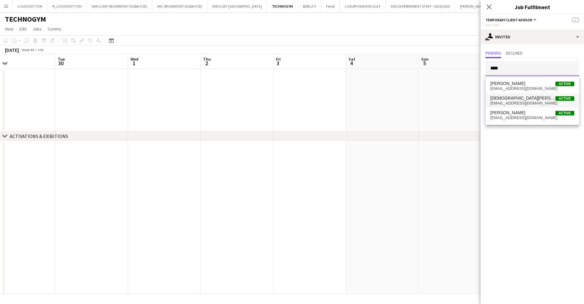
type input "****"
click at [523, 102] on span "[EMAIL_ADDRESS][DOMAIN_NAME]" at bounding box center [533, 103] width 84 height 5
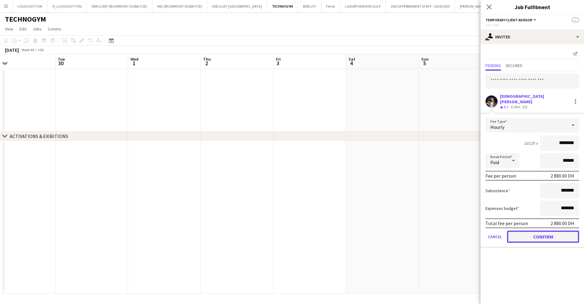
click at [550, 232] on button "Confirm" at bounding box center [543, 236] width 72 height 12
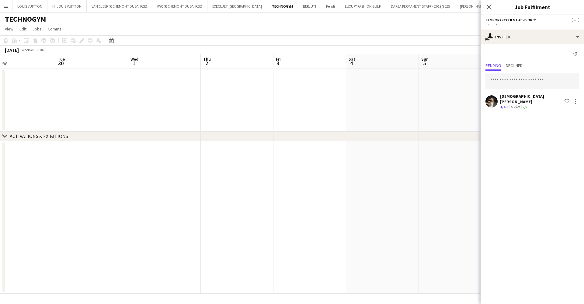
click at [442, 37] on app-toolbar "Copy Paste Paste Ctrl+V Paste with crew Ctrl+Shift+V Paste linked Job [GEOGRAPH…" at bounding box center [292, 40] width 584 height 10
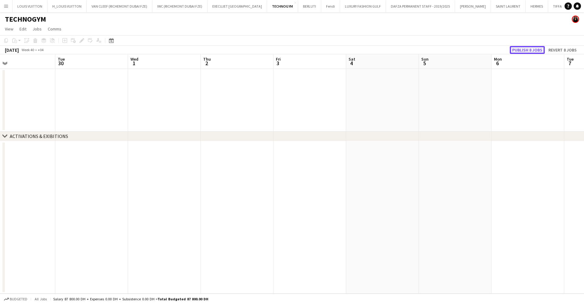
click at [533, 50] on button "Publish 8 jobs" at bounding box center [527, 50] width 35 height 8
click at [502, 108] on app-calendar-viewport "Fri 26 Sat 27 0/1 1 Job Sun 28 Mon 29 Tue 30 Wed 1 Thu 2 Fri 3 Sat 4 Sun 5 Mon …" at bounding box center [292, 173] width 584 height 239
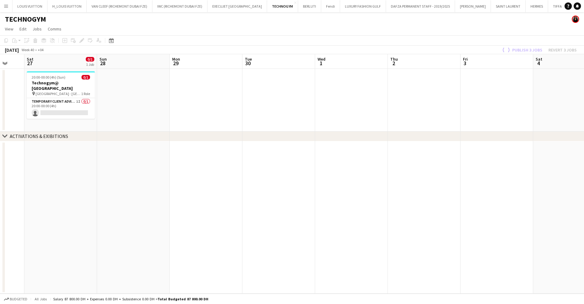
click at [387, 117] on app-calendar-viewport "Wed 24 Thu 25 Fri 26 Sat 27 0/1 1 Job Sun 28 Mon 29 Tue 30 Wed 1 Thu 2 Fri 3 Sa…" at bounding box center [292, 173] width 584 height 239
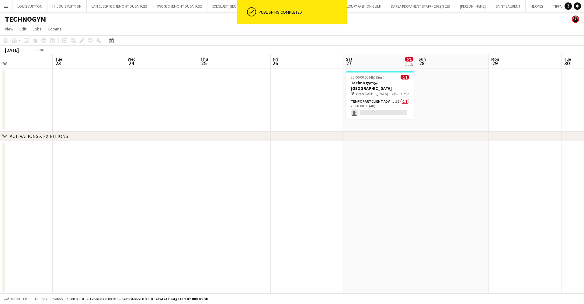
click at [402, 100] on app-calendar-viewport "Sun 21 Mon 22 Tue 23 Wed 24 Thu 25 Fri 26 Sat 27 0/1 1 Job Sun 28 Mon 29 Tue 30…" at bounding box center [292, 173] width 584 height 239
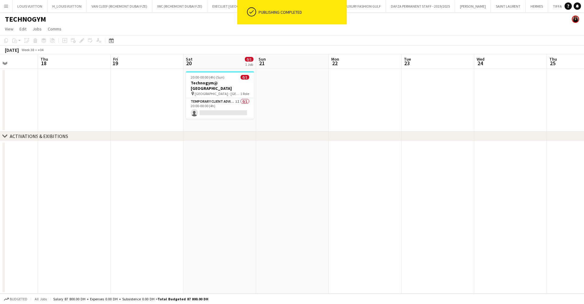
click at [337, 117] on app-calendar-viewport "Mon 15 Tue 16 Wed 17 Thu 18 Fri 19 Sat 20 0/1 1 Job Sun 21 Mon 22 Tue 23 Wed 24…" at bounding box center [292, 173] width 584 height 239
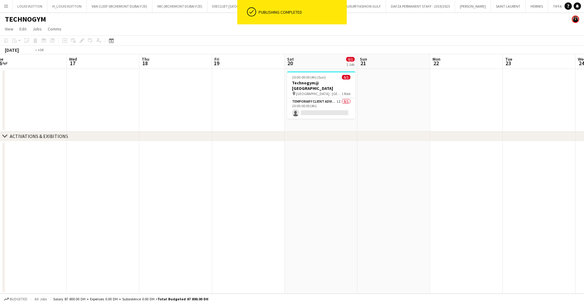
click at [388, 122] on app-calendar-viewport "Sun 14 0/1 1 Job Mon 15 Tue 16 Wed 17 Thu 18 Fri 19 Sat 20 0/1 1 Job Sun 21 Mon…" at bounding box center [292, 173] width 584 height 239
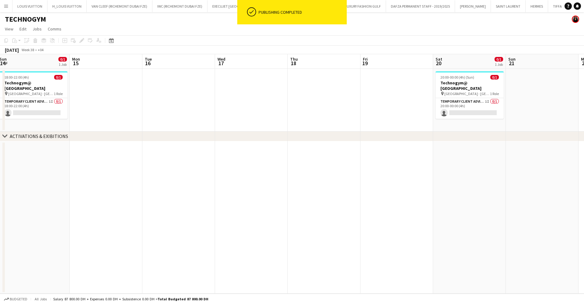
click at [367, 102] on app-calendar-viewport "Fri 12 Sat 13 0/1 1 Job Sun 14 0/1 1 Job Mon 15 Tue 16 Wed 17 Thu 18 Fri 19 Sat…" at bounding box center [292, 173] width 584 height 239
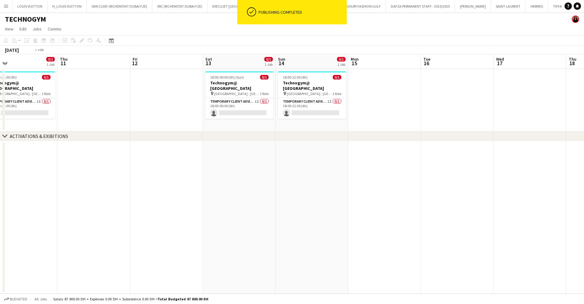
click at [449, 102] on app-calendar-viewport "Mon 8 Tue 9 0/1 1 Job Wed 10 0/1 1 Job Thu 11 Fri 12 Sat 13 0/1 1 Job Sun 14 0/…" at bounding box center [292, 173] width 584 height 239
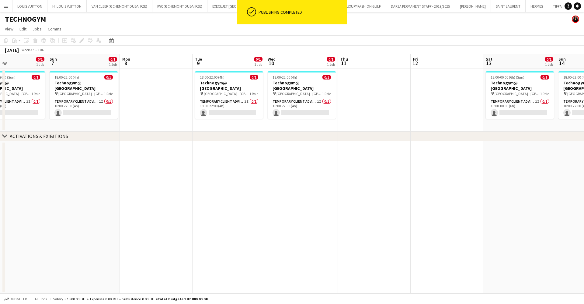
click at [324, 102] on app-calendar-viewport "Thu 4 Fri 5 Sat 6 0/1 1 Job Sun 7 0/1 1 Job Mon 8 Tue 9 0/1 1 Job Wed 10 0/1 1 …" at bounding box center [292, 173] width 584 height 239
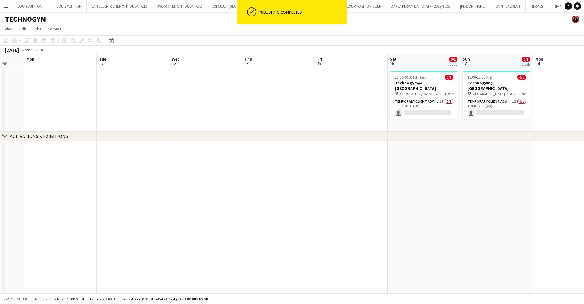
click at [394, 94] on app-calendar-viewport "Fri 29 Sat 30 1/1 1 Job Sun 31 Mon 1 Tue 2 Wed 3 Thu 4 Fri 5 Sat 6 0/1 1 Job Su…" at bounding box center [292, 173] width 584 height 239
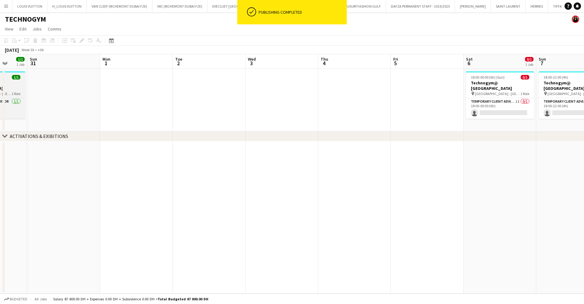
click at [340, 90] on app-calendar-viewport "Thu 28 Fri 29 Sat 30 1/1 1 Job Sun 31 Mon 1 Tue 2 Wed 3 Thu 4 Fri 5 Sat 6 0/1 1…" at bounding box center [292, 173] width 584 height 239
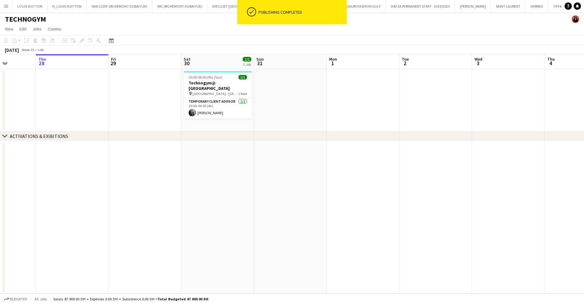
click at [325, 92] on app-calendar-viewport "Mon 25 Tue 26 Wed 27 Thu 28 Fri 29 Sat 30 1/1 1 Job Sun 31 Mon 1 Tue 2 Wed 3 Th…" at bounding box center [292, 173] width 584 height 239
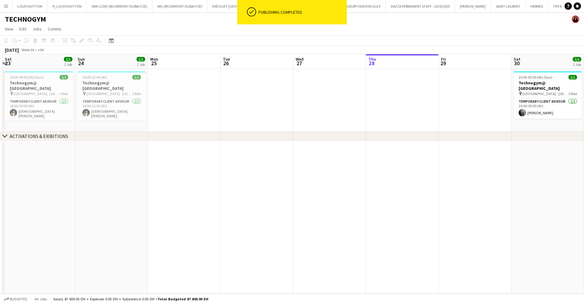
click at [344, 110] on app-calendar-viewport "Thu 21 1/1 1 Job Fri 22 1/1 1 Job Sat 23 1/1 1 Job Sun 24 1/1 1 Job Mon 25 Tue …" at bounding box center [292, 173] width 584 height 239
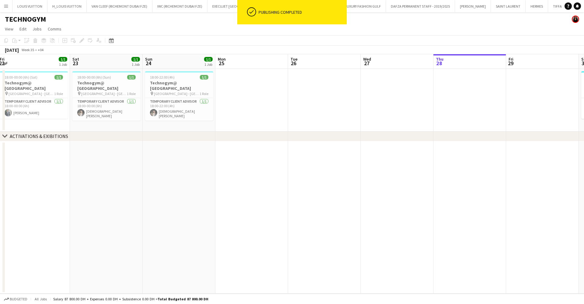
click at [279, 101] on app-calendar-viewport "Wed 20 Thu 21 1/1 1 Job Fri 22 1/1 1 Job Sat 23 1/1 1 Job Sun 24 1/1 1 Job Mon …" at bounding box center [292, 173] width 584 height 239
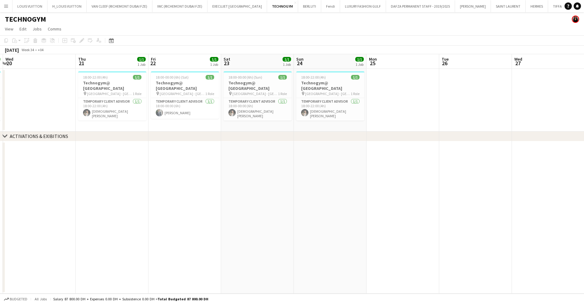
click at [167, 113] on app-calendar-viewport "Mon 18 Tue 19 1/1 1 Job Wed 20 Thu 21 1/1 1 Job Fri 22 1/1 1 Job Sat 23 1/1 1 J…" at bounding box center [292, 173] width 584 height 239
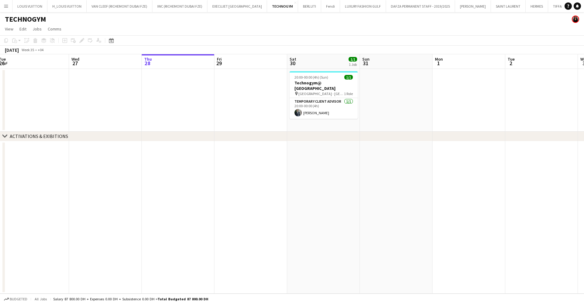
click at [236, 96] on app-calendar-viewport "Sat 23 1/1 1 Job Sun 24 1/1 1 Job Mon 25 Tue 26 Wed 27 Thu 28 Fri 29 Sat 30 1/1…" at bounding box center [292, 173] width 584 height 239
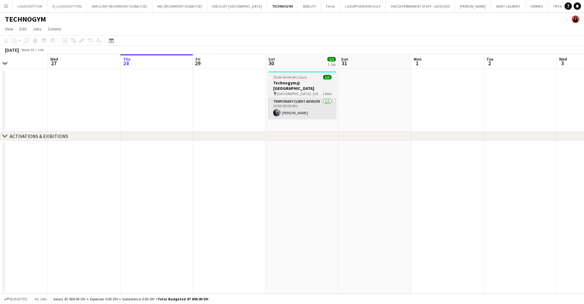
click at [189, 103] on app-calendar-viewport "Sat 23 1/1 1 Job Sun 24 1/1 1 Job Mon 25 Tue 26 Wed 27 Thu 28 Fri 29 Sat 30 1/1…" at bounding box center [292, 173] width 584 height 239
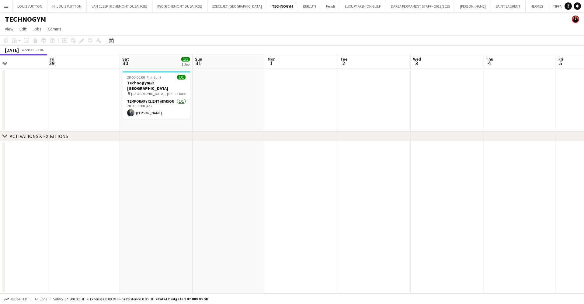
click at [113, 113] on app-calendar-viewport "Mon 25 Tue 26 Wed 27 Thu 28 Fri 29 Sat 30 1/1 1 Job Sun 31 Mon 1 Tue 2 Wed 3 Th…" at bounding box center [292, 173] width 584 height 239
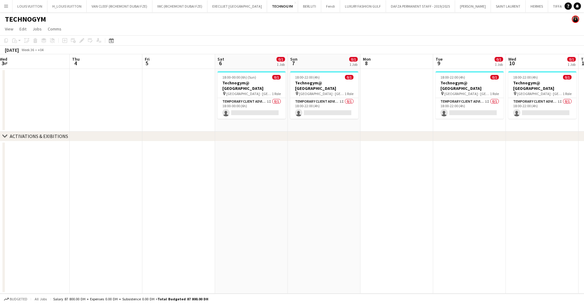
click at [254, 110] on app-calendar-viewport "Sat 30 1/1 1 Job Sun 31 Mon 1 Tue 2 Wed 3 Thu 4 Fri 5 Sat 6 0/1 1 Job Sun 7 0/1…" at bounding box center [292, 173] width 584 height 239
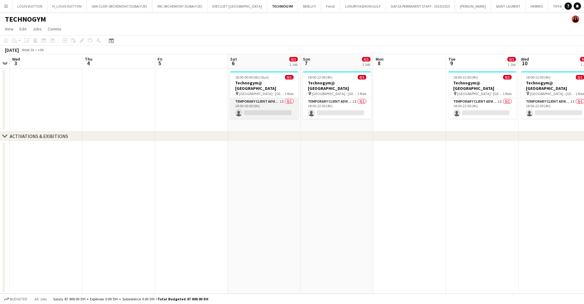
click at [258, 107] on app-card-role "Temporary Client Advisor 1I 0/1 18:00-00:00 (6h) single-neutral-actions" at bounding box center [264, 108] width 68 height 21
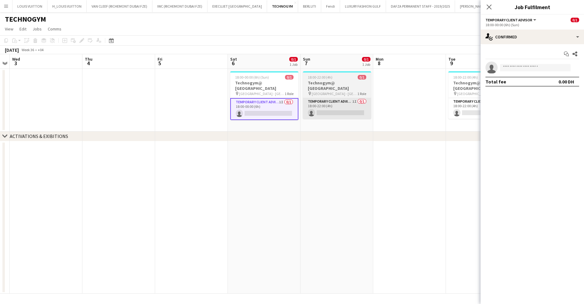
click at [341, 112] on app-card-role "Temporary Client Advisor 1I 0/1 18:00-22:00 (4h) single-neutral-actions" at bounding box center [337, 108] width 68 height 21
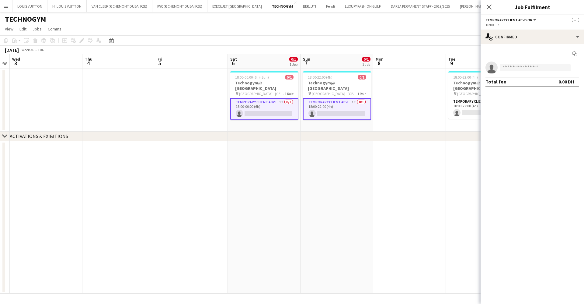
click at [201, 116] on app-calendar-viewport "Sat 30 1/1 1 Job Sun 31 Mon 1 Tue 2 Wed 3 Thu 4 Fri 5 Sat 6 0/1 1 Job Sun 7 0/1…" at bounding box center [292, 173] width 584 height 239
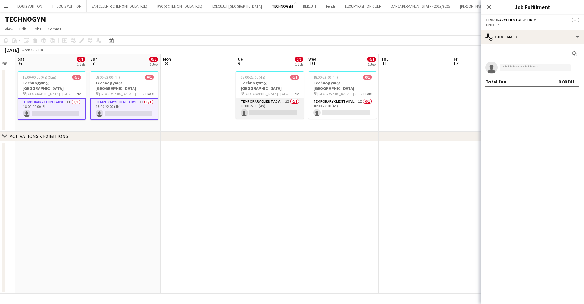
click at [293, 105] on app-card-role "Temporary Client Advisor 1I 0/1 18:00-22:00 (4h) single-neutral-actions" at bounding box center [270, 108] width 68 height 21
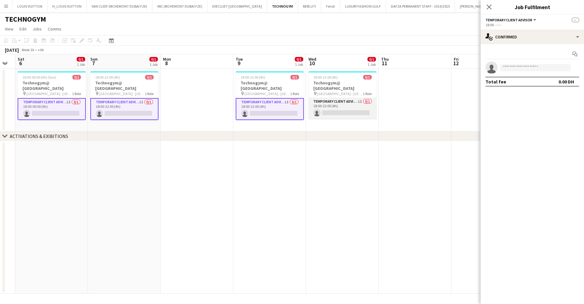
click at [346, 103] on app-card-role "Temporary Client Advisor 1I 0/1 18:00-22:00 (4h) single-neutral-actions" at bounding box center [343, 108] width 68 height 21
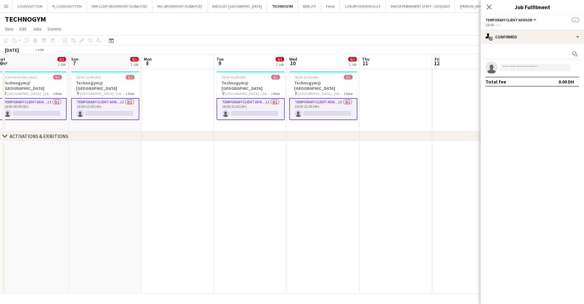
click at [117, 107] on app-calendar-viewport "Wed 3 Thu 4 Fri 5 Sat 6 0/1 1 Job Sun 7 0/1 1 Job Mon 8 Tue 9 0/1 1 Job Wed 10 …" at bounding box center [292, 173] width 584 height 239
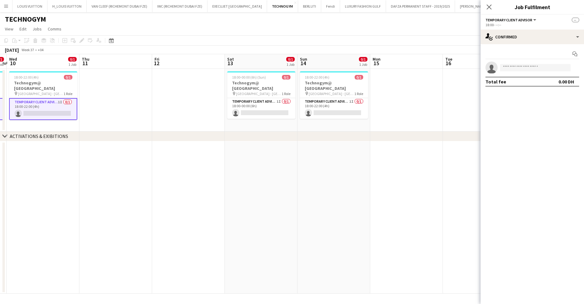
click at [219, 107] on app-calendar-viewport "Sat 6 0/1 1 Job Sun 7 0/1 1 Job Mon 8 Tue 9 0/1 1 Job Wed 10 0/1 1 Job Thu 11 F…" at bounding box center [292, 173] width 584 height 239
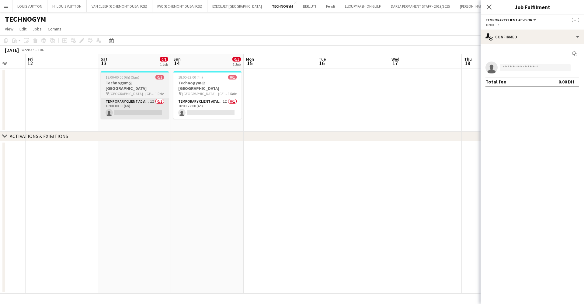
click at [448, 99] on app-calendar-viewport "Mon 8 Tue 9 0/1 1 Job Wed 10 0/1 1 Job Thu 11 Fri 12 Sat 13 0/1 1 Job Sun 14 0/…" at bounding box center [292, 173] width 584 height 239
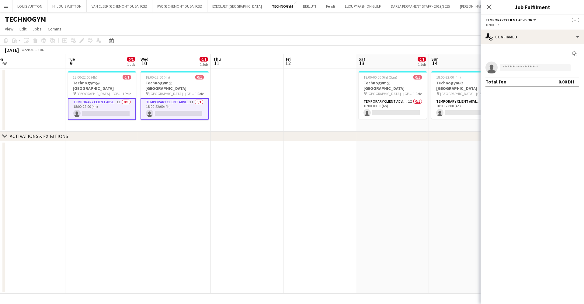
click at [319, 111] on app-calendar-viewport "Sat 6 0/1 1 Job Sun 7 0/1 1 Job Mon 8 Tue 9 0/1 1 Job Wed 10 0/1 1 Job Thu 11 F…" at bounding box center [292, 173] width 584 height 239
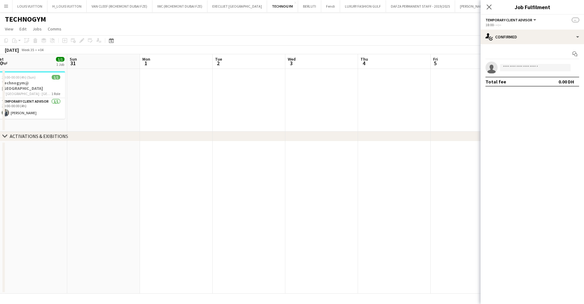
click at [412, 112] on app-calendar-viewport "Thu 28 Fri 29 Sat 30 1/1 1 Job Sun 31 Mon 1 Tue 2 Wed 3 Thu 4 Fri 5 Sat 6 0/1 1…" at bounding box center [292, 173] width 584 height 239
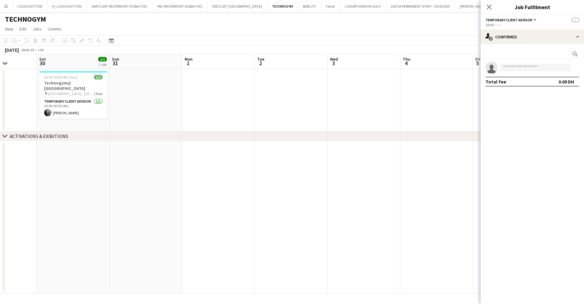
click at [369, 106] on app-calendar-viewport "Wed 27 Thu 28 Fri 29 Sat 30 1/1 1 Job Sun 31 Mon 1 Tue 2 Wed 3 Thu 4 Fri 5 Sat …" at bounding box center [292, 173] width 584 height 239
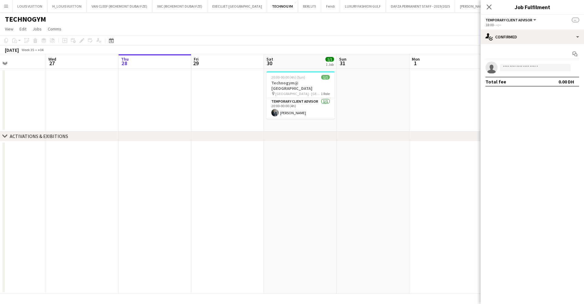
click at [313, 104] on app-calendar-viewport "Sun 24 1/1 1 Job Mon 25 Tue 26 Wed 27 Thu 28 Fri 29 Sat 30 1/1 1 Job Sun 31 Mon…" at bounding box center [292, 173] width 584 height 239
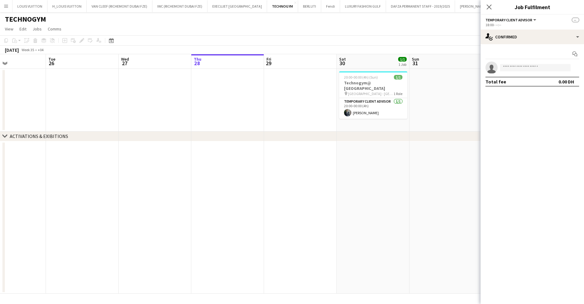
click at [86, 100] on app-calendar-viewport "Sat 23 1/1 1 Job Sun 24 1/1 1 Job Mon 25 Tue 26 Wed 27 Thu 28 Fri 29 Sat 30 1/1…" at bounding box center [292, 173] width 584 height 239
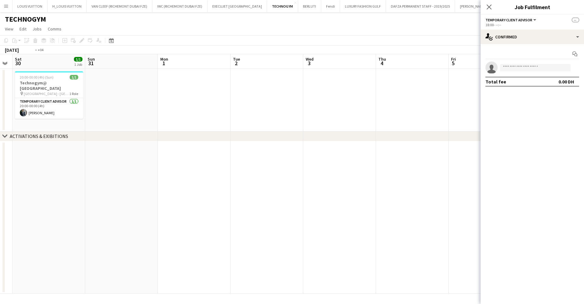
click at [106, 103] on app-calendar-viewport "Wed 27 Thu 28 Fri 29 Sat 30 1/1 1 Job Sun 31 Mon 1 Tue 2 Wed 3 Thu 4 Fri 5 Sat …" at bounding box center [292, 173] width 584 height 239
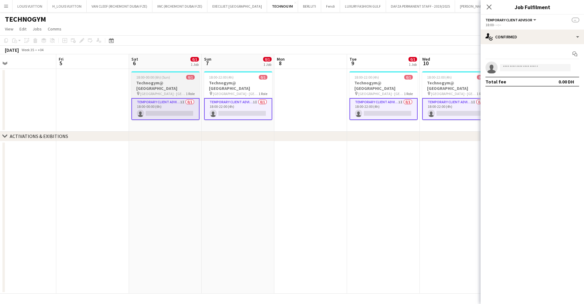
click at [131, 96] on app-calendar-viewport "Sun 31 Mon 1 Tue 2 Wed 3 Thu 4 Fri 5 Sat 6 0/1 1 Job Sun 7 0/1 1 Job Mon 8 Tue …" at bounding box center [292, 173] width 584 height 239
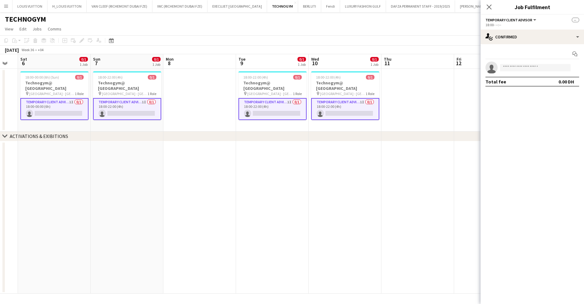
click at [106, 86] on app-calendar-viewport "Tue 2 Wed 3 Thu 4 Fri 5 Sat 6 0/1 1 Job Sun 7 0/1 1 Job Mon 8 Tue 9 0/1 1 Job W…" at bounding box center [292, 173] width 584 height 239
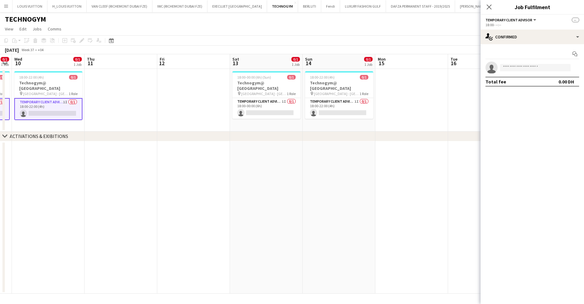
click at [164, 84] on app-calendar-viewport "Sat 6 0/1 1 Job Sun 7 0/1 1 Job Mon 8 Tue 9 0/1 1 Job Wed 10 0/1 1 Job Thu 11 F…" at bounding box center [292, 173] width 584 height 239
click at [251, 99] on app-card-role "Temporary Client Advisor 1I 0/1 18:00-00:00 (6h) single-neutral-actions" at bounding box center [264, 108] width 68 height 21
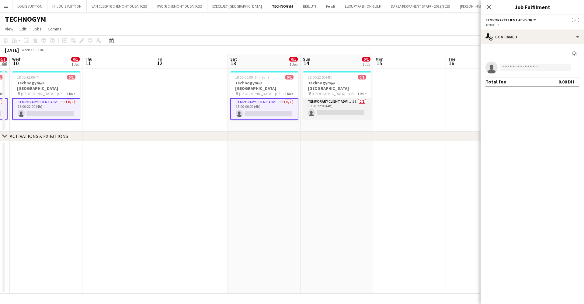
click at [347, 107] on app-card-role "Temporary Client Advisor 1I 0/1 18:00-22:00 (4h) single-neutral-actions" at bounding box center [337, 108] width 68 height 21
click at [149, 106] on app-calendar-viewport "Sat 6 0/1 1 Job Sun 7 0/1 1 Job Mon 8 Tue 9 0/1 1 Job Wed 10 0/1 1 Job Thu 11 F…" at bounding box center [292, 173] width 584 height 239
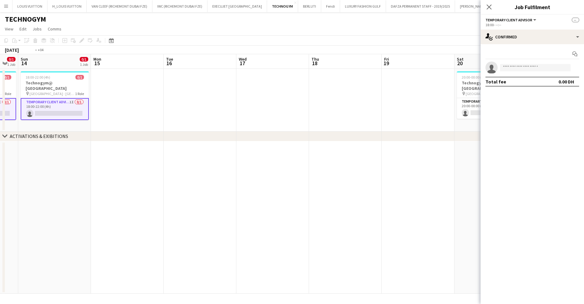
click at [128, 105] on app-calendar-viewport "Thu 11 Fri 12 Sat 13 0/1 1 Job Sun 14 0/1 1 Job Mon 15 Tue 16 Wed 17 Thu 18 Fri…" at bounding box center [292, 173] width 584 height 239
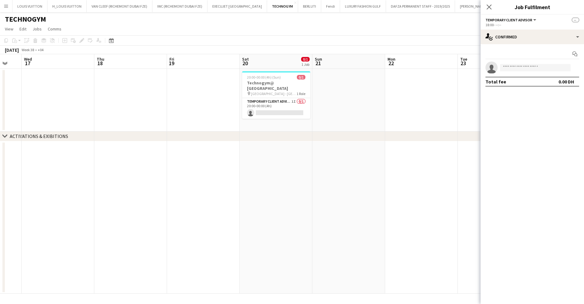
click at [207, 113] on app-calendar-viewport "Sun 14 0/1 1 Job Mon 15 Tue 16 Wed 17 Thu 18 Fri 19 Sat 20 0/1 1 Job Sun 21 Mon…" at bounding box center [292, 173] width 584 height 239
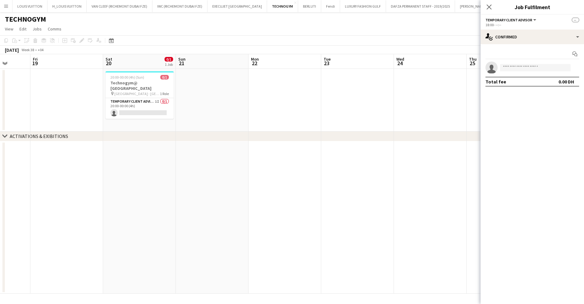
click at [167, 102] on app-card-role "Temporary Client Advisor 1I 0/1 20:00-00:00 (4h) single-neutral-actions" at bounding box center [140, 108] width 68 height 21
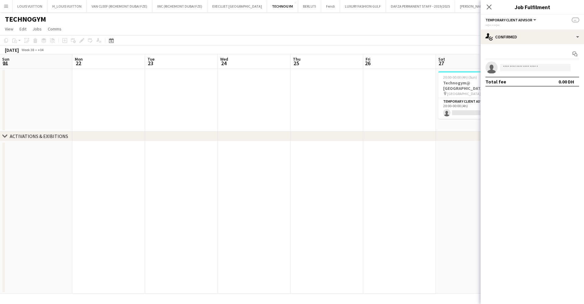
click at [211, 107] on app-calendar-viewport "Thu 18 Fri 19 Sat 20 0/1 1 Job Sun 21 Mon 22 Tue 23 Wed 24 Thu 25 Fri 26 Sat 27…" at bounding box center [292, 173] width 584 height 239
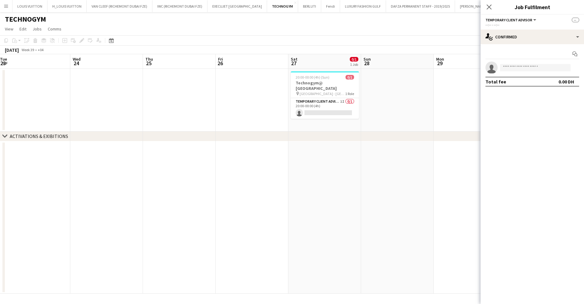
click at [206, 101] on app-calendar-viewport "Sat 20 0/1 1 Job Sun 21 Mon 22 Tue 23 Wed 24 Thu 25 Fri 26 Sat 27 0/1 1 Job Sun…" at bounding box center [292, 173] width 584 height 239
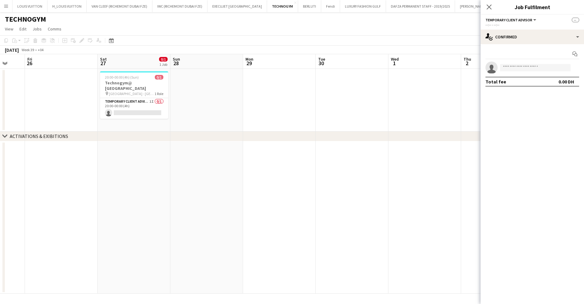
click at [211, 103] on app-calendar-viewport "Mon 22 Tue 23 Wed 24 Thu 25 Fri 26 Sat 27 0/1 1 Job Sun 28 Mon 29 Tue 30 Wed 1 …" at bounding box center [292, 173] width 584 height 239
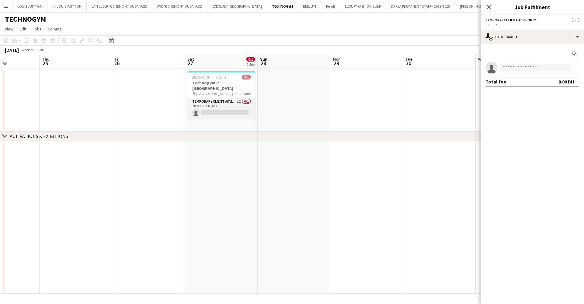
click at [217, 105] on app-card-role "Temporary Client Advisor 1I 0/1 20:00-00:00 (4h) single-neutral-actions" at bounding box center [221, 108] width 68 height 21
click at [204, 106] on app-calendar-viewport "Mon 22 Tue 23 Wed 24 Thu 25 Fri 26 Sat 27 0/1 1 Job Sun 28 Mon 29 Tue 30 Wed 1 …" at bounding box center [292, 173] width 584 height 239
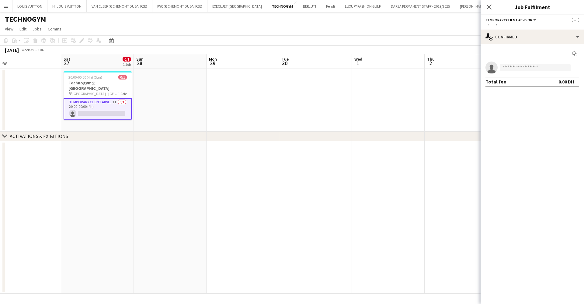
click at [206, 108] on app-calendar-viewport "Mon 22 Tue 23 Wed 24 Thu 25 Fri 26 Sat 27 0/1 1 Job Sun 28 Mon 29 Tue 30 Wed 1 …" at bounding box center [292, 173] width 584 height 239
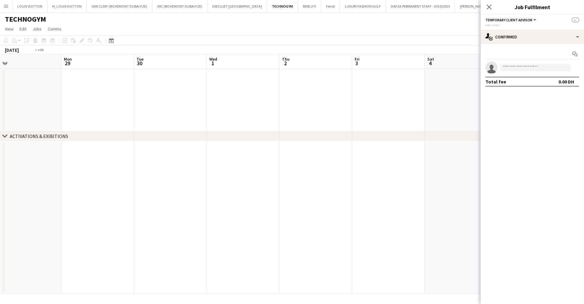
click at [144, 111] on app-calendar-viewport "Thu 25 Fri 26 Sat 27 0/1 1 Job Sun 28 Mon 29 Tue 30 Wed 1 Thu 2 Fri 3 Sat 4 Sun…" at bounding box center [292, 173] width 584 height 239
click at [142, 113] on app-calendar-viewport "Sat 27 0/1 1 Job Sun 28 Mon 29 Tue 30 Wed 1 Thu 2 Fri 3 Sat 4 Sun 5 Mon 6 Tue 7…" at bounding box center [292, 173] width 584 height 239
click at [183, 112] on app-calendar-viewport "Mon 29 Tue 30 Wed 1 Thu 2 Fri 3 Sat 4 Sun 5 Mon 6 Tue 7 Wed 8 Thu 9 Fri 10 Sat …" at bounding box center [292, 173] width 584 height 239
click at [217, 110] on app-calendar-viewport "Wed 1 Thu 2 Fri 3 Sat 4 Sun 5 Mon 6 Tue 7 Wed 8 Thu 9 Fri 10 Sat 11 Sun 12 Mon …" at bounding box center [292, 173] width 584 height 239
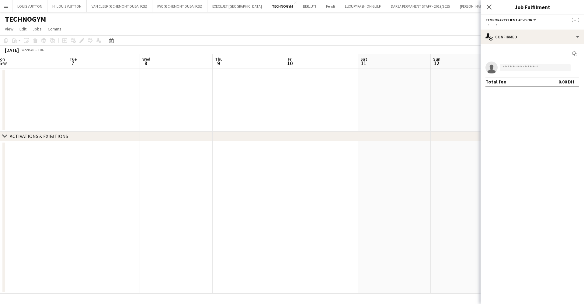
click at [554, 118] on body "Menu Boards Boards Boards All jobs Status Workforce Workforce My Workforce Recr…" at bounding box center [292, 152] width 584 height 304
click at [536, 65] on input at bounding box center [535, 67] width 71 height 7
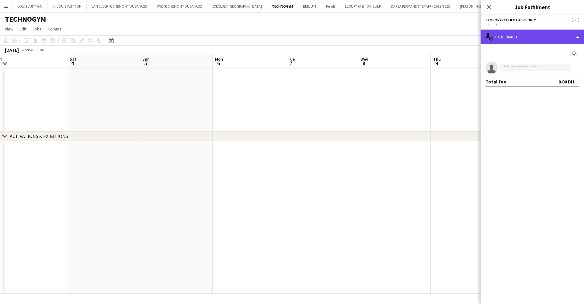
click at [523, 38] on div "single-neutral-actions-check-2 Confirmed" at bounding box center [532, 37] width 103 height 15
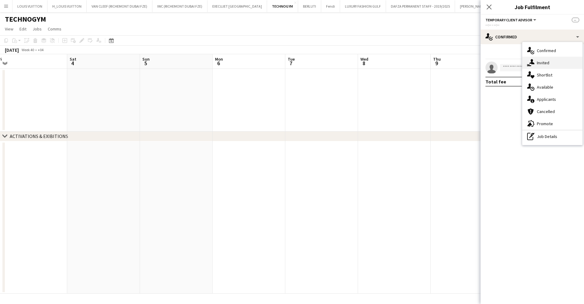
click at [538, 62] on div "single-neutral-actions-share-1 Invited" at bounding box center [553, 63] width 60 height 12
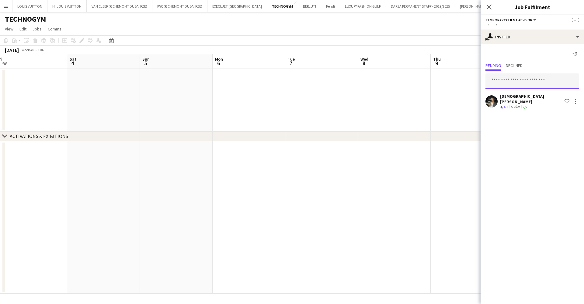
click at [516, 79] on input "text" at bounding box center [533, 80] width 94 height 15
type input "**********"
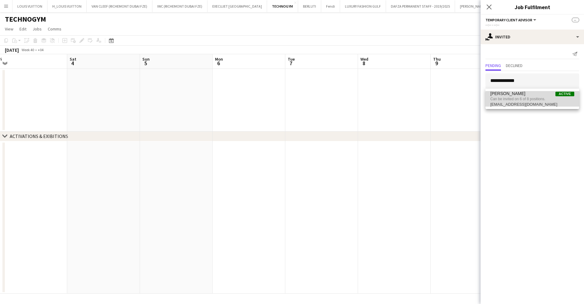
click at [536, 100] on span "Can be invited on 6 of 8 positions." at bounding box center [533, 98] width 84 height 5
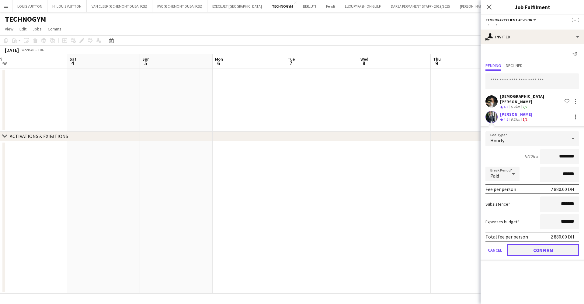
click at [537, 246] on button "Confirm" at bounding box center [543, 250] width 72 height 12
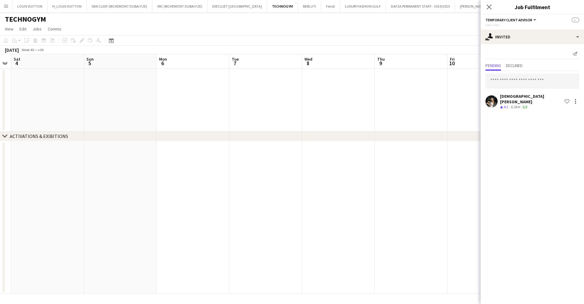
click at [502, 119] on body "Menu Boards Boards Boards All jobs Status Workforce Workforce My Workforce Recr…" at bounding box center [292, 152] width 584 height 304
click at [396, 118] on app-calendar-viewport "Sun 28 Mon 29 Tue 30 Wed 1 Thu 2 Fri 3 Sat 4 Sun 5 Mon 6 Tue 7 Wed 8 Thu 9 Fri …" at bounding box center [292, 173] width 584 height 239
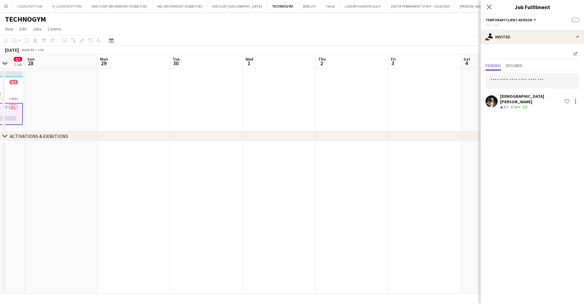
click at [407, 136] on div "chevron-right ACTIVATIONS & EXIBITIONS Thu 25 Fri 26 Sat 27 0/1 1 Job Sun 28 Mo…" at bounding box center [292, 173] width 584 height 239
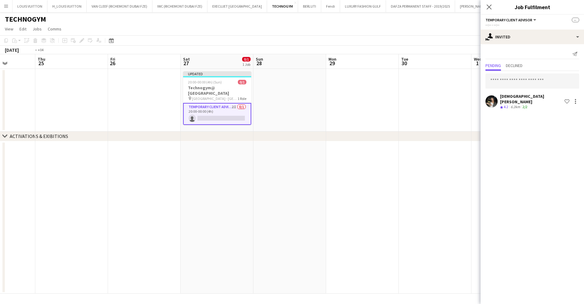
click at [352, 114] on app-calendar-viewport "Mon 22 Tue 23 Wed 24 Thu 25 Fri 26 Sat 27 0/1 1 Job Sun 28 Mon 29 Tue 30 Wed 1 …" at bounding box center [292, 173] width 584 height 239
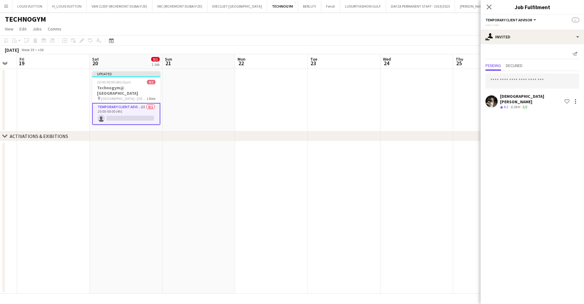
click at [343, 105] on app-calendar-viewport "Wed 17 Thu 18 Fri 19 Sat 20 0/1 1 Job Sun 21 Mon 22 Tue 23 Wed 24 Thu 25 Fri 26…" at bounding box center [292, 173] width 584 height 239
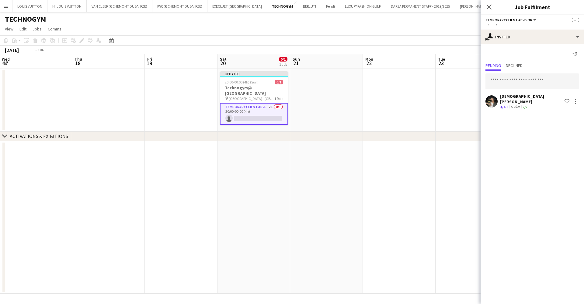
click at [370, 112] on app-calendar-viewport "Mon 15 Tue 16 Wed 17 Thu 18 Fri 19 Sat 20 0/1 1 Job Sun 21 Mon 22 Tue 23 Wed 24…" at bounding box center [292, 173] width 584 height 239
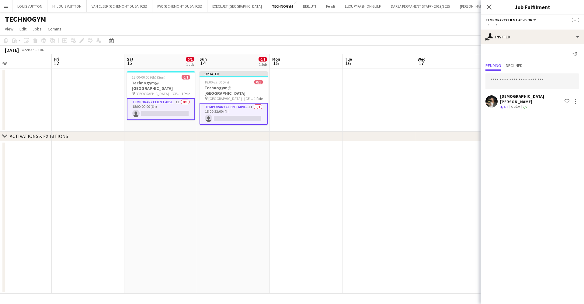
click at [298, 101] on app-calendar-viewport "Tue 9 0/1 1 Job Wed 10 0/1 1 Job Thu 11 Fri 12 Sat 13 0/1 1 Job Sun 14 0/1 1 Jo…" at bounding box center [292, 173] width 584 height 239
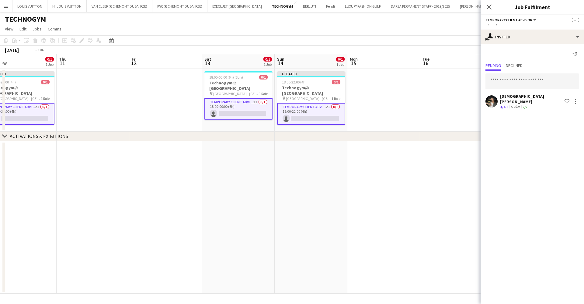
click at [257, 98] on app-calendar-viewport "Mon 8 Tue 9 0/1 1 Job Wed 10 0/1 1 Job Thu 11 Fri 12 Sat 13 0/1 1 Job Sun 14 0/…" at bounding box center [292, 173] width 584 height 239
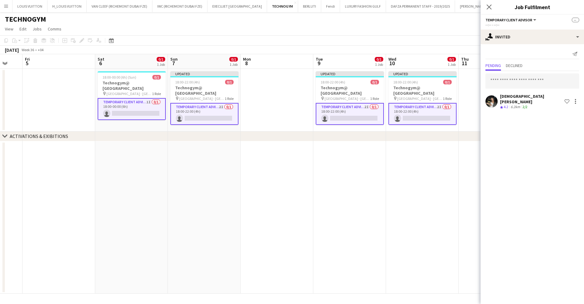
click at [313, 108] on app-calendar-viewport "Wed 3 Thu 4 Fri 5 Sat 6 0/1 1 Job Sun 7 0/1 1 Job Mon 8 Tue 9 0/1 1 Job Wed 10 …" at bounding box center [292, 173] width 584 height 239
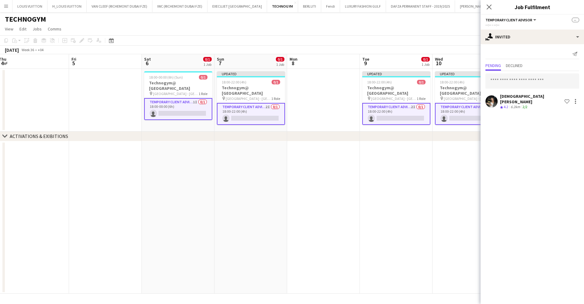
click at [339, 111] on app-calendar-viewport "Tue 2 Wed 3 Thu 4 Fri 5 Sat 6 0/1 1 Job Sun 7 0/1 1 Job Mon 8 Tue 9 0/1 1 Job W…" at bounding box center [292, 173] width 584 height 239
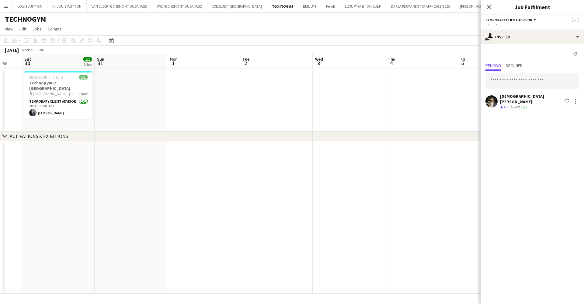
click at [290, 98] on app-calendar-viewport "Wed 27 Thu 28 Fri 29 Sat 30 1/1 1 Job Sun 31 Mon 1 Tue 2 Wed 3 Thu 4 Fri 5 Sat …" at bounding box center [292, 173] width 584 height 239
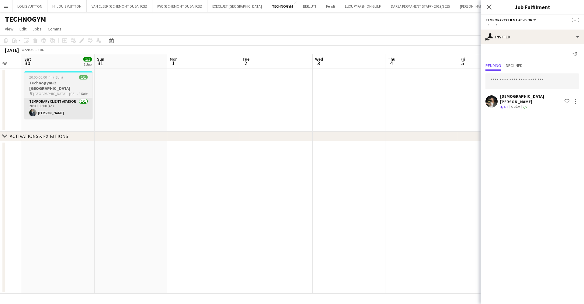
scroll to position [0, 127]
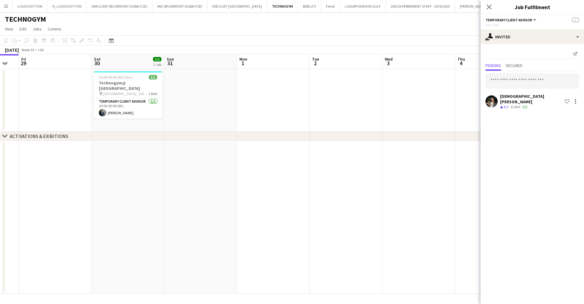
click at [447, 26] on app-page-menu "View Day view expanded Day view collapsed Month view Date picker Jump to [DATE]…" at bounding box center [292, 30] width 584 height 12
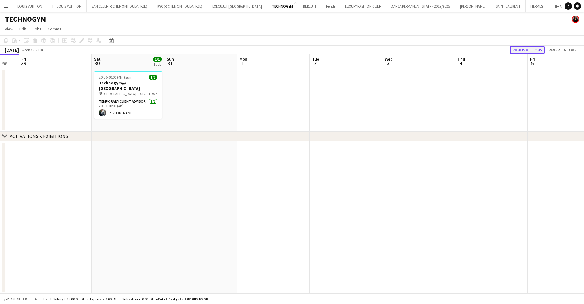
click at [523, 47] on button "Publish 6 jobs" at bounding box center [527, 50] width 35 height 8
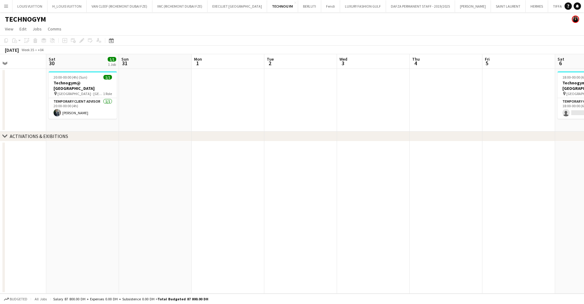
drag, startPoint x: 128, startPoint y: 100, endPoint x: 366, endPoint y: 102, distance: 237.4
click at [365, 102] on app-calendar-viewport "Wed 27 Thu 28 Fri 29 Sat 30 1/1 1 Job Sun 31 Mon 1 Tue 2 Wed 3 Thu 4 Fri 5 Sat …" at bounding box center [292, 173] width 584 height 239
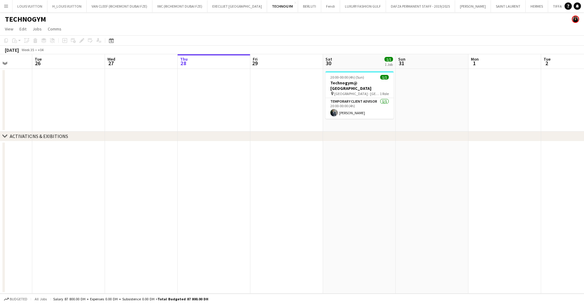
drag, startPoint x: 327, startPoint y: 110, endPoint x: 383, endPoint y: 102, distance: 56.6
click at [26, 106] on app-calendar-viewport "Sat 23 1/1 1 Job Sun 24 1/1 1 Job Mon 25 Tue 26 Wed 27 Thu 28 Fri 29 Sat 30 1/1…" at bounding box center [292, 173] width 584 height 239
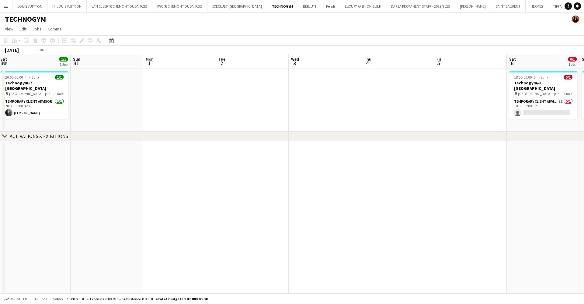
click at [216, 115] on app-calendar-viewport "Tue 26 Wed 27 Thu 28 Fri 29 Sat 30 1/1 1 Job Sun 31 Mon 1 Tue 2 Wed 3 Thu 4 Fri…" at bounding box center [292, 173] width 584 height 239
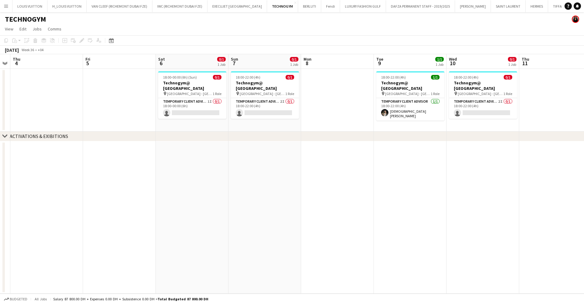
drag, startPoint x: 263, startPoint y: 116, endPoint x: 153, endPoint y: 116, distance: 110.5
click at [153, 116] on app-calendar-viewport "Sun 31 Mon 1 Tue 2 Wed 3 Thu 4 Fri 5 Sat 6 0/1 1 Job Sun 7 0/1 1 Job Mon 8 Tue …" at bounding box center [292, 173] width 584 height 239
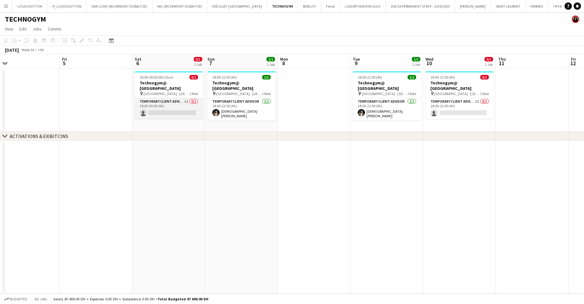
click at [183, 102] on app-card-role "Temporary Client Advisor 1I 0/1 18:00-00:00 (6h) single-neutral-actions" at bounding box center [169, 108] width 68 height 21
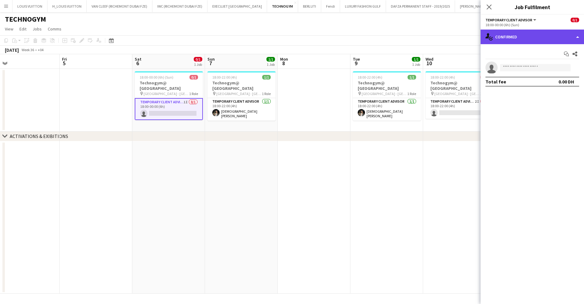
click at [515, 40] on div "single-neutral-actions-check-2 Confirmed" at bounding box center [532, 37] width 103 height 15
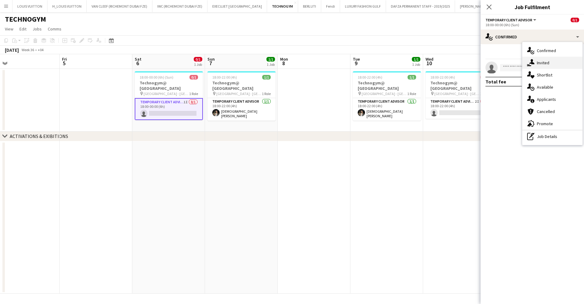
click at [552, 60] on div "single-neutral-actions-share-1 Invited" at bounding box center [553, 63] width 60 height 12
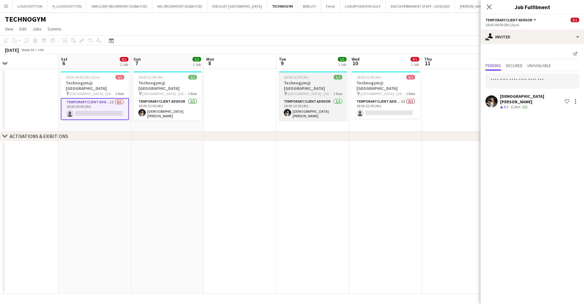
drag, startPoint x: 404, startPoint y: 88, endPoint x: 314, endPoint y: 77, distance: 89.8
click at [298, 76] on app-calendar-viewport "Tue 2 Wed 3 Thu 4 Fri 5 Sat 6 0/1 1 Job Sun 7 1/1 1 Job Mon 8 Tue 9 1/1 1 Job W…" at bounding box center [292, 173] width 584 height 239
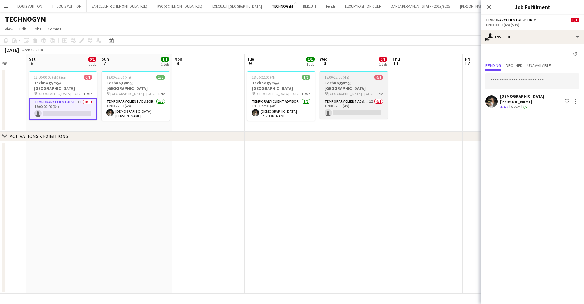
drag, startPoint x: 306, startPoint y: 86, endPoint x: 246, endPoint y: 89, distance: 60.6
click at [255, 89] on app-calendar-viewport "Tue 2 Wed 3 Thu 4 Fri 5 Sat 6 0/1 1 Job Sun 7 1/1 1 Job Mon 8 Tue 9 1/1 1 Job W…" at bounding box center [292, 173] width 584 height 239
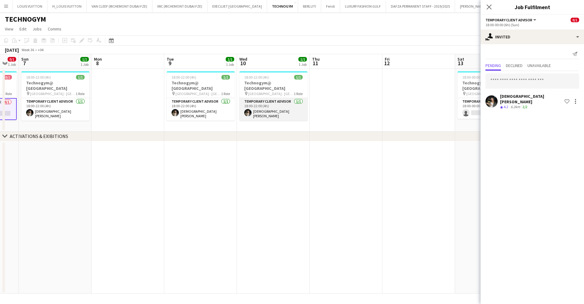
click at [271, 107] on app-card-role "Temporary Client Advisor [DATE] 18:00-22:00 (4h) [PERSON_NAME]" at bounding box center [274, 109] width 68 height 23
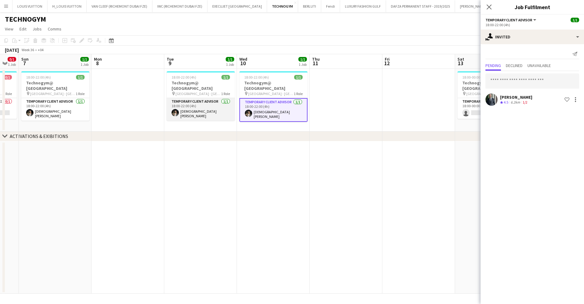
click at [215, 103] on app-card-role "Temporary Client Advisor [DATE] 18:00-22:00 (4h) [PERSON_NAME]" at bounding box center [201, 109] width 68 height 23
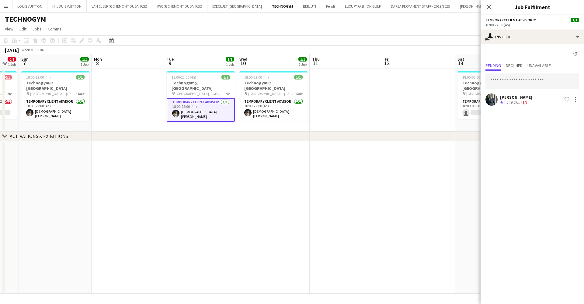
drag, startPoint x: 362, startPoint y: 100, endPoint x: 221, endPoint y: 110, distance: 141.6
click at [236, 110] on app-calendar-viewport "Thu 4 Fri 5 Sat 6 0/1 1 Job Sun 7 1/1 1 Job Mon 8 Tue 9 1/1 1 Job Wed 10 1/1 1 …" at bounding box center [292, 173] width 584 height 239
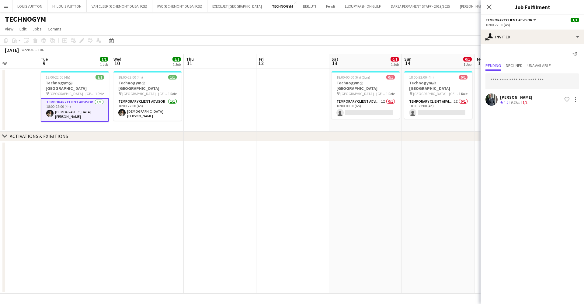
drag, startPoint x: 332, startPoint y: 103, endPoint x: 237, endPoint y: 111, distance: 95.6
click at [240, 111] on app-calendar-viewport "Sat 6 0/1 1 Job Sun 7 1/1 1 Job Mon 8 Tue 9 1/1 1 Job Wed 10 1/1 1 Job Thu 11 F…" at bounding box center [292, 173] width 584 height 239
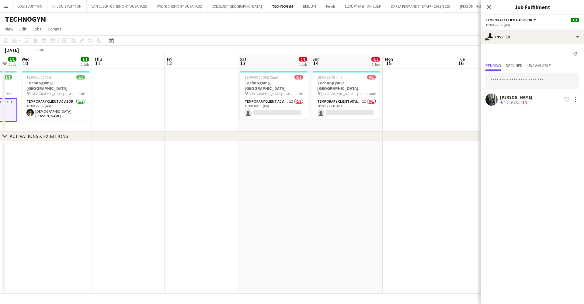
scroll to position [0, 158]
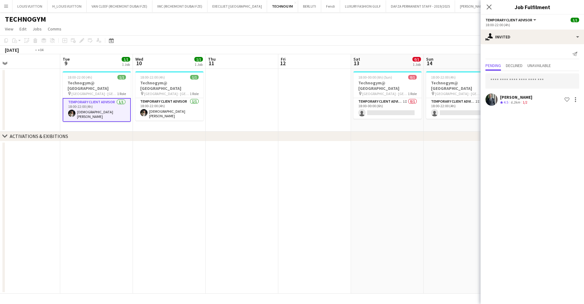
drag, startPoint x: 208, startPoint y: 108, endPoint x: 524, endPoint y: 107, distance: 316.2
click at [524, 107] on body "Menu Boards Boards Boards All jobs Status Workforce Workforce My Workforce Recr…" at bounding box center [292, 152] width 584 height 304
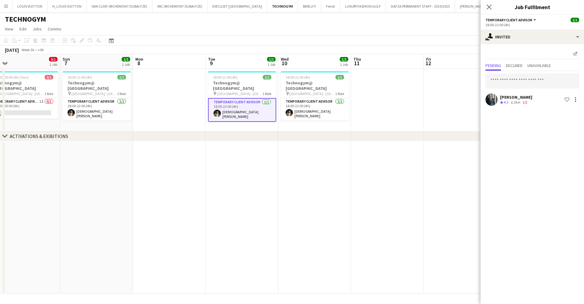
click at [3, 11] on button "Menu" at bounding box center [6, 6] width 12 height 12
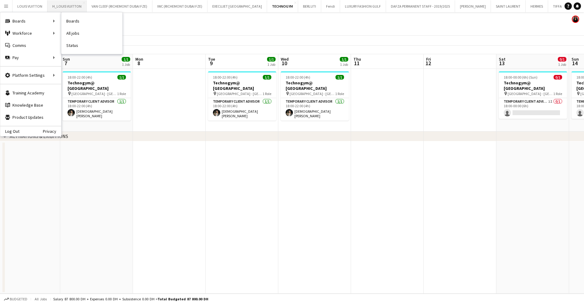
drag, startPoint x: 72, startPoint y: 23, endPoint x: 70, endPoint y: 3, distance: 20.1
click at [72, 23] on link "Boards" at bounding box center [91, 21] width 61 height 12
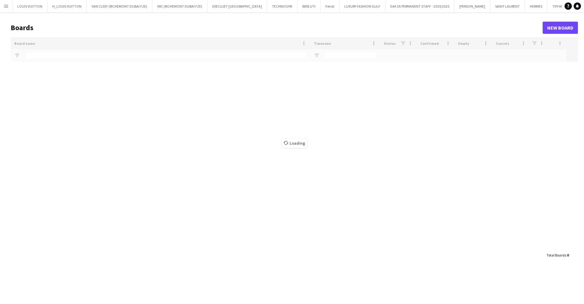
type input "***"
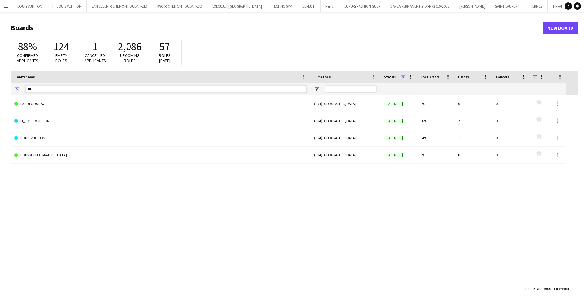
drag, startPoint x: 40, startPoint y: 90, endPoint x: 0, endPoint y: 101, distance: 41.1
click at [0, 101] on main "Boards New Board 88% Confirmed applicants 124 Empty roles 1 Cancelled applicant…" at bounding box center [292, 157] width 584 height 291
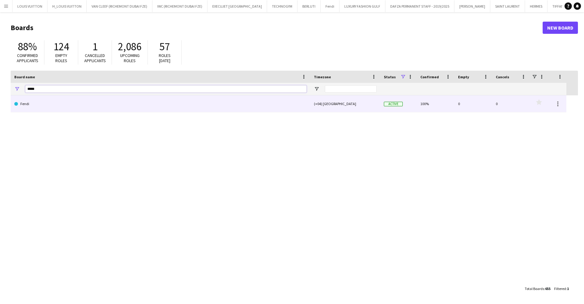
type input "*****"
click at [69, 109] on link "Fendi" at bounding box center [160, 103] width 292 height 17
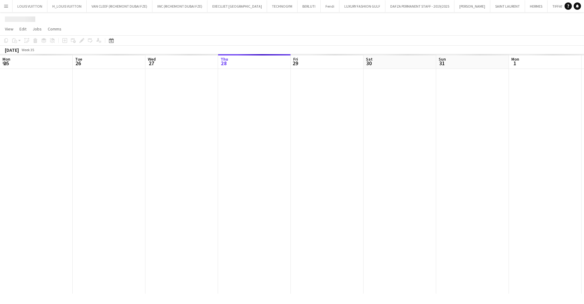
scroll to position [0, 145]
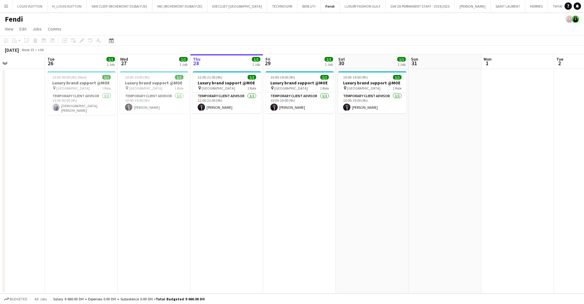
drag, startPoint x: 291, startPoint y: 150, endPoint x: 429, endPoint y: 155, distance: 138.2
click at [429, 155] on app-calendar-viewport "Sat 23 1/1 1 Job Sun 24 Mon 25 Tue 26 1/1 1 Job Wed 27 1/1 1 Job Thu 28 1/1 1 J…" at bounding box center [292, 173] width 584 height 239
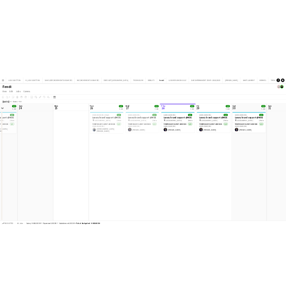
scroll to position [0, 171]
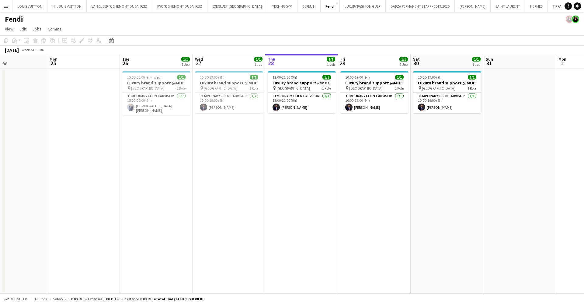
drag, startPoint x: 208, startPoint y: 154, endPoint x: 355, endPoint y: 154, distance: 147.3
click at [355, 154] on app-calendar-viewport "Fri 22 Sat 23 1/1 1 Job Sun 24 Mon 25 Tue 26 1/1 1 Job Wed 27 1/1 1 Job Thu 28 …" at bounding box center [292, 173] width 584 height 239
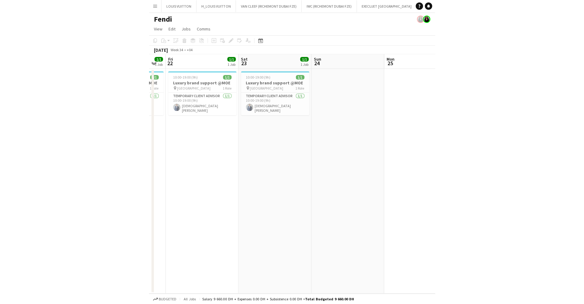
scroll to position [0, 177]
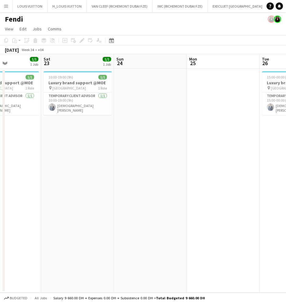
drag, startPoint x: 143, startPoint y: 129, endPoint x: 210, endPoint y: 126, distance: 66.7
click at [210, 126] on app-calendar-viewport "Wed 20 Thu 21 1/1 1 Job Fri 22 1/1 1 Job Sat 23 1/1 1 Job Sun 24 Mon 25 Tue 26 …" at bounding box center [143, 173] width 286 height 239
click at [7, 8] on app-icon "Menu" at bounding box center [6, 6] width 5 height 5
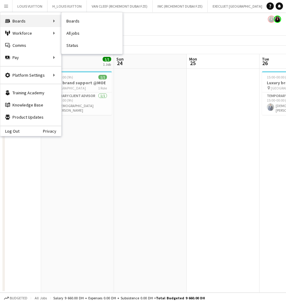
click at [30, 20] on div "Boards Boards" at bounding box center [30, 21] width 61 height 12
click at [89, 18] on link "Boards" at bounding box center [91, 21] width 61 height 12
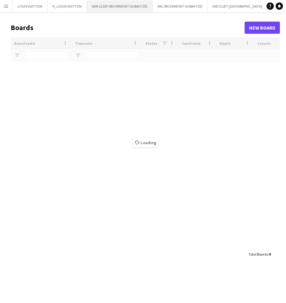
type input "*****"
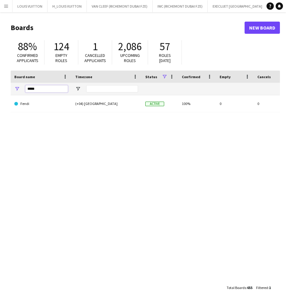
drag, startPoint x: 41, startPoint y: 90, endPoint x: -6, endPoint y: 88, distance: 47.2
click at [0, 88] on html "Menu Boards Boards Boards All jobs Status Workforce Workforce My Workforce Recr…" at bounding box center [143, 151] width 286 height 303
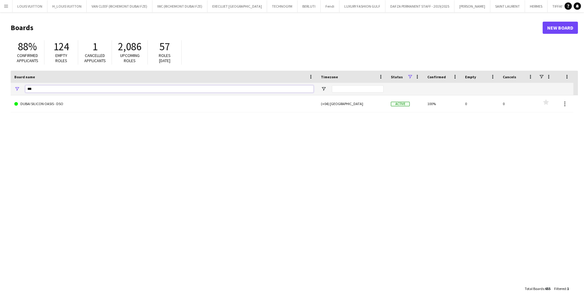
type input "***"
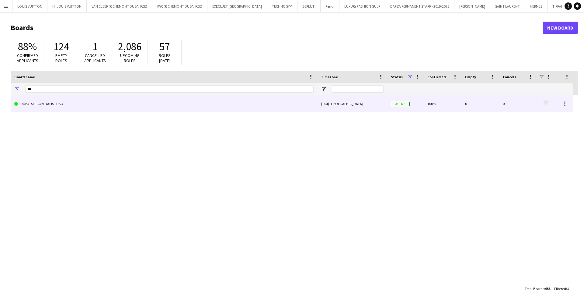
click at [69, 103] on link "DUBAI SILICON OASIS - DSO" at bounding box center [163, 103] width 299 height 17
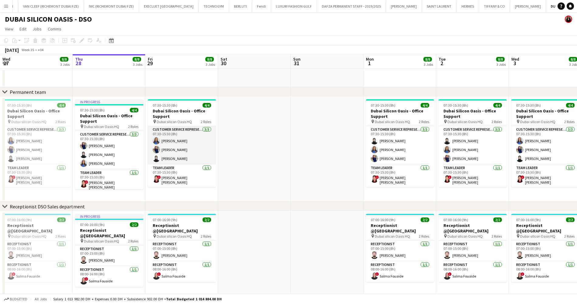
click at [185, 139] on app-card-role "Customer Service Representative [DATE] 07:30-15:30 (8h) [PERSON_NAME] Aya [PERS…" at bounding box center [182, 145] width 68 height 38
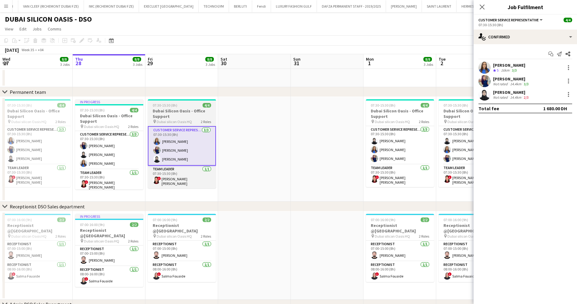
click at [179, 107] on div "07:30-15:30 (8h) 4/4" at bounding box center [182, 105] width 68 height 5
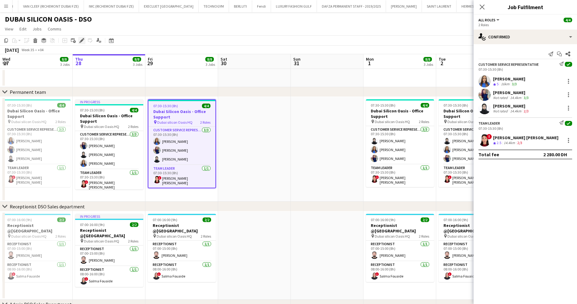
click at [83, 38] on icon at bounding box center [84, 39] width 2 height 2
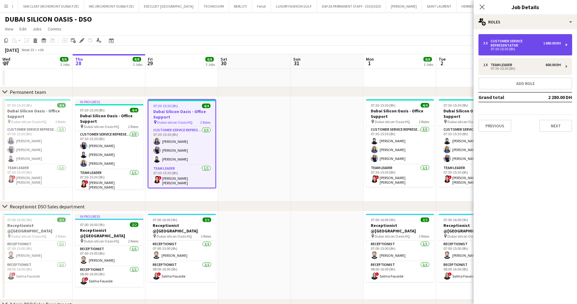
click at [517, 42] on div "Customer Service Representative" at bounding box center [517, 43] width 53 height 9
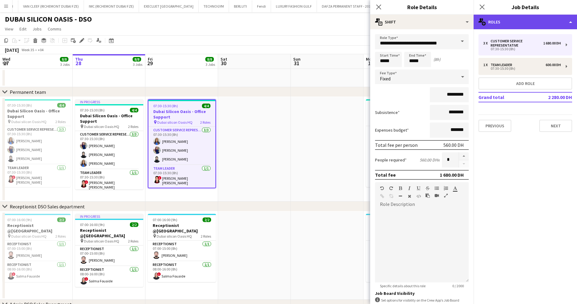
click at [507, 15] on div "multiple-users-add Roles" at bounding box center [525, 22] width 103 height 15
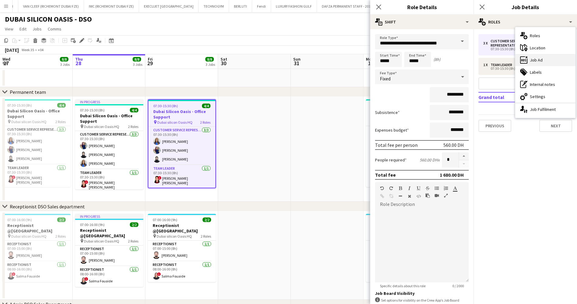
click at [536, 59] on div "ads-window Job Ad" at bounding box center [546, 60] width 60 height 12
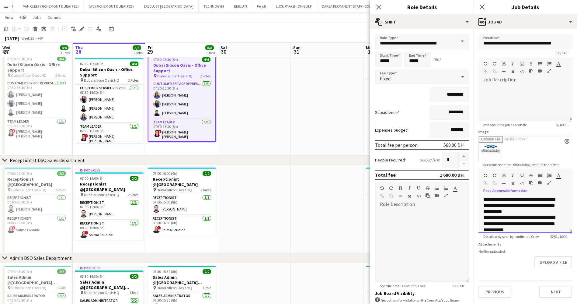
scroll to position [164, 0]
click at [550, 182] on icon "button" at bounding box center [550, 182] width 4 height 4
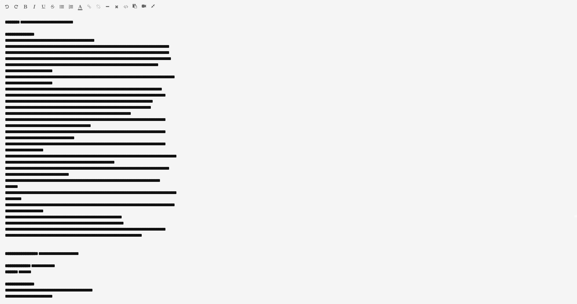
scroll to position [73, 0]
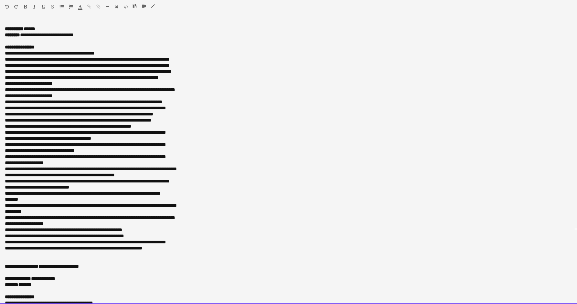
click at [182, 124] on p "**********" at bounding box center [285, 126] width 561 height 6
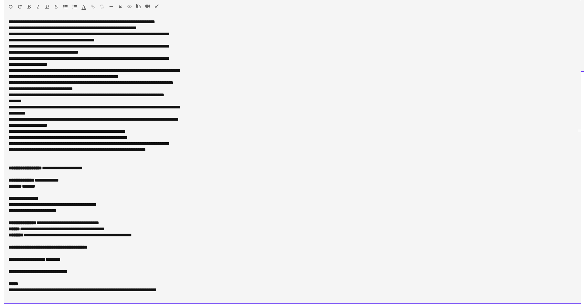
scroll to position [80, 0]
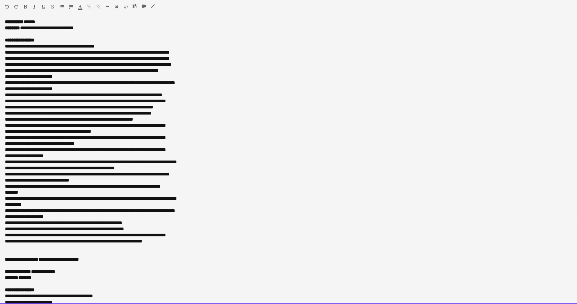
click at [200, 115] on p "**********" at bounding box center [285, 113] width 561 height 6
click at [181, 120] on p "**********" at bounding box center [285, 119] width 561 height 6
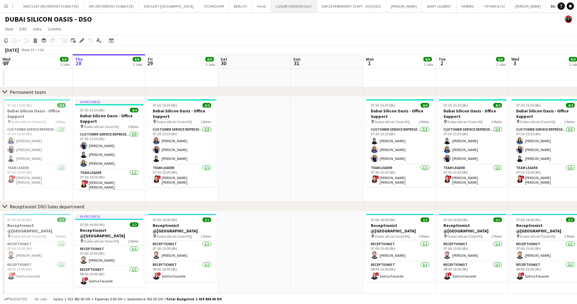
drag, startPoint x: 277, startPoint y: 11, endPoint x: 275, endPoint y: 6, distance: 4.9
click at [275, 6] on button "LUXURY FASHION GULF Close" at bounding box center [294, 6] width 46 height 12
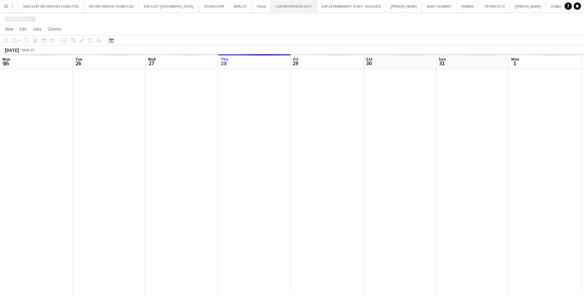
scroll to position [0, 145]
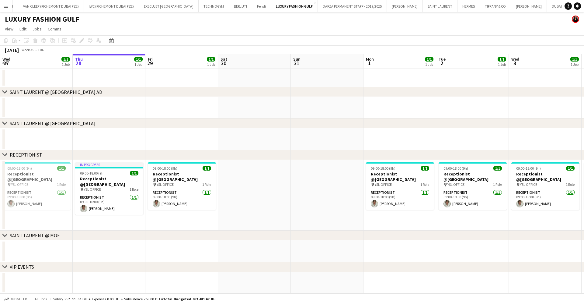
click at [6, 6] on app-icon "Menu" at bounding box center [6, 6] width 5 height 5
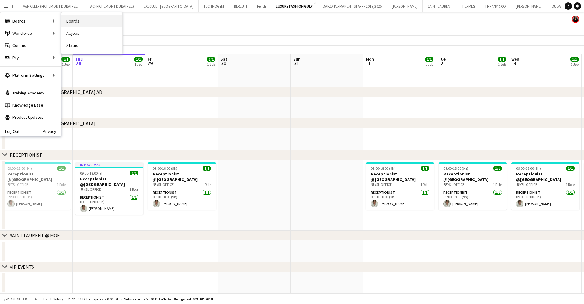
click at [77, 19] on link "Boards" at bounding box center [91, 21] width 61 height 12
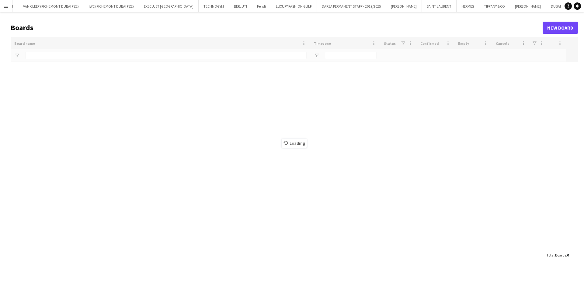
type input "***"
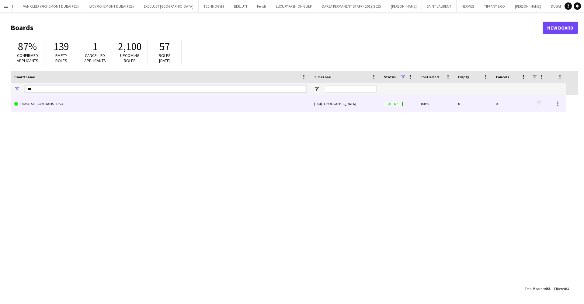
drag, startPoint x: 60, startPoint y: 86, endPoint x: 0, endPoint y: 102, distance: 62.0
click at [0, 102] on main "Boards New Board 87% Confirmed applicants 139 Empty roles 1 Cancelled applicant…" at bounding box center [292, 157] width 584 height 291
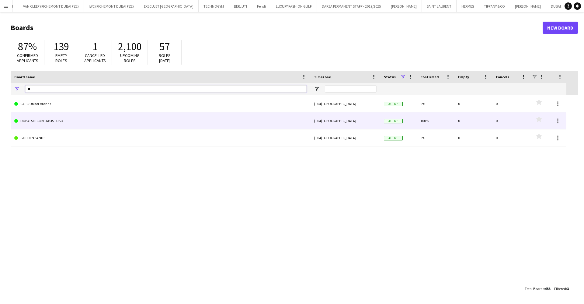
type input "**"
click at [55, 124] on link "DUBAI SILICON OASIS - DSO" at bounding box center [160, 120] width 292 height 17
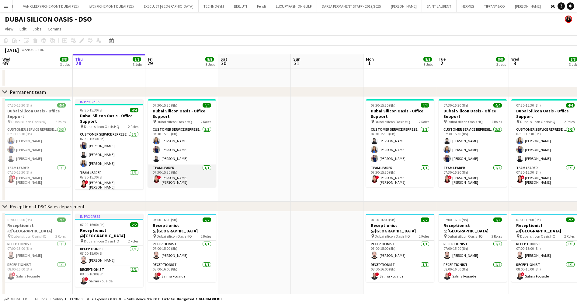
click at [186, 179] on app-card-role "Team Leader [DATE] 07:30-15:30 (8h) ! Muna [PERSON_NAME]" at bounding box center [182, 175] width 68 height 23
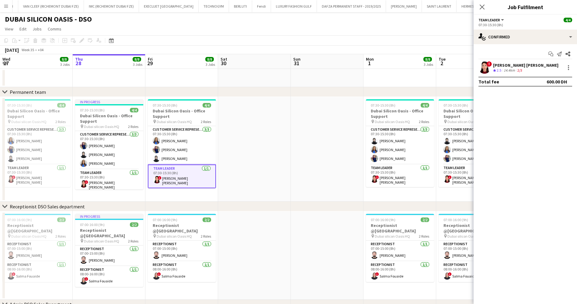
click at [510, 65] on div "[PERSON_NAME] [PERSON_NAME]" at bounding box center [525, 64] width 65 height 5
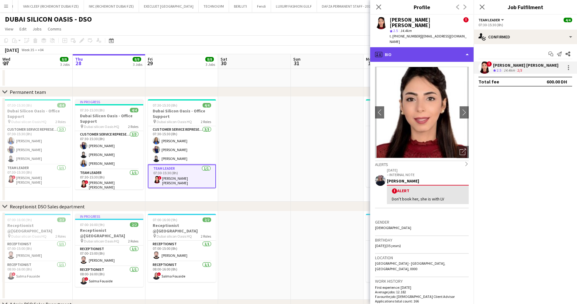
click at [418, 47] on div "profile Bio" at bounding box center [421, 54] width 103 height 15
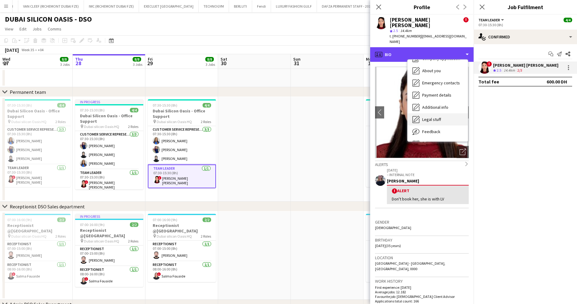
scroll to position [33, 0]
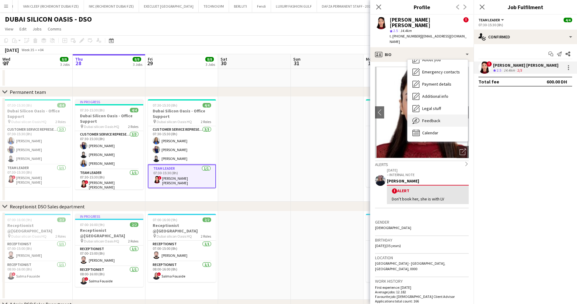
click at [444, 114] on div "Feedback Feedback" at bounding box center [438, 120] width 60 height 12
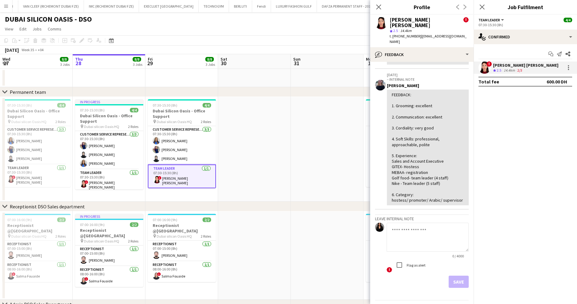
scroll to position [46, 0]
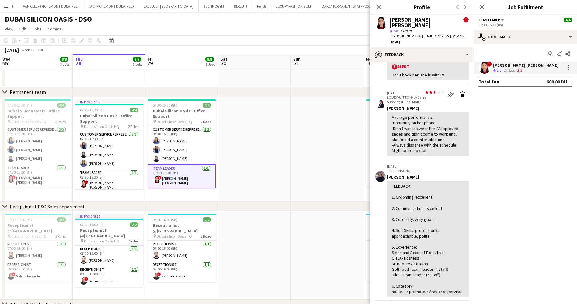
click at [503, 62] on div "[PERSON_NAME] [PERSON_NAME]" at bounding box center [525, 64] width 65 height 5
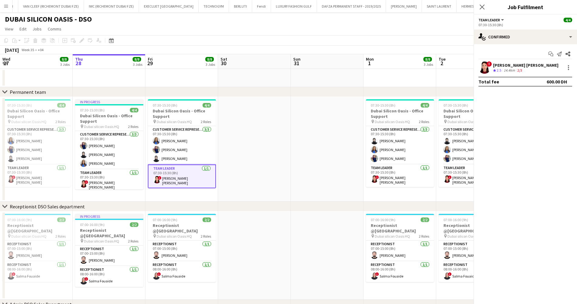
click at [503, 62] on div "[PERSON_NAME] [PERSON_NAME]" at bounding box center [525, 64] width 65 height 5
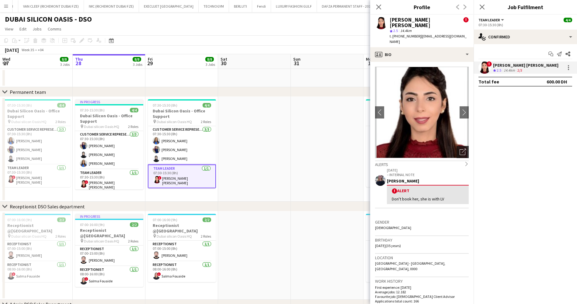
click at [459, 146] on div "Open photos pop-in" at bounding box center [463, 152] width 12 height 12
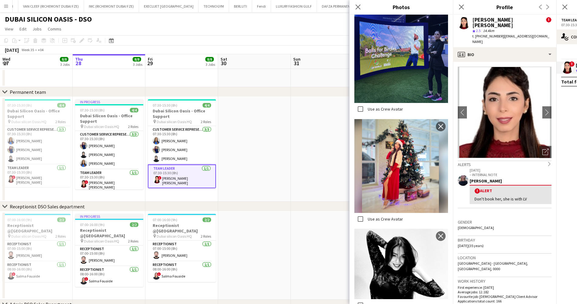
scroll to position [1229, 0]
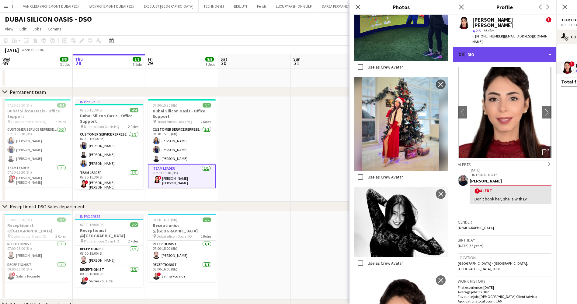
click at [481, 47] on div "profile Bio" at bounding box center [504, 54] width 103 height 15
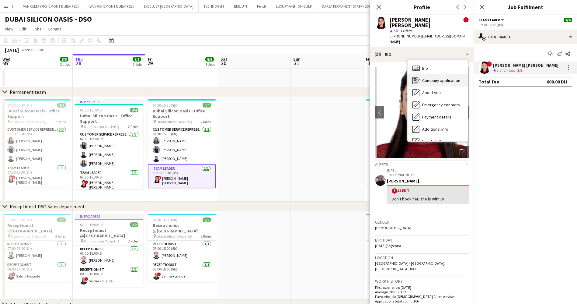
click at [440, 78] on span "Company application" at bounding box center [441, 80] width 38 height 5
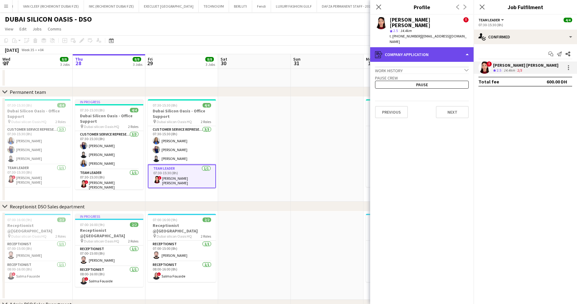
click at [421, 47] on div "register Company application" at bounding box center [421, 54] width 103 height 15
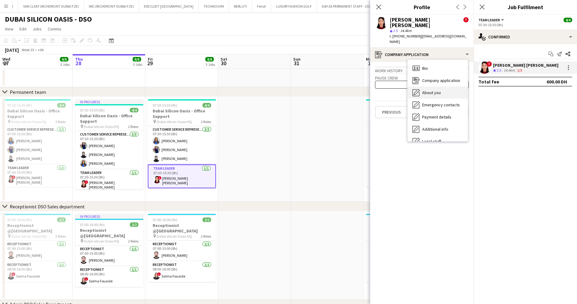
click at [436, 90] on span "About you" at bounding box center [431, 92] width 19 height 5
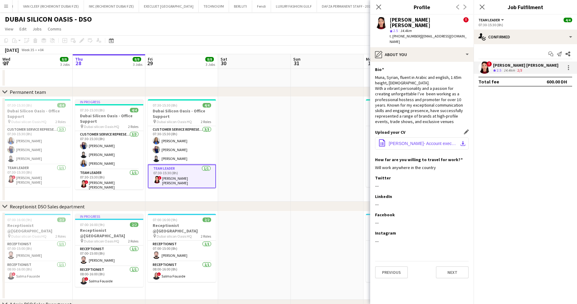
click at [401, 141] on span "[PERSON_NAME]- Account executive [DATE] 2.pdf" at bounding box center [423, 143] width 69 height 5
click at [292, 41] on app-toolbar "Copy Paste Paste Ctrl+V Paste with crew Ctrl+Shift+V Paste linked Job [GEOGRAPH…" at bounding box center [288, 40] width 577 height 10
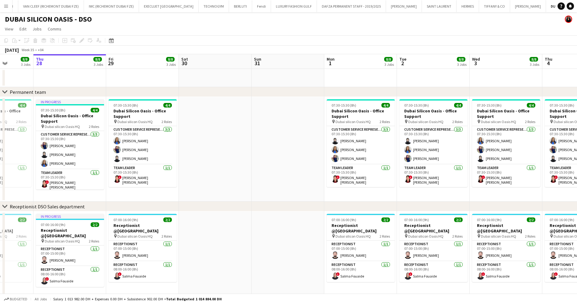
drag, startPoint x: 282, startPoint y: 171, endPoint x: 243, endPoint y: 178, distance: 40.0
click at [243, 178] on app-calendar-viewport "Mon 25 8/8 3 Jobs Tue 26 8/8 3 Jobs Wed 27 8/8 3 Jobs Thu 28 8/8 3 Jobs Fri 29 …" at bounding box center [288, 219] width 577 height 331
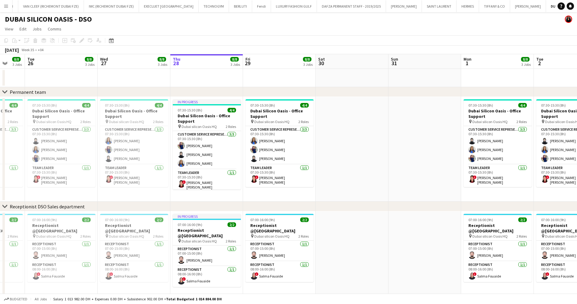
drag, startPoint x: 341, startPoint y: 172, endPoint x: 515, endPoint y: 169, distance: 173.8
click at [515, 169] on app-calendar-viewport "Sat 23 Sun 24 Mon 25 8/8 3 Jobs Tue 26 8/8 3 Jobs Wed 27 8/8 3 Jobs Thu 28 8/8 …" at bounding box center [288, 219] width 577 height 331
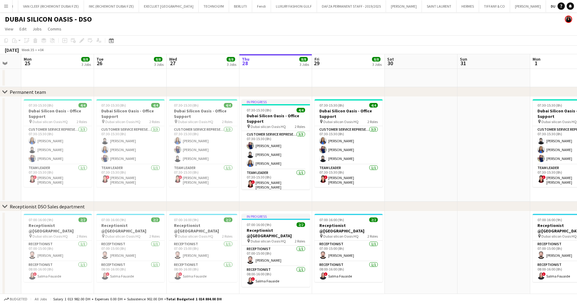
drag, startPoint x: 351, startPoint y: 170, endPoint x: 420, endPoint y: 171, distance: 69.1
click at [420, 171] on app-calendar-viewport "Sat 23 Sun 24 Mon 25 8/8 3 Jobs Tue 26 8/8 3 Jobs Wed 27 8/8 3 Jobs Thu 28 8/8 …" at bounding box center [288, 219] width 577 height 331
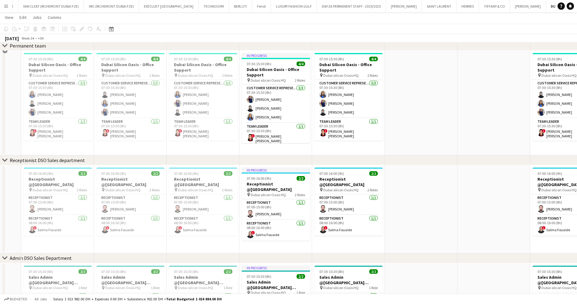
scroll to position [0, 0]
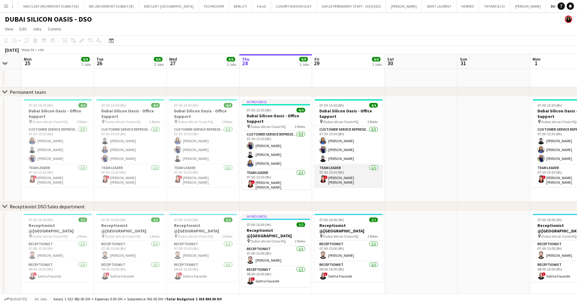
click at [354, 172] on app-card-role "Team Leader [DATE] 07:30-15:30 (8h) ! Muna [PERSON_NAME]" at bounding box center [349, 175] width 68 height 23
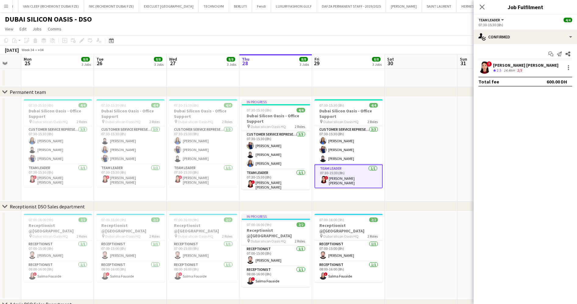
click at [340, 105] on span "07:30-15:30 (8h)" at bounding box center [332, 105] width 25 height 5
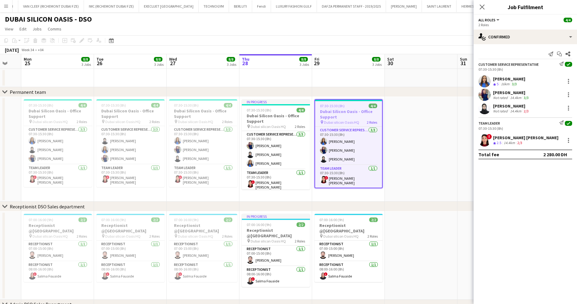
scroll to position [0, 124]
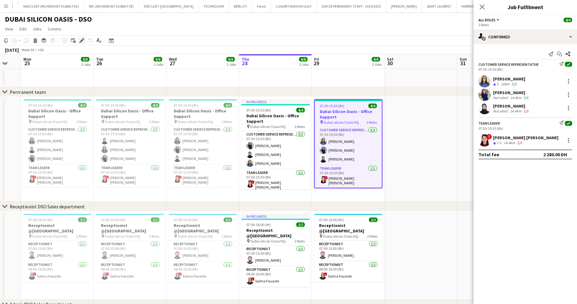
click at [81, 42] on icon "Edit" at bounding box center [81, 40] width 5 height 5
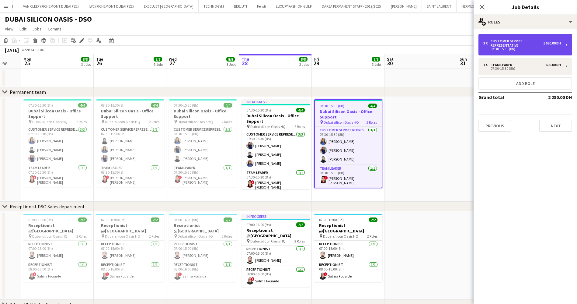
click at [522, 43] on div "Customer Service Representative" at bounding box center [517, 43] width 53 height 9
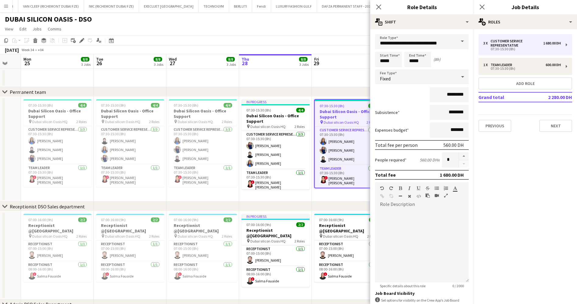
click at [309, 19] on div "DUBAI SILICON OASIS - DSO" at bounding box center [288, 18] width 577 height 12
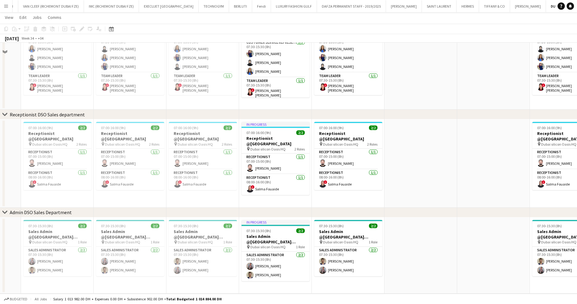
scroll to position [0, 0]
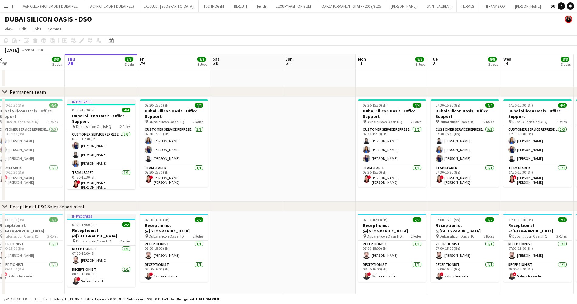
drag, startPoint x: 417, startPoint y: 153, endPoint x: 256, endPoint y: 168, distance: 162.0
click at [257, 168] on app-calendar-viewport "Sun 24 Mon 25 8/8 3 Jobs Tue 26 8/8 3 Jobs Wed 27 8/8 3 Jobs Thu 28 8/8 3 Jobs …" at bounding box center [288, 219] width 577 height 331
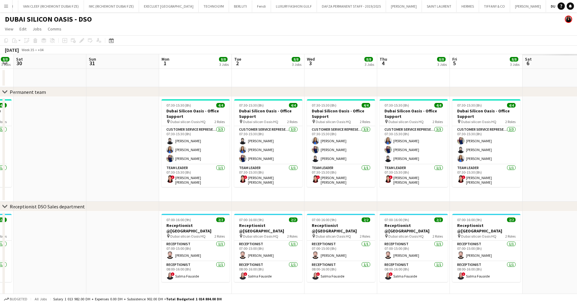
drag, startPoint x: 475, startPoint y: 196, endPoint x: 280, endPoint y: 196, distance: 194.8
click at [280, 196] on app-calendar-viewport "Wed 27 8/8 3 Jobs Thu 28 8/8 3 Jobs Fri 29 8/8 3 Jobs Sat 30 Sun 31 Mon 1 8/8 3…" at bounding box center [288, 219] width 577 height 331
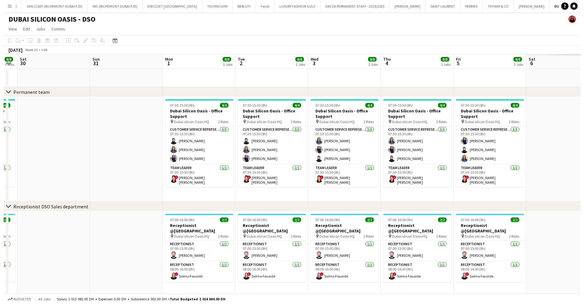
scroll to position [0, 205]
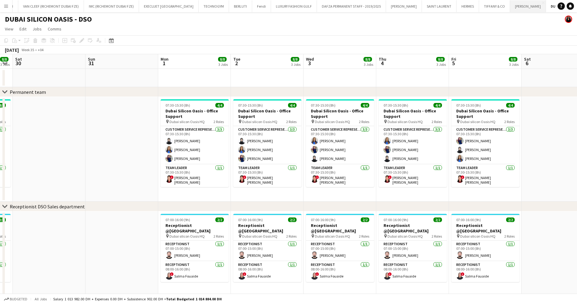
click at [510, 6] on button "[PERSON_NAME] Close" at bounding box center [528, 6] width 36 height 12
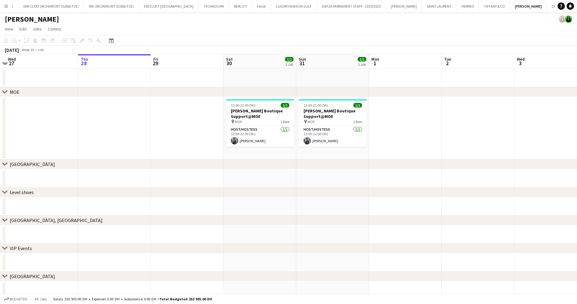
scroll to position [0, 145]
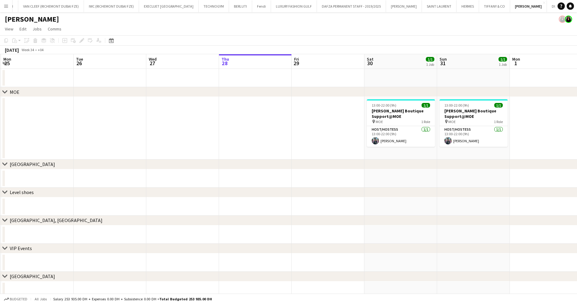
drag, startPoint x: 262, startPoint y: 126, endPoint x: 408, endPoint y: 124, distance: 146.4
click at [408, 124] on app-calendar-viewport "Sat 23 Sun 24 Mon 25 Tue 26 Wed 27 Thu 28 Fri 29 Sat 30 1/1 1 Job Sun 31 1/1 1 …" at bounding box center [288, 176] width 577 height 245
click at [404, 136] on app-card-role "Host/Hostess [DATE] 13:00-22:00 (9h) [PERSON_NAME]" at bounding box center [401, 136] width 68 height 21
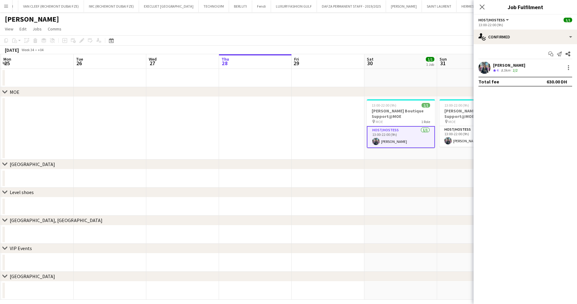
click at [508, 65] on div "[PERSON_NAME]" at bounding box center [509, 64] width 32 height 5
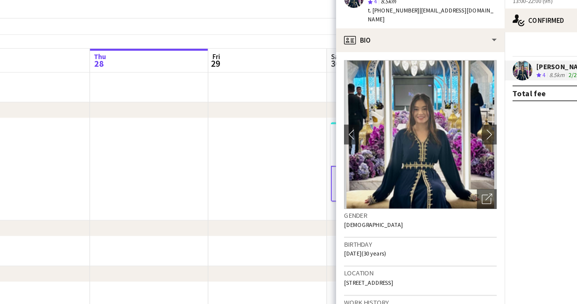
click at [337, 65] on app-board-header-date "Fri 29" at bounding box center [328, 61] width 73 height 15
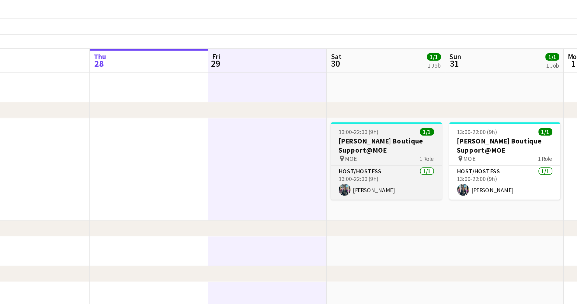
click at [386, 121] on div "pin MOE 1 Role" at bounding box center [401, 121] width 68 height 5
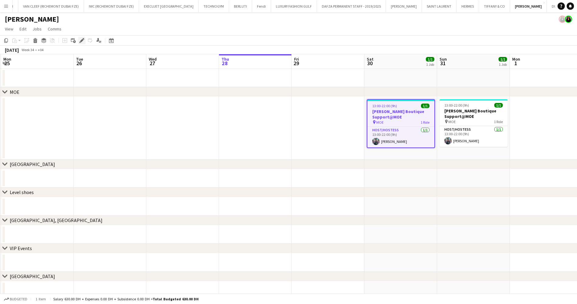
click at [80, 40] on icon "Edit" at bounding box center [81, 40] width 5 height 5
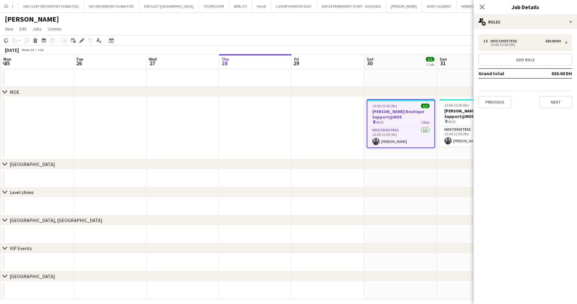
click at [522, 14] on div "Close pop-in Job Details" at bounding box center [525, 7] width 103 height 15
click at [523, 16] on div "multiple-users-add Roles" at bounding box center [525, 22] width 103 height 15
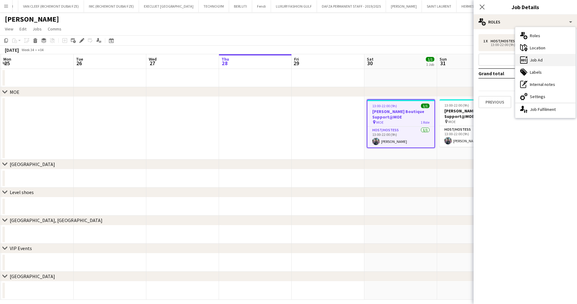
click at [557, 56] on div "ads-window Job Ad" at bounding box center [546, 60] width 60 height 12
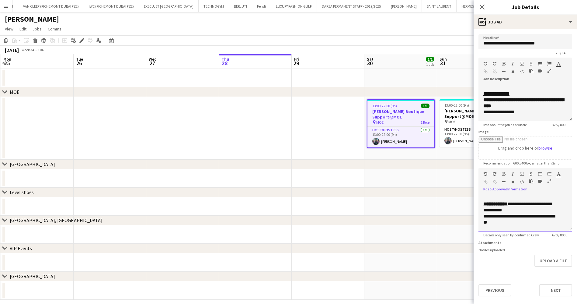
scroll to position [55, 0]
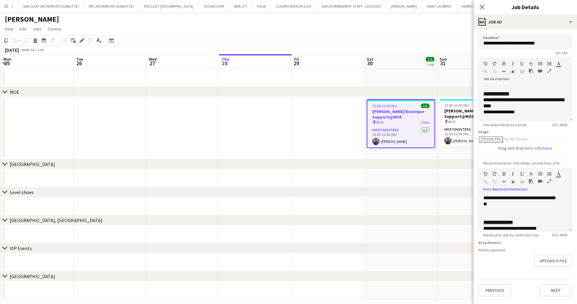
click at [323, 99] on app-date-cell at bounding box center [328, 128] width 73 height 63
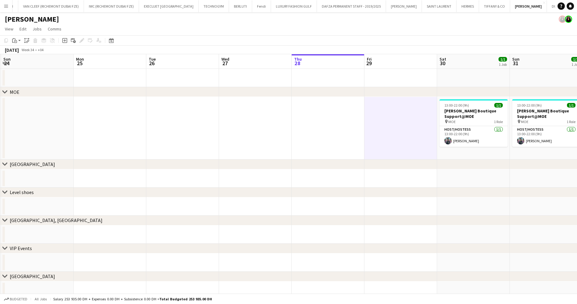
drag, startPoint x: 170, startPoint y: 117, endPoint x: 322, endPoint y: 125, distance: 152.1
click at [363, 123] on app-calendar-viewport "Fri 22 Sat 23 Sun 24 Mon 25 Tue 26 Wed 27 Thu 28 Fri 29 Sat 30 1/1 1 Job Sun 31…" at bounding box center [288, 176] width 577 height 245
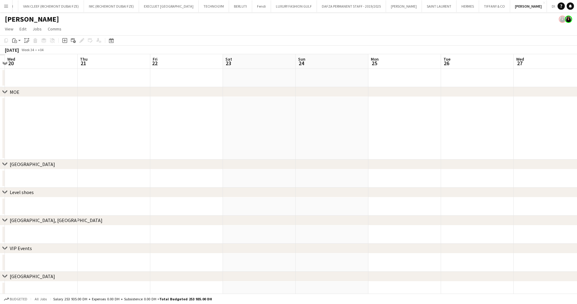
drag, startPoint x: 246, startPoint y: 144, endPoint x: 219, endPoint y: 165, distance: 34.0
click at [365, 156] on app-calendar-viewport "Mon 18 Tue 19 Wed 20 Thu 21 Fri 22 Sat 23 Sun 24 Mon 25 Tue 26 Wed 27 Thu 28 Fr…" at bounding box center [288, 176] width 577 height 245
drag, startPoint x: 227, startPoint y: 165, endPoint x: 427, endPoint y: 150, distance: 200.8
click at [414, 151] on div "chevron-right MOE chevron-right [GEOGRAPHIC_DATA] chevron-right Level shoes che…" at bounding box center [288, 176] width 577 height 245
drag, startPoint x: 69, startPoint y: 141, endPoint x: 353, endPoint y: 136, distance: 284.6
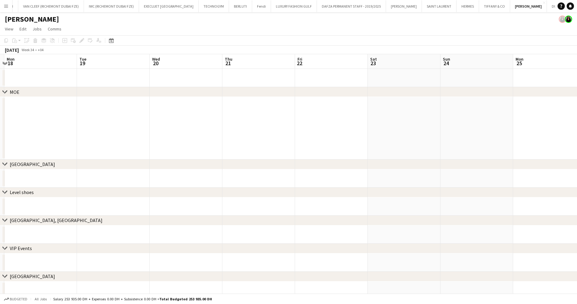
click at [351, 135] on app-calendar-viewport "Sat 16 Sun 17 Mon 18 Tue 19 Wed 20 Thu 21 Fri 22 Sat 23 Sun 24 Mon 25 Tue 26 We…" at bounding box center [288, 176] width 577 height 245
drag, startPoint x: 154, startPoint y: 117, endPoint x: 449, endPoint y: 117, distance: 294.6
click at [450, 117] on app-calendar-viewport "Tue 12 Wed 13 Thu 14 Fri 15 Sat 16 Sun 17 Mon 18 Tue 19 Wed 20 Thu 21 Fri 22 Sa…" at bounding box center [288, 176] width 577 height 245
drag, startPoint x: 157, startPoint y: 114, endPoint x: 526, endPoint y: 113, distance: 369.1
click at [525, 113] on app-calendar-viewport "Fri 8 Sat 9 Sun 10 Mon 11 Tue 12 Wed 13 Thu 14 Fri 15 Sat 16 Sun 17 Mon 18 Tue …" at bounding box center [288, 176] width 577 height 245
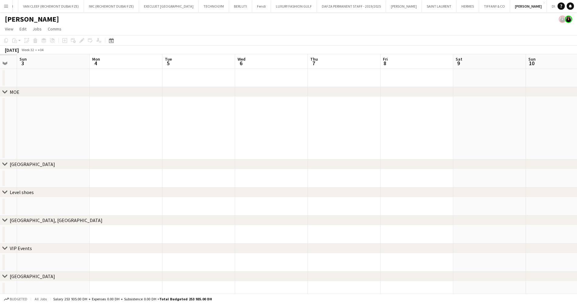
drag, startPoint x: 267, startPoint y: 109, endPoint x: 428, endPoint y: 119, distance: 161.9
click at [508, 111] on app-calendar-viewport "Fri 1 Sat 2 Sun 3 Mon 4 Tue 5 Wed 6 Thu 7 Fri 8 Sat 9 Sun 10 Mon 11 Tue 12 Wed …" at bounding box center [288, 176] width 577 height 245
drag, startPoint x: 94, startPoint y: 108, endPoint x: 431, endPoint y: 108, distance: 337.5
click at [446, 108] on app-calendar-viewport "Tue 29 Wed 30 Thu 31 Fri 1 Sat 2 Sun 3 Mon 4 Tue 5 Wed 6 Thu 7 Fri 8 Sat 9 Sun …" at bounding box center [288, 176] width 577 height 245
drag, startPoint x: 187, startPoint y: 96, endPoint x: 448, endPoint y: 103, distance: 261.2
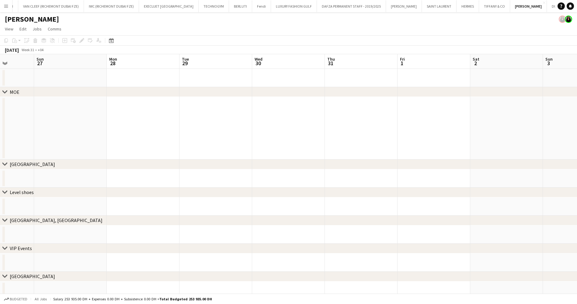
click at [447, 103] on div "chevron-right MOE chevron-right [GEOGRAPHIC_DATA] chevron-right Level shoes che…" at bounding box center [288, 176] width 577 height 245
drag, startPoint x: 236, startPoint y: 114, endPoint x: 365, endPoint y: 119, distance: 129.8
click at [364, 119] on app-calendar-viewport "Tue 22 Wed 23 Thu 24 Fri 25 Sat 26 Sun 27 Mon 28 Tue 29 Wed 30 Thu 31 Fri 1 Sat…" at bounding box center [288, 176] width 577 height 245
drag, startPoint x: 218, startPoint y: 128, endPoint x: 319, endPoint y: 128, distance: 101.0
click at [340, 128] on app-calendar-viewport "Sun 20 Mon 21 Tue 22 Wed 23 Thu 24 Fri 25 Sat 26 Sun 27 Mon 28 Tue 29 Wed 30 Th…" at bounding box center [288, 176] width 577 height 245
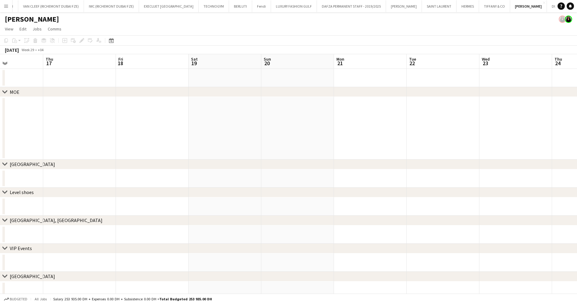
drag, startPoint x: 167, startPoint y: 128, endPoint x: 91, endPoint y: 115, distance: 77.2
click at [351, 124] on app-calendar-viewport "Mon 14 Tue 15 Wed 16 Thu 17 Fri 18 Sat 19 Sun 20 Mon 21 Tue 22 Wed 23 Thu 24 Fr…" at bounding box center [288, 176] width 577 height 245
drag, startPoint x: 182, startPoint y: 110, endPoint x: 386, endPoint y: 112, distance: 204.5
click at [385, 112] on app-calendar-viewport "Sat 12 Sun 13 Mon 14 Tue 15 Wed 16 Thu 17 Fri 18 Sat 19 Sun 20 Mon 21 Tue 22 We…" at bounding box center [288, 176] width 577 height 245
drag, startPoint x: 105, startPoint y: 107, endPoint x: 320, endPoint y: 105, distance: 214.2
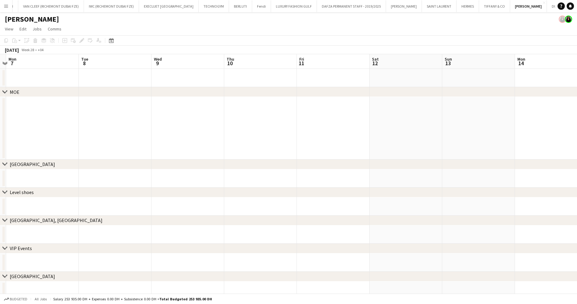
click at [319, 105] on app-calendar-viewport "Sat 5 Sun 6 Mon 7 Tue 8 Wed 9 Thu 10 Fri 11 Sat 12 Sun 13 Mon 14 Tue 15 Wed 16 …" at bounding box center [288, 176] width 577 height 245
drag, startPoint x: 285, startPoint y: 103, endPoint x: 308, endPoint y: 102, distance: 23.1
click at [306, 102] on app-calendar-viewport "Thu 3 Fri 4 Sat 5 Sun 6 Mon 7 Tue 8 Wed 9 Thu 10 Fri 11 Sat 12 Sun 13 Mon 14 Tu…" at bounding box center [288, 176] width 577 height 245
drag, startPoint x: 80, startPoint y: 107, endPoint x: 323, endPoint y: 103, distance: 243.8
click at [311, 104] on app-calendar-viewport "Mon 30 Tue 1 Wed 2 Thu 3 Fri 4 Sat 5 Sun 6 Mon 7 Tue 8 Wed 9 Thu 10 Fri 11 Sat …" at bounding box center [288, 176] width 577 height 245
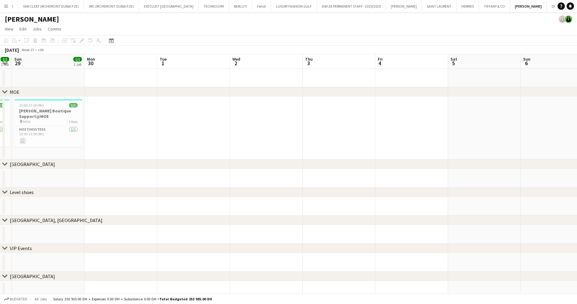
click at [313, 107] on app-calendar-viewport "Thu 26 Fri 27 Sat 28 1/1 1 Job Sun 29 1/1 1 Job Mon 30 Tue 1 Wed 2 Thu 3 Fri 4 …" at bounding box center [288, 176] width 577 height 245
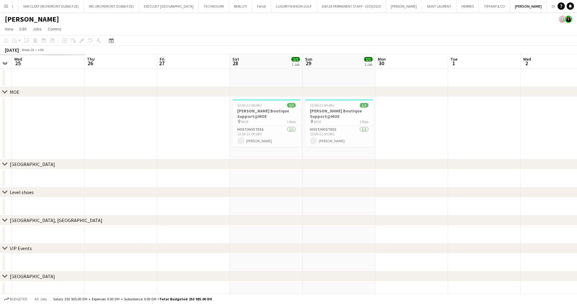
scroll to position [0, 161]
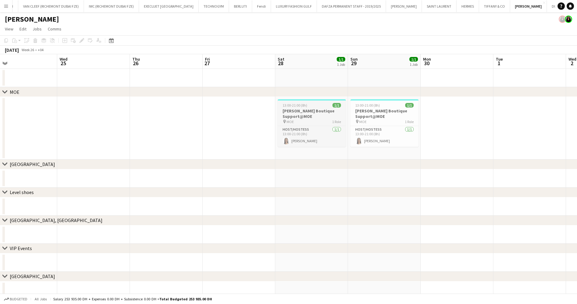
click at [330, 110] on h3 "[PERSON_NAME] Boutique Support@MOE" at bounding box center [312, 113] width 68 height 11
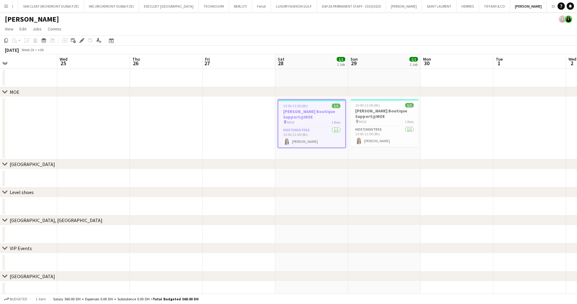
drag, startPoint x: 80, startPoint y: 45, endPoint x: 80, endPoint y: 42, distance: 3.1
click at [80, 45] on app-toolbar "Copy Paste Paste Ctrl+V Paste with crew Ctrl+Shift+V Paste linked Job [GEOGRAPH…" at bounding box center [288, 40] width 577 height 10
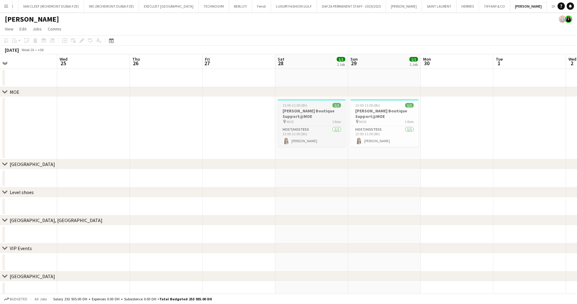
click at [310, 108] on h3 "[PERSON_NAME] Boutique Support@MOE" at bounding box center [312, 113] width 68 height 11
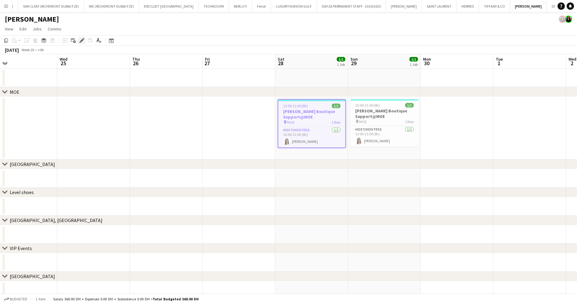
click at [82, 40] on icon at bounding box center [81, 40] width 3 height 3
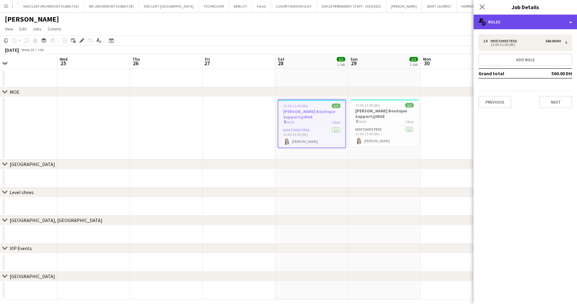
click at [516, 20] on div "multiple-users-add Roles" at bounding box center [525, 22] width 103 height 15
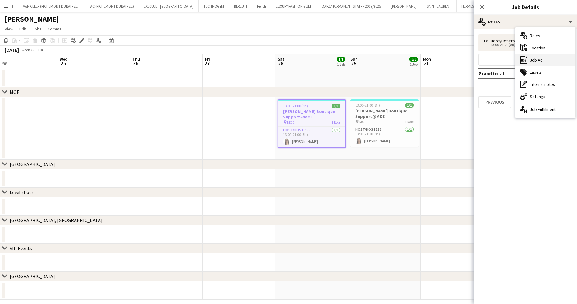
click at [537, 60] on div "ads-window Job Ad" at bounding box center [546, 60] width 60 height 12
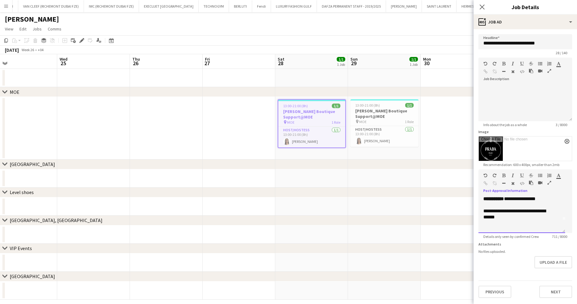
scroll to position [18, 0]
drag, startPoint x: 485, startPoint y: 221, endPoint x: 520, endPoint y: 226, distance: 35.4
click at [520, 215] on div "**********" at bounding box center [519, 208] width 70 height 12
copy div "**********"
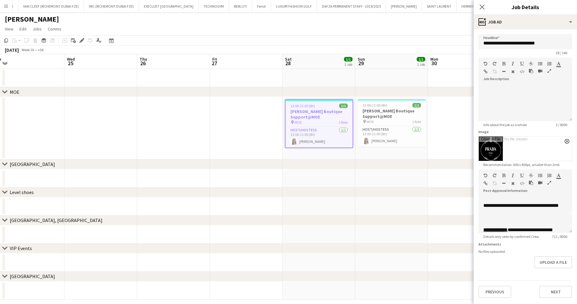
drag, startPoint x: 439, startPoint y: 131, endPoint x: 208, endPoint y: 120, distance: 231.0
click at [439, 131] on app-calendar-viewport "Sun 22 1/1 1 Job Mon 23 Tue 24 Wed 25 Thu 26 Fri 27 Sat 28 1/1 1 Job Sun 29 1/1…" at bounding box center [288, 176] width 577 height 245
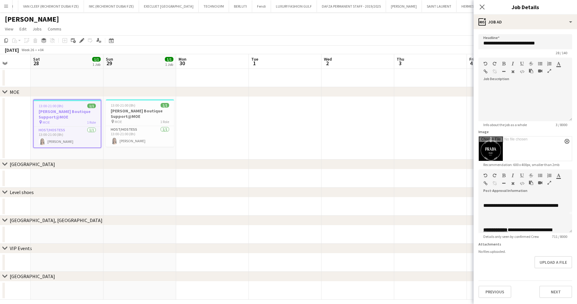
drag, startPoint x: 208, startPoint y: 120, endPoint x: 163, endPoint y: 122, distance: 45.7
click at [106, 120] on app-calendar-viewport "Tue 24 Wed 25 Thu 26 Fri 27 Sat 28 1/1 1 Job Sun 29 1/1 1 Job Mon 30 Tue 1 Wed …" at bounding box center [288, 176] width 577 height 245
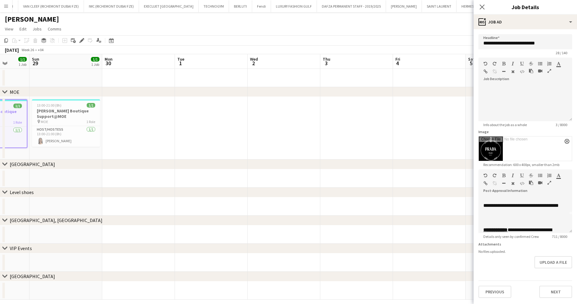
drag, startPoint x: 286, startPoint y: 140, endPoint x: 173, endPoint y: 130, distance: 112.7
click at [80, 130] on app-calendar-viewport "Thu 26 Fri 27 Sat 28 1/1 1 Job Sun 29 1/1 1 Job Mon 30 Tue 1 Wed 2 Thu 3 Fri 4 …" at bounding box center [288, 176] width 577 height 245
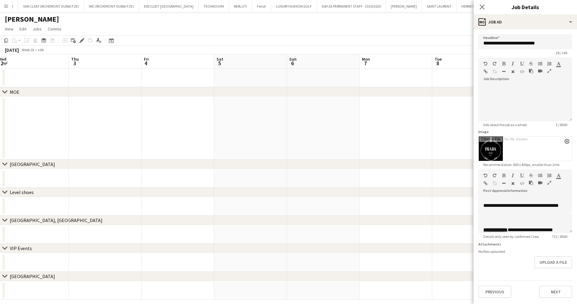
drag, startPoint x: 134, startPoint y: 134, endPoint x: 31, endPoint y: 120, distance: 103.9
click at [0, 119] on app-calendar-viewport "Sun 29 1/1 1 Job Mon 30 Tue 1 Wed 2 Thu 3 Fri 4 Sat 5 Sun 6 Mon 7 Tue 8 Wed 9 T…" at bounding box center [288, 176] width 577 height 245
drag, startPoint x: 120, startPoint y: 115, endPoint x: 66, endPoint y: 114, distance: 54.5
click at [68, 114] on app-calendar-viewport "Fri 4 Sat 5 Sun 6 Mon 7 Tue 8 Wed 9 Thu 10 Fri 11 Sat 12 Sun 13 Mon 14 Tue 15 W…" at bounding box center [288, 176] width 577 height 245
click at [22, 116] on app-calendar-viewport "Tue 8 Wed 9 Thu 10 Fri 11 Sat 12 Sun 13 Mon 14 Tue 15 Wed 16 Thu 17 Fri 18 Sat …" at bounding box center [288, 176] width 577 height 245
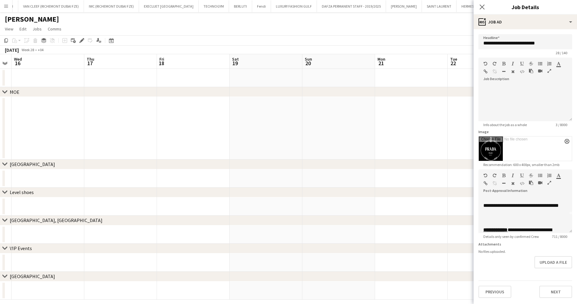
drag, startPoint x: 291, startPoint y: 127, endPoint x: 113, endPoint y: 120, distance: 178.2
click at [124, 121] on app-calendar-viewport "Sun 13 Mon 14 Tue 15 Wed 16 Thu 17 Fri 18 Sat 19 Sun 20 Mon 21 Tue 22 Wed 23 Th…" at bounding box center [288, 176] width 577 height 245
click at [145, 115] on app-calendar-viewport "Mon 14 Tue 15 Wed 16 Thu 17 Fri 18 Sat 19 Sun 20 Mon 21 Tue 22 Wed 23 Thu 24 Fr…" at bounding box center [288, 176] width 577 height 245
drag, startPoint x: 363, startPoint y: 153, endPoint x: 54, endPoint y: 122, distance: 310.1
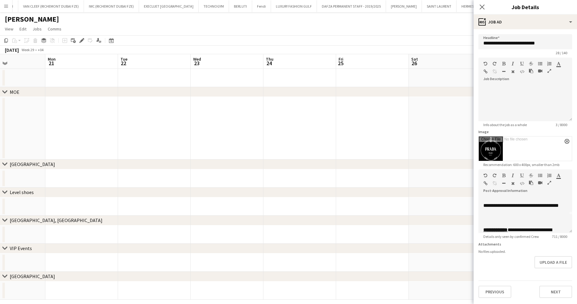
click at [81, 126] on app-calendar-viewport "Fri 18 Sat 19 Sun 20 Mon 21 Tue 22 Wed 23 Thu 24 Fri 25 Sat 26 Sun 27 Mon 28 Tu…" at bounding box center [288, 176] width 577 height 245
click at [49, 122] on app-calendar-viewport "Mon 21 Tue 22 Wed 23 Thu 24 Fri 25 Sat 26 Sun 27 Mon 28 Tue 29 Wed 30 Thu 31 Fr…" at bounding box center [288, 176] width 577 height 245
click at [24, 124] on app-calendar-viewport "Thu 24 Fri 25 Sat 26 Sun 27 Mon 28 Tue 29 Wed 30 Thu 31 Fri 1 Sat 2 Sun 3 Mon 4…" at bounding box center [288, 176] width 577 height 245
drag, startPoint x: 357, startPoint y: 146, endPoint x: 91, endPoint y: 121, distance: 267.1
click at [92, 121] on app-calendar-viewport "Fri 1 Sat 2 Sun 3 Mon 4 Tue 5 Wed 6 Thu 7 Fri 8 Sat 9 Sun 10 Mon 11 Tue 12 Wed …" at bounding box center [288, 176] width 577 height 245
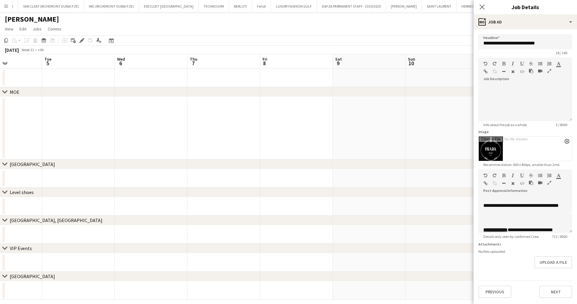
drag, startPoint x: 404, startPoint y: 111, endPoint x: 152, endPoint y: 101, distance: 252.8
click at [152, 101] on app-calendar-viewport "Sat 2 Sun 3 Mon 4 Tue 5 Wed 6 Thu 7 Fri 8 Sat 9 Sun 10 Mon 11 Tue 12 Wed 13 Thu…" at bounding box center [288, 176] width 577 height 245
click at [140, 111] on app-calendar-viewport "Tue 5 Wed 6 Thu 7 Fri 8 Sat 9 Sun 10 Mon 11 Tue 12 Wed 13 Thu 14 Fri 15 Sat 16 …" at bounding box center [288, 176] width 577 height 245
drag, startPoint x: 227, startPoint y: 115, endPoint x: 395, endPoint y: 110, distance: 168.1
click at [101, 112] on app-calendar-viewport "Tue 12 Wed 13 Thu 14 Fri 15 Sat 16 Sun 17 Mon 18 Tue 19 Wed 20 Thu 21 Fri 22 Sa…" at bounding box center [288, 176] width 577 height 245
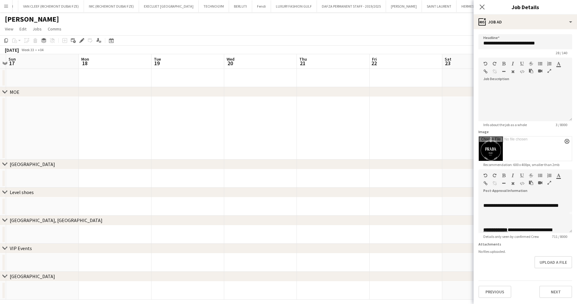
drag, startPoint x: 272, startPoint y: 114, endPoint x: 159, endPoint y: 105, distance: 113.0
click at [147, 108] on body "Menu Boards Boards Boards All jobs Status Workforce Workforce My Workforce Recr…" at bounding box center [288, 155] width 577 height 310
drag, startPoint x: 202, startPoint y: 111, endPoint x: 181, endPoint y: 111, distance: 21.0
click at [183, 111] on app-calendar-viewport "Thu 14 Fri 15 Sat 16 Sun 17 Mon 18 Tue 19 Wed 20 Thu 21 Fri 22 Sat 23 Sun 24 Mo…" at bounding box center [288, 176] width 577 height 245
click at [184, 114] on app-calendar-viewport "Sun 17 Mon 18 Tue 19 Wed 20 Thu 21 Fri 22 Sat 23 Sun 24 Mon 25 Tue 26 Wed 27 Th…" at bounding box center [288, 176] width 577 height 245
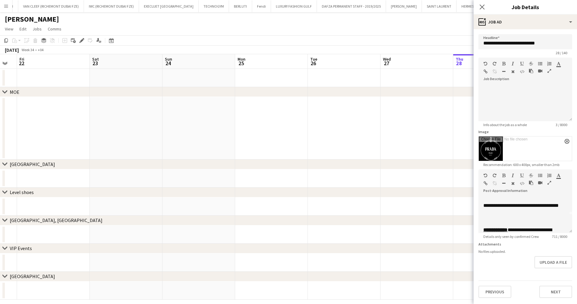
click at [188, 109] on app-calendar-viewport "Tue 19 Wed 20 Thu 21 Fri 22 Sat 23 Sun 24 Mon 25 Tue 26 Wed 27 Thu 28 Fri 29 Sa…" at bounding box center [288, 176] width 577 height 245
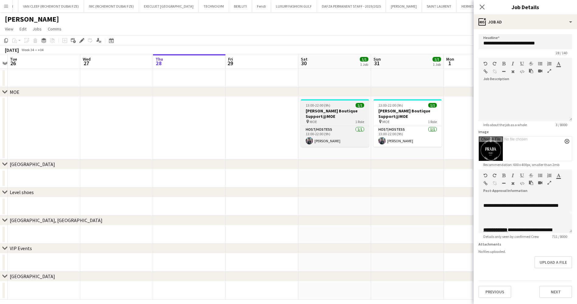
click at [226, 110] on app-calendar-viewport "Sat 23 Sun 24 Mon 25 Tue 26 Wed 27 Thu 28 Fri 29 Sat 30 1/1 1 Job Sun 31 1/1 1 …" at bounding box center [288, 176] width 577 height 245
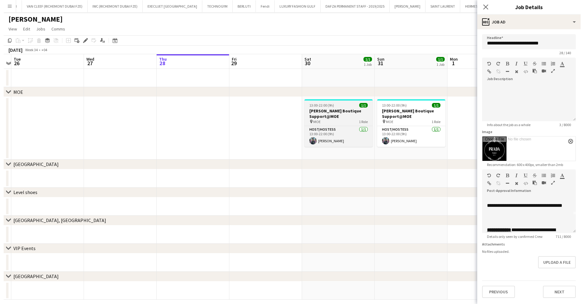
scroll to position [0, 196]
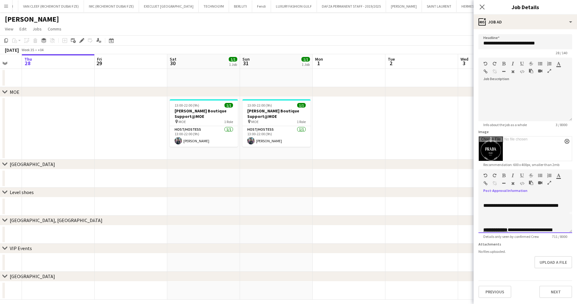
click at [474, 203] on form "**********" at bounding box center [525, 166] width 103 height 264
copy div "**********"
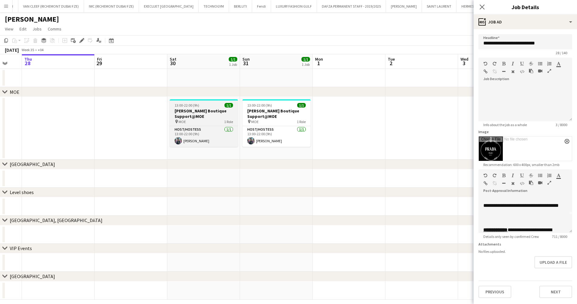
click at [223, 121] on div "pin MOE 1 Role" at bounding box center [204, 121] width 68 height 5
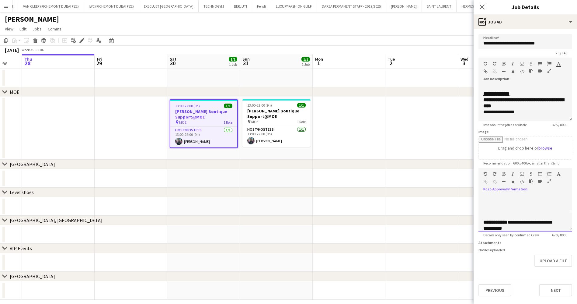
click at [492, 207] on div at bounding box center [526, 210] width 84 height 6
paste div
click at [457, 38] on app-toolbar "Copy Paste Paste Ctrl+V Paste with crew Ctrl+Shift+V Paste linked Job [GEOGRAPH…" at bounding box center [288, 40] width 577 height 10
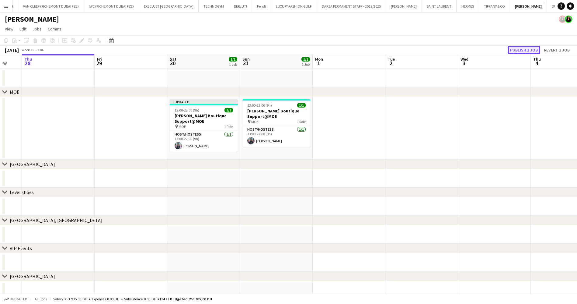
click at [526, 48] on button "Publish 1 job" at bounding box center [524, 50] width 33 height 8
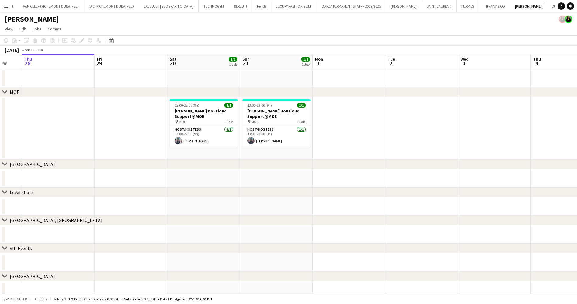
click at [0, 9] on button "Menu" at bounding box center [6, 6] width 12 height 12
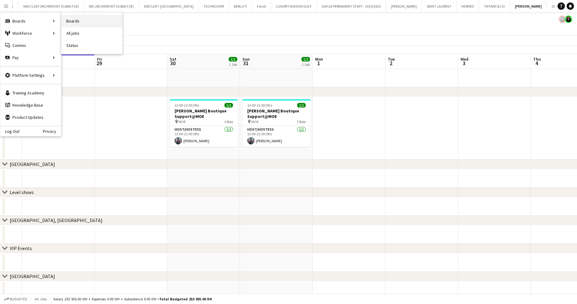
click at [85, 16] on link "Boards" at bounding box center [91, 21] width 61 height 12
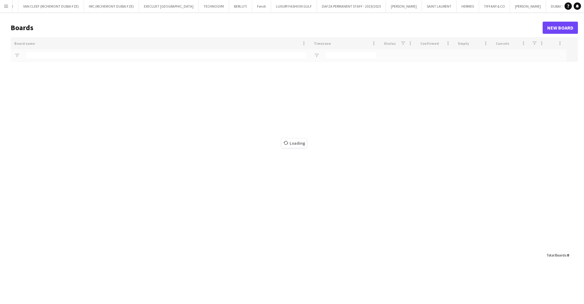
type input "**"
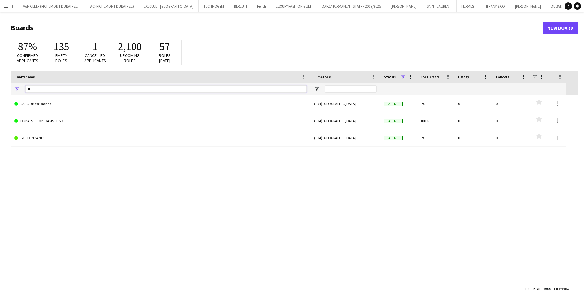
drag, startPoint x: 39, startPoint y: 92, endPoint x: 17, endPoint y: 88, distance: 22.9
click at [17, 88] on div "**" at bounding box center [161, 89] width 300 height 12
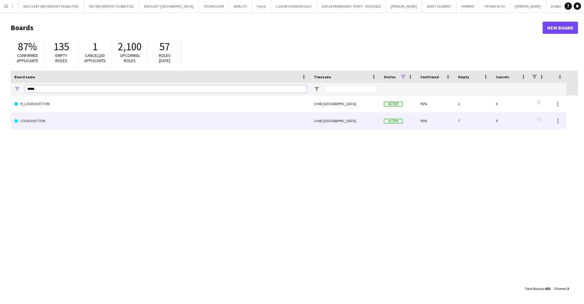
type input "*****"
click at [70, 119] on link "LOUIS VUITTON" at bounding box center [160, 120] width 292 height 17
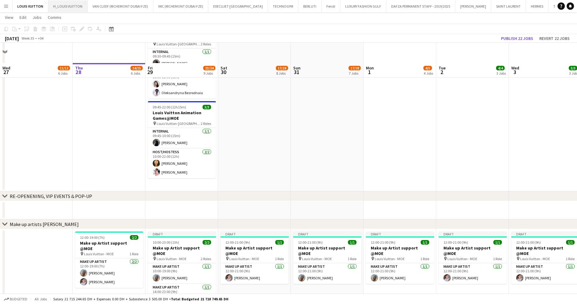
scroll to position [46, 0]
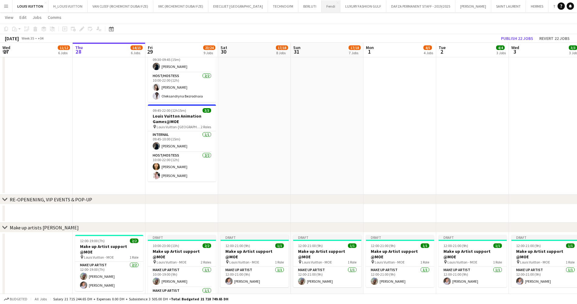
click at [322, 5] on button "Fendi Close" at bounding box center [331, 6] width 19 height 12
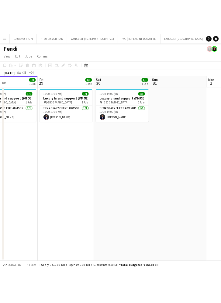
scroll to position [0, 175]
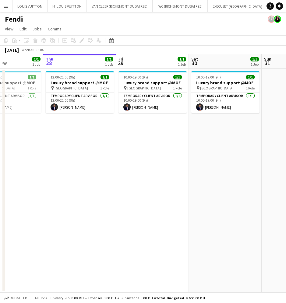
drag, startPoint x: 200, startPoint y: 74, endPoint x: 97, endPoint y: 78, distance: 102.3
click at [97, 78] on app-calendar-viewport "Mon 25 Tue 26 1/1 1 Job Wed 27 1/1 1 Job Thu 28 1/1 1 Job Fri 29 1/1 1 Job Sat …" at bounding box center [143, 173] width 286 height 239
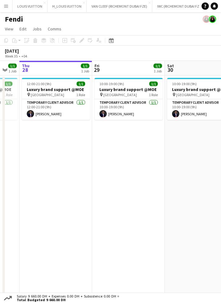
scroll to position [0, 124]
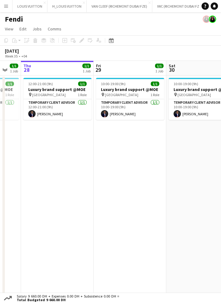
drag, startPoint x: 61, startPoint y: 92, endPoint x: 111, endPoint y: 91, distance: 50.5
click at [111, 91] on app-calendar-viewport "Tue 26 1/1 1 Job Wed 27 1/1 1 Job Thu 28 1/1 1 Job Fri 29 1/1 1 Job Sat 30 1/1 …" at bounding box center [110, 180] width 221 height 239
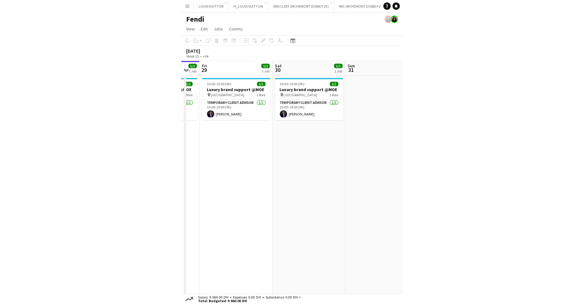
scroll to position [0, 229]
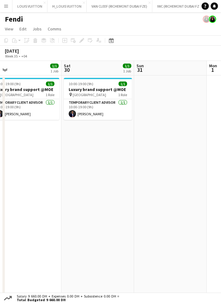
drag, startPoint x: 167, startPoint y: 162, endPoint x: 83, endPoint y: 172, distance: 84.3
click at [83, 172] on app-calendar-viewport "Tue 26 1/1 1 Job Wed 27 1/1 1 Job Thu 28 1/1 1 Job Fri 29 1/1 1 Job Sat 30 1/1 …" at bounding box center [110, 180] width 221 height 239
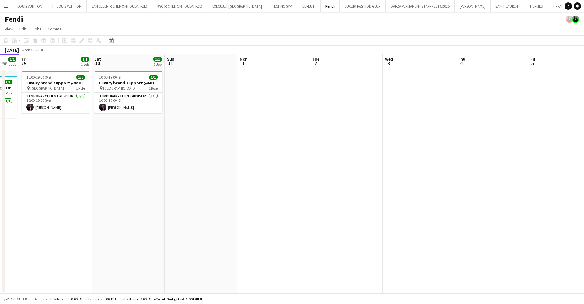
click at [343, 128] on app-calendar-viewport "Wed 27 1/1 1 Job Thu 28 1/1 1 Job Fri 29 1/1 1 Job Sat 30 1/1 1 Job Sun 31 Mon …" at bounding box center [292, 173] width 584 height 239
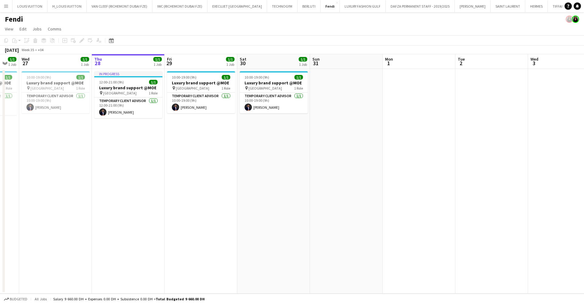
scroll to position [0, 192]
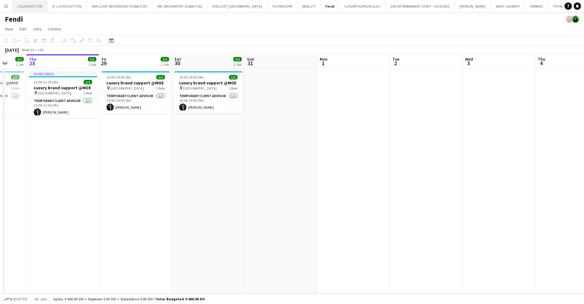
drag, startPoint x: 28, startPoint y: 9, endPoint x: 28, endPoint y: 1, distance: 8.2
click at [27, 9] on button "LOUIS VUITTON Close" at bounding box center [29, 6] width 35 height 12
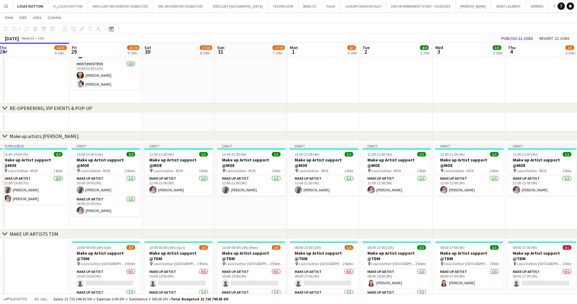
scroll to position [0, 239]
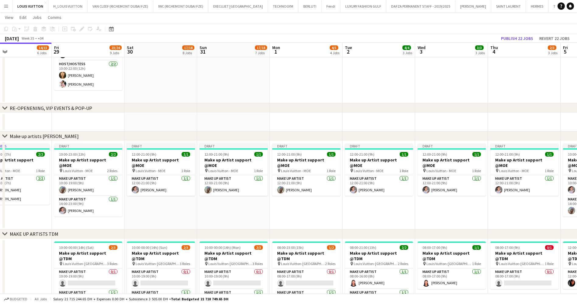
drag, startPoint x: 344, startPoint y: 208, endPoint x: 295, endPoint y: 213, distance: 49.6
drag, startPoint x: 413, startPoint y: 207, endPoint x: 296, endPoint y: 212, distance: 116.4
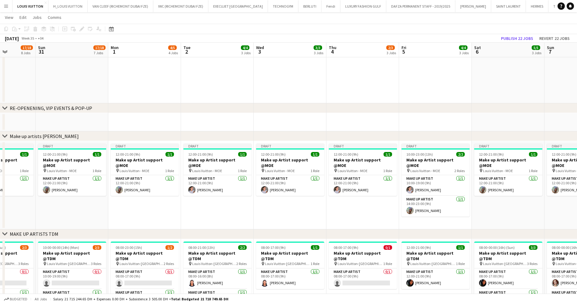
drag, startPoint x: 484, startPoint y: 215, endPoint x: 301, endPoint y: 214, distance: 182.9
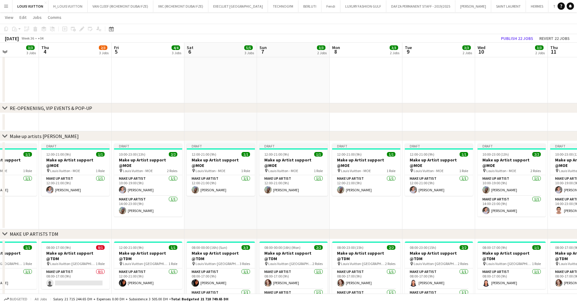
drag, startPoint x: 445, startPoint y: 209, endPoint x: 316, endPoint y: 209, distance: 128.7
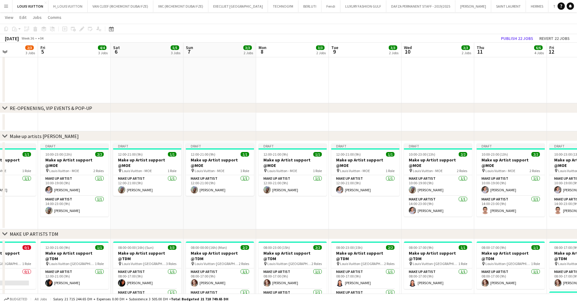
drag, startPoint x: 444, startPoint y: 208, endPoint x: 275, endPoint y: 208, distance: 168.3
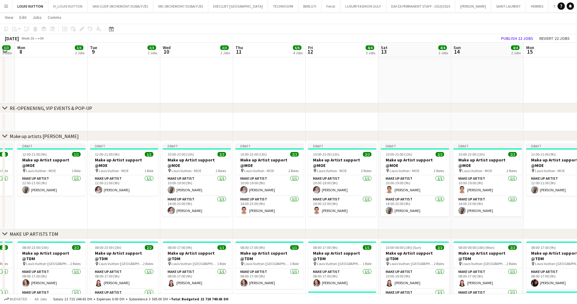
scroll to position [0, 228]
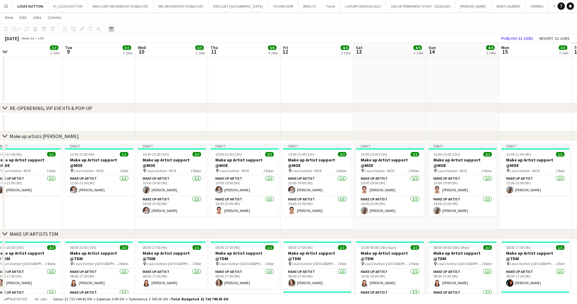
drag, startPoint x: 428, startPoint y: 219, endPoint x: 258, endPoint y: 219, distance: 170.4
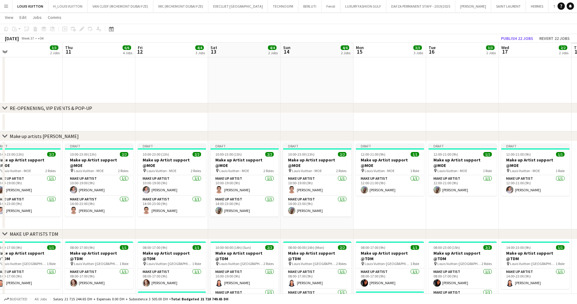
scroll to position [0, 191]
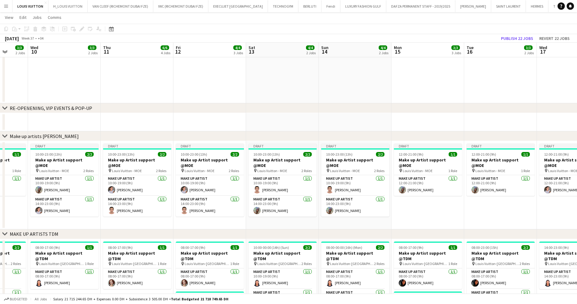
drag, startPoint x: 527, startPoint y: 215, endPoint x: 346, endPoint y: 220, distance: 180.5
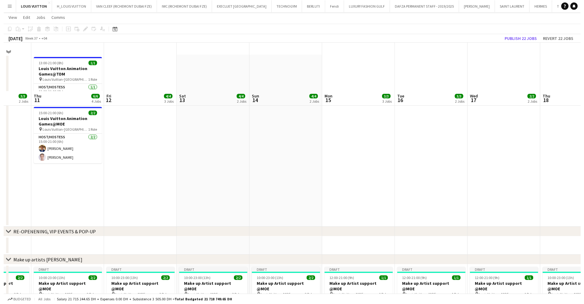
scroll to position [0, 0]
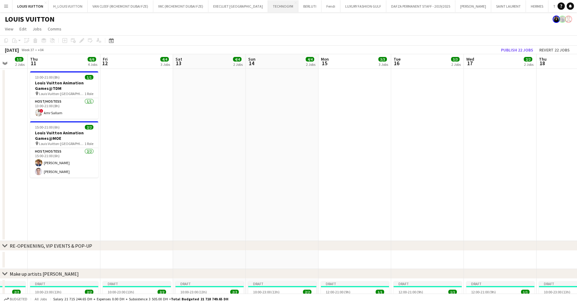
click at [270, 11] on button "TECHNOGYM Close" at bounding box center [283, 6] width 30 height 12
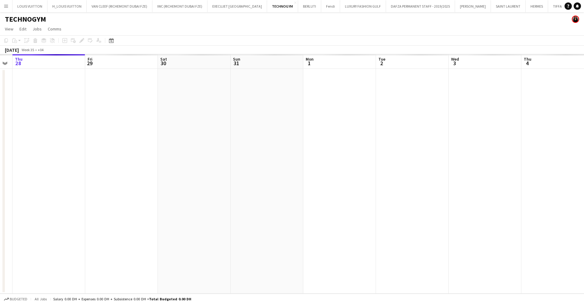
drag, startPoint x: 366, startPoint y: 168, endPoint x: 108, endPoint y: 184, distance: 258.6
click at [127, 180] on app-calendar-viewport "Mon 25 Tue 26 Wed 27 Thu 28 Fri 29 Sat 30 Sun 31 Mon 1 Tue 2 Wed 3 Thu 4 Fri 5 …" at bounding box center [292, 173] width 584 height 239
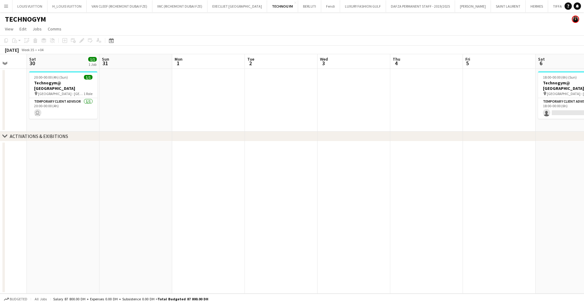
drag, startPoint x: 337, startPoint y: 165, endPoint x: 132, endPoint y: 172, distance: 204.9
click at [152, 172] on app-calendar-viewport "Wed 27 Thu 28 Fri 29 Sat 30 1/1 1 Job Sun 31 Mon 1 Tue 2 Wed 3 Thu 4 Fri 5 Sat …" at bounding box center [292, 173] width 584 height 239
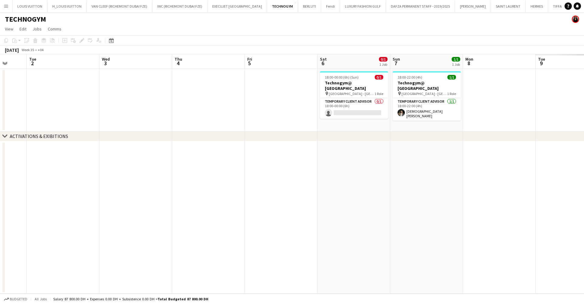
scroll to position [0, 225]
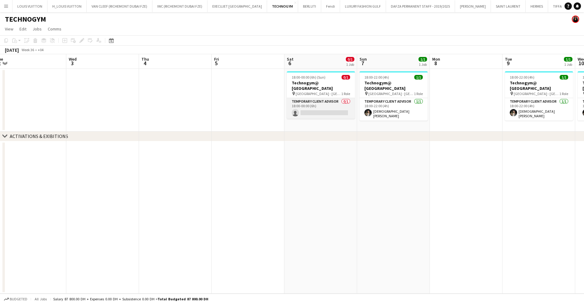
click at [315, 100] on app-card-role "Temporary Client Advisor 0/1 18:00-00:00 (6h) single-neutral-actions" at bounding box center [321, 108] width 68 height 21
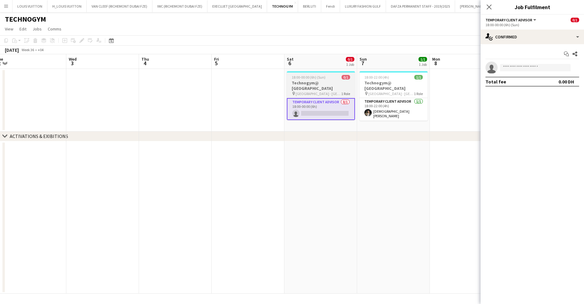
click at [315, 79] on span "18:00-00:00 (6h) (Sun)" at bounding box center [309, 77] width 34 height 5
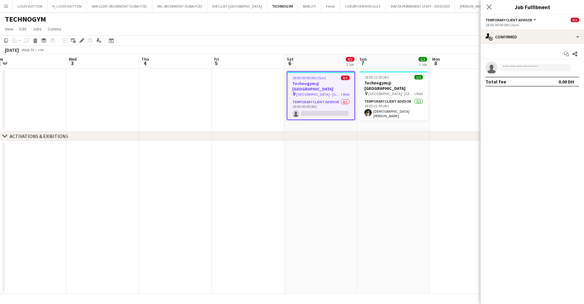
click at [320, 79] on span "18:00-00:00 (6h) (Sun)" at bounding box center [309, 77] width 34 height 5
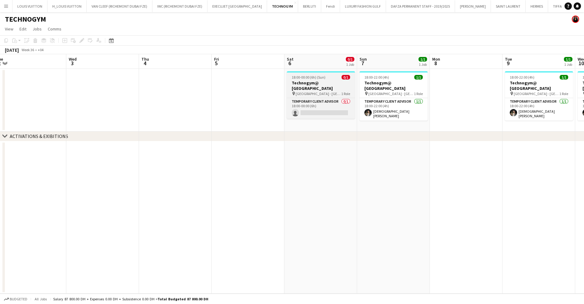
click at [318, 81] on h3 "Technogym@ [GEOGRAPHIC_DATA]" at bounding box center [321, 85] width 68 height 11
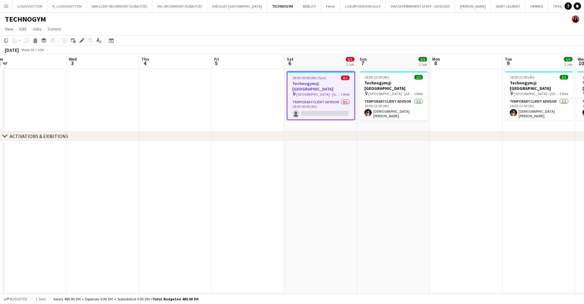
drag, startPoint x: 320, startPoint y: 93, endPoint x: 332, endPoint y: 81, distance: 17.7
click at [319, 99] on app-card-role "Temporary Client Advisor 0/1 18:00-00:00 (6h) single-neutral-actions" at bounding box center [321, 109] width 67 height 21
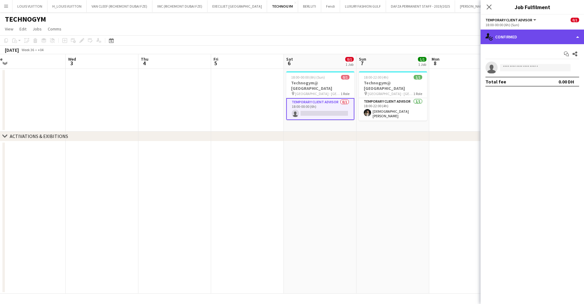
click at [515, 37] on div "single-neutral-actions-check-2 Confirmed" at bounding box center [532, 37] width 103 height 15
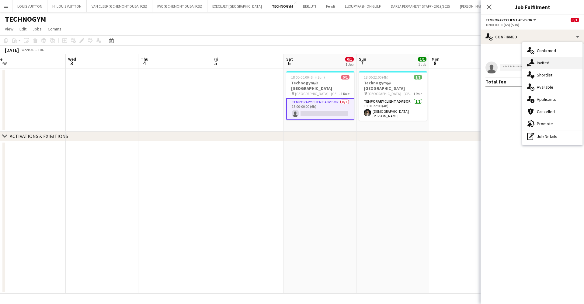
click at [548, 60] on div "single-neutral-actions-share-1 Invited" at bounding box center [553, 63] width 60 height 12
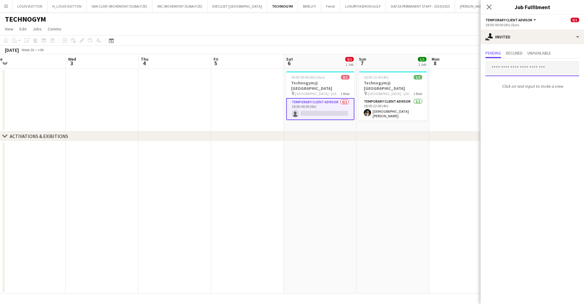
click at [537, 70] on input "text" at bounding box center [533, 68] width 94 height 15
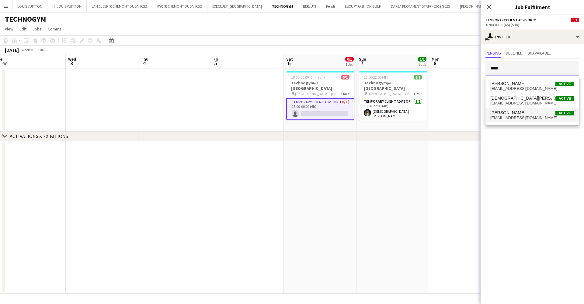
type input "****"
click at [531, 108] on mat-option "[DEMOGRAPHIC_DATA][PERSON_NAME] Active [EMAIL_ADDRESS][DOMAIN_NAME]" at bounding box center [533, 115] width 94 height 15
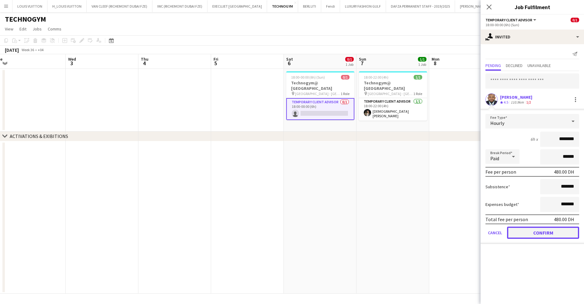
click at [553, 231] on button "Confirm" at bounding box center [543, 232] width 72 height 12
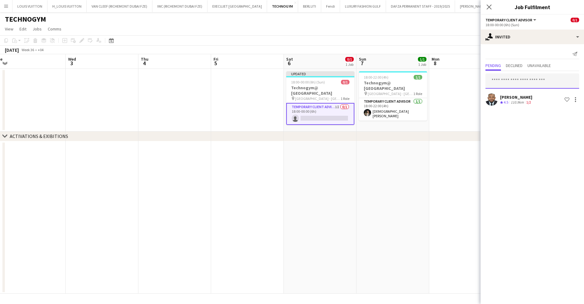
click at [509, 80] on input "text" at bounding box center [533, 80] width 94 height 15
click at [418, 44] on app-toolbar "Copy Paste Paste Ctrl+V Paste with crew Ctrl+Shift+V Paste linked Job [GEOGRAPH…" at bounding box center [292, 40] width 584 height 10
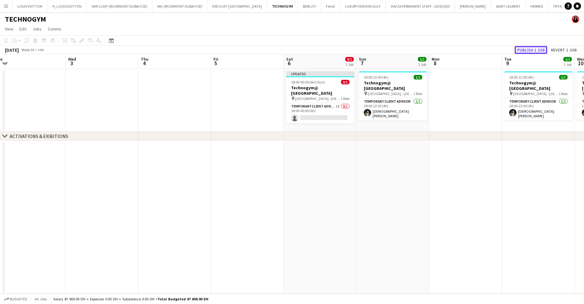
click at [529, 47] on button "Publish 1 job" at bounding box center [531, 50] width 33 height 8
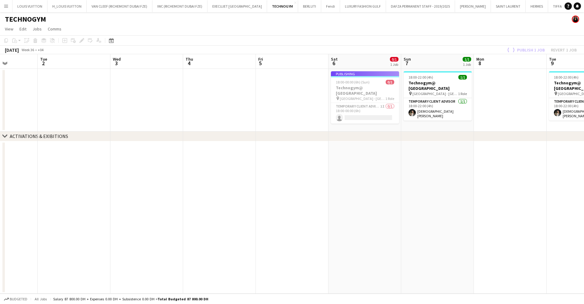
click at [253, 127] on app-calendar-viewport "Sat 30 1/1 1 Job Sun 31 Mon 1 Tue 2 Wed 3 Thu 4 Fri 5 Sat 6 0/1 1 Job Sun 7 1/1…" at bounding box center [292, 173] width 584 height 239
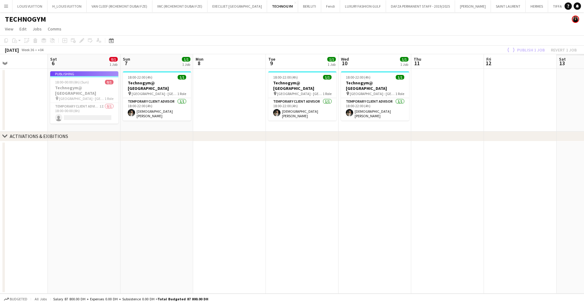
drag, startPoint x: 431, startPoint y: 109, endPoint x: 244, endPoint y: 112, distance: 186.3
click at [247, 112] on app-calendar-viewport "Wed 3 Thu 4 Fri 5 Sat 6 0/1 1 Job Sun 7 1/1 1 Job Mon 8 Tue 9 1/1 1 Job Wed 10 …" at bounding box center [292, 173] width 584 height 239
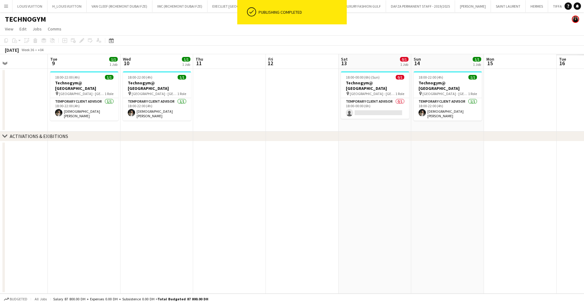
scroll to position [0, 198]
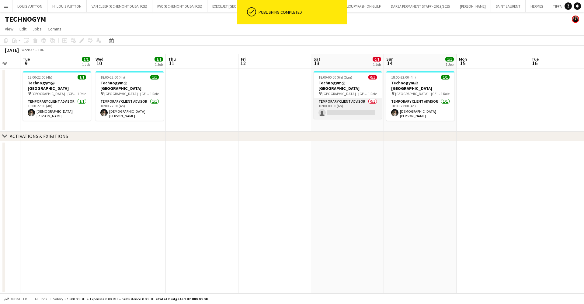
click at [345, 106] on app-card-role "Temporary Client Advisor 0/1 18:00-00:00 (6h) single-neutral-actions" at bounding box center [348, 108] width 68 height 21
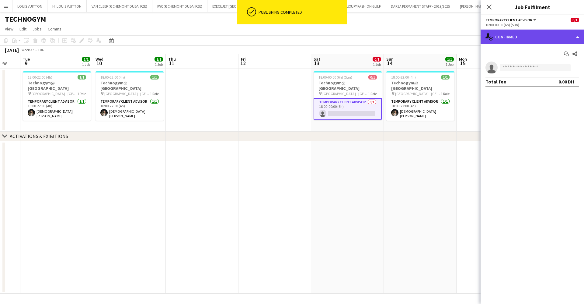
click at [507, 39] on div "single-neutral-actions-check-2 Confirmed" at bounding box center [532, 37] width 103 height 15
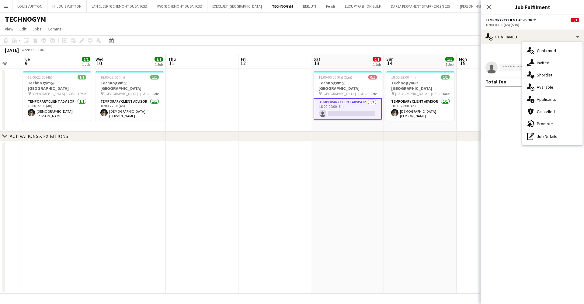
click at [539, 63] on div "single-neutral-actions-share-1 Invited" at bounding box center [553, 63] width 60 height 12
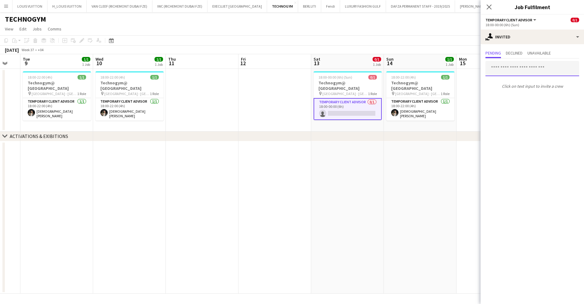
click at [516, 70] on input "text" at bounding box center [533, 68] width 94 height 15
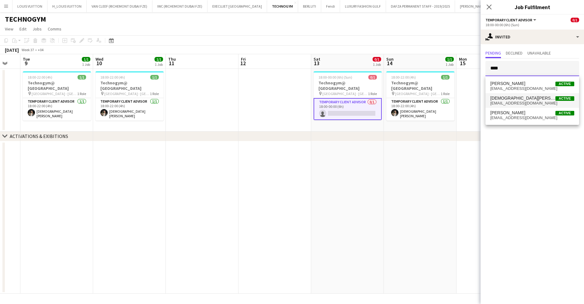
type input "****"
click at [511, 101] on span "[EMAIL_ADDRESS][DOMAIN_NAME]" at bounding box center [533, 103] width 84 height 5
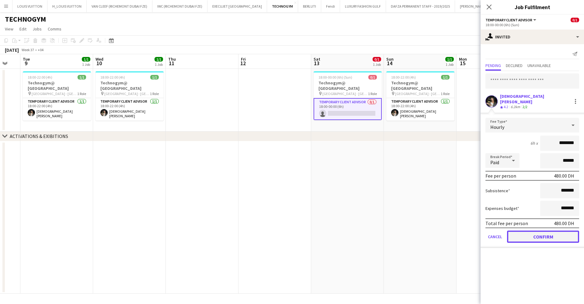
click at [546, 231] on button "Confirm" at bounding box center [543, 236] width 72 height 12
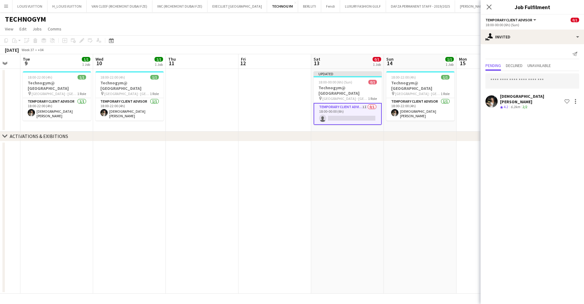
click at [428, 27] on app-page-menu "View Day view expanded Day view collapsed Month view Date picker Jump to [DATE]…" at bounding box center [292, 30] width 584 height 12
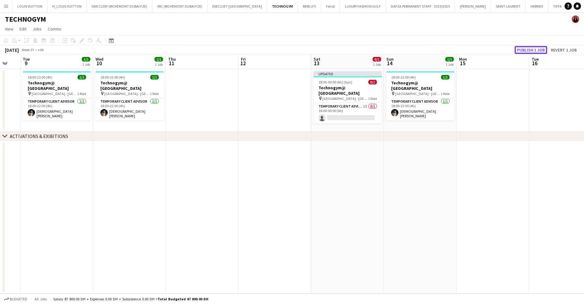
click at [545, 50] on button "Publish 1 job" at bounding box center [531, 50] width 33 height 8
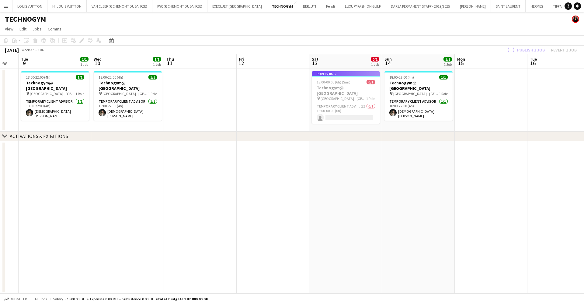
drag, startPoint x: 516, startPoint y: 128, endPoint x: 247, endPoint y: 132, distance: 269.4
click at [250, 131] on app-calendar-viewport "Sat 6 0/1 1 Job Sun 7 1/1 1 Job Mon 8 Tue 9 1/1 1 Job Wed 10 1/1 1 Job Thu 11 F…" at bounding box center [292, 173] width 584 height 239
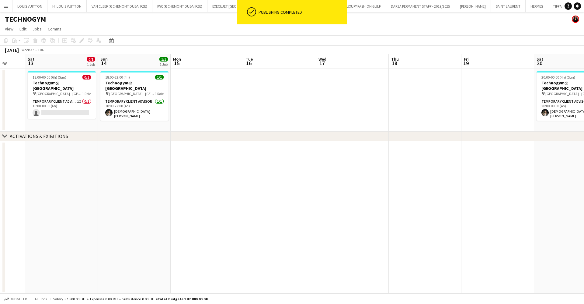
drag, startPoint x: 440, startPoint y: 131, endPoint x: 165, endPoint y: 137, distance: 275.2
click at [167, 137] on div "chevron-right ACTIVATIONS & EXIBITIONS" at bounding box center [292, 136] width 584 height 10
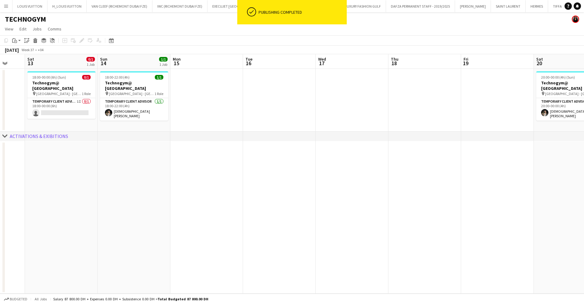
drag, startPoint x: 412, startPoint y: 112, endPoint x: 120, endPoint y: 101, distance: 292.7
click at [117, 105] on app-calendar-viewport "Wed 10 1/1 1 Job Thu 11 Fri 12 Sat 13 0/1 1 Job Sun 14 1/1 1 Job Mon 15 Tue 16 …" at bounding box center [292, 173] width 584 height 239
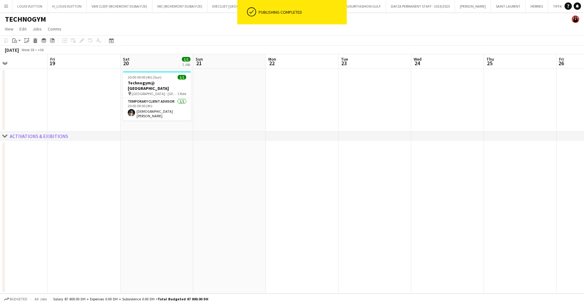
drag, startPoint x: 214, startPoint y: 103, endPoint x: 184, endPoint y: 101, distance: 30.5
click at [193, 103] on app-calendar-viewport "Mon 15 Tue 16 Wed 17 Thu 18 Fri 19 Sat 20 1/1 1 Job Sun 21 Mon 22 Tue 23 Wed 24…" at bounding box center [292, 173] width 584 height 239
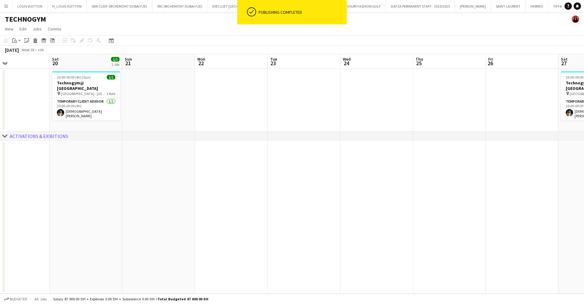
drag, startPoint x: 372, startPoint y: 102, endPoint x: 166, endPoint y: 106, distance: 206.7
click at [171, 106] on app-calendar-viewport "Tue 16 Wed 17 Thu 18 Fri 19 Sat 20 1/1 1 Job Sun 21 Mon 22 Tue 23 Wed 24 Thu 25…" at bounding box center [292, 173] width 584 height 239
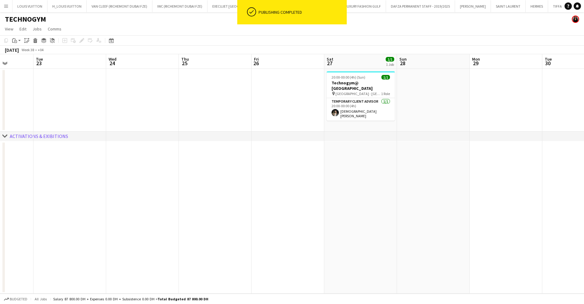
drag, startPoint x: 273, startPoint y: 101, endPoint x: 166, endPoint y: 103, distance: 107.5
click at [182, 103] on app-calendar-viewport "Sat 20 1/1 1 Job Sun 21 Mon 22 Tue 23 Wed 24 Thu 25 Fri 26 Sat 27 1/1 1 Job Sun…" at bounding box center [292, 173] width 584 height 239
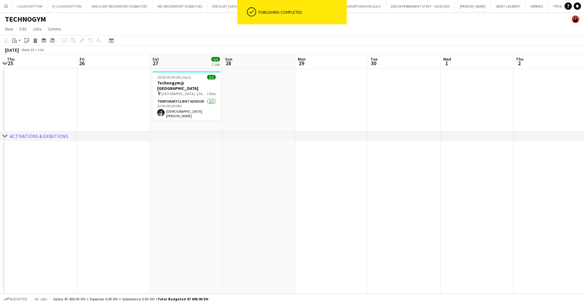
drag, startPoint x: 291, startPoint y: 101, endPoint x: 166, endPoint y: 101, distance: 124.2
click at [165, 101] on app-calendar-viewport "Mon 22 Tue 23 Wed 24 Thu 25 Fri 26 Sat 27 1/1 1 Job Sun 28 Mon 29 Tue 30 Wed 1 …" at bounding box center [292, 173] width 584 height 239
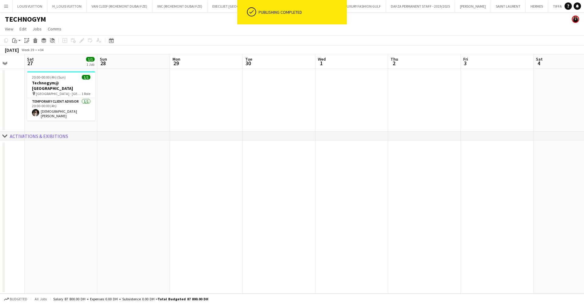
drag, startPoint x: 166, startPoint y: 101, endPoint x: 398, endPoint y: 100, distance: 231.6
click at [398, 100] on app-calendar-viewport "Wed 24 Thu 25 Fri 26 Sat 27 1/1 1 Job Sun 28 Mon 29 Tue 30 Wed 1 Thu 2 Fri 3 Sa…" at bounding box center [292, 173] width 584 height 239
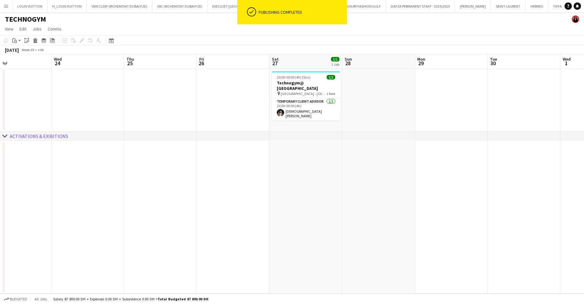
drag, startPoint x: 31, startPoint y: 100, endPoint x: 326, endPoint y: 105, distance: 295.3
click at [301, 101] on app-calendar-viewport "Sun 21 Mon 22 Tue 23 Wed 24 Thu 25 Fri 26 Sat 27 1/1 1 Job Sun 28 Mon 29 Tue 30…" at bounding box center [292, 173] width 584 height 239
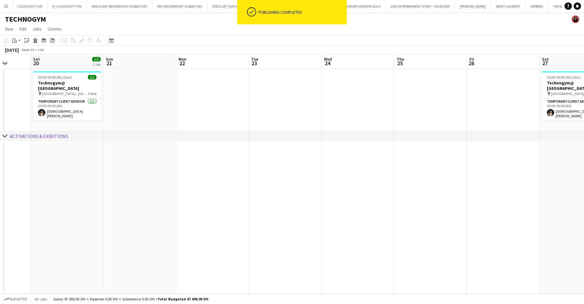
drag, startPoint x: 98, startPoint y: 107, endPoint x: 336, endPoint y: 107, distance: 238.0
click at [336, 107] on app-calendar-viewport "Wed 17 Thu 18 Fri 19 Sat 20 1/1 1 Job Sun 21 Mon 22 Tue 23 Wed 24 Thu 25 Fri 26…" at bounding box center [292, 173] width 584 height 239
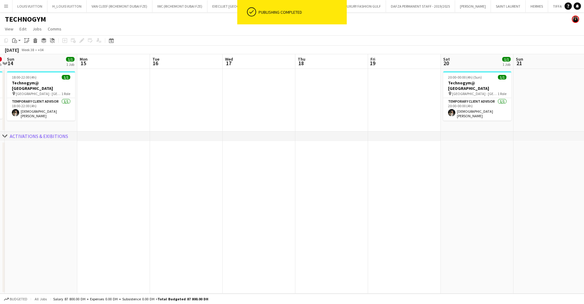
drag, startPoint x: 159, startPoint y: 107, endPoint x: 459, endPoint y: 104, distance: 299.5
click at [462, 104] on app-calendar-viewport "Fri 12 Sat 13 0/1 1 Job Sun 14 1/1 1 Job Mon 15 Tue 16 Wed 17 Thu 18 Fri 19 Sat…" at bounding box center [292, 173] width 584 height 239
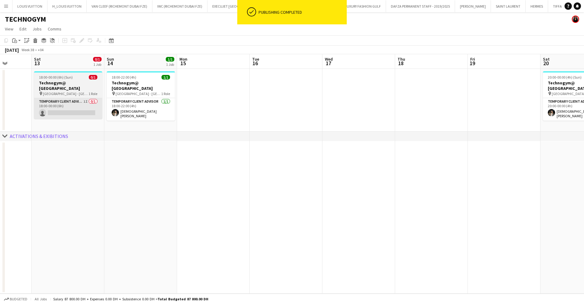
drag, startPoint x: 177, startPoint y: 104, endPoint x: 356, endPoint y: 102, distance: 179.6
click at [395, 102] on app-calendar-viewport "Wed 10 1/1 1 Job Thu 11 Fri 12 Sat 13 0/1 1 Job Sun 14 1/1 1 Job Mon 15 Tue 16 …" at bounding box center [292, 173] width 584 height 239
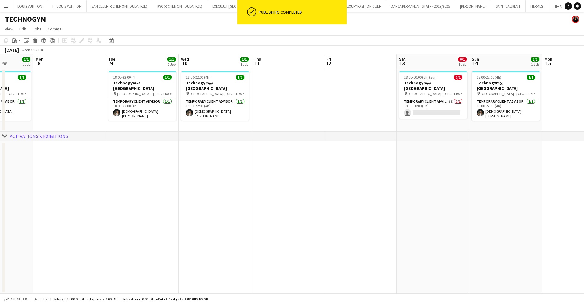
drag, startPoint x: 297, startPoint y: 107, endPoint x: 353, endPoint y: 111, distance: 56.1
click at [387, 108] on app-calendar-viewport "Fri 5 Sat 6 0/1 1 Job Sun 7 1/1 1 Job Mon 8 Tue 9 1/1 1 Job Wed 10 1/1 1 Job Th…" at bounding box center [292, 173] width 584 height 239
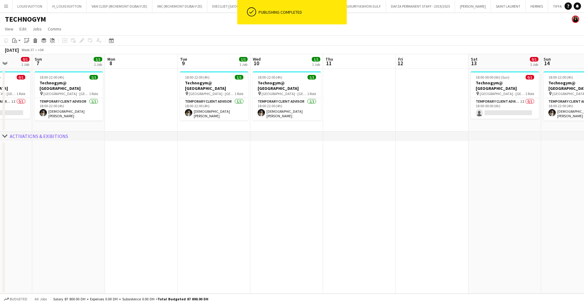
drag, startPoint x: 175, startPoint y: 111, endPoint x: 381, endPoint y: 110, distance: 205.7
click at [381, 110] on app-calendar-viewport "Thu 4 Fri 5 Sat 6 0/1 1 Job Sun 7 1/1 1 Job Mon 8 Tue 9 1/1 1 Job Wed 10 1/1 1 …" at bounding box center [292, 173] width 584 height 239
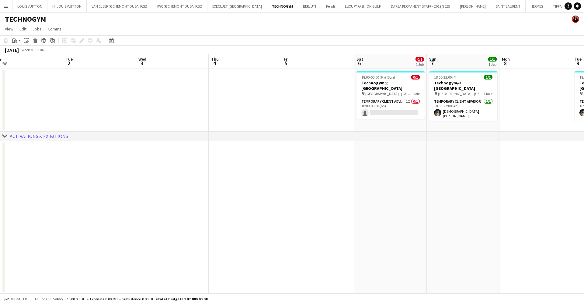
drag, startPoint x: 220, startPoint y: 100, endPoint x: 440, endPoint y: 98, distance: 220.6
click at [440, 98] on app-calendar-viewport "Sat 30 1/1 1 Job Sun 31 Mon 1 Tue 2 Wed 3 Thu 4 Fri 5 Sat 6 0/1 1 Job Sun 7 1/1…" at bounding box center [292, 173] width 584 height 239
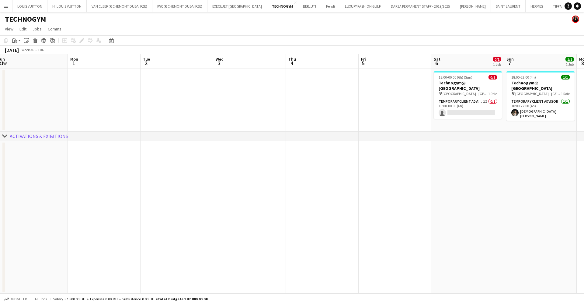
click at [391, 104] on app-calendar-viewport "Fri 29 Sat 30 1/1 1 Job Sun 31 Mon 1 Tue 2 Wed 3 Thu 4 Fri 5 Sat 6 0/1 1 Job Su…" at bounding box center [292, 173] width 584 height 239
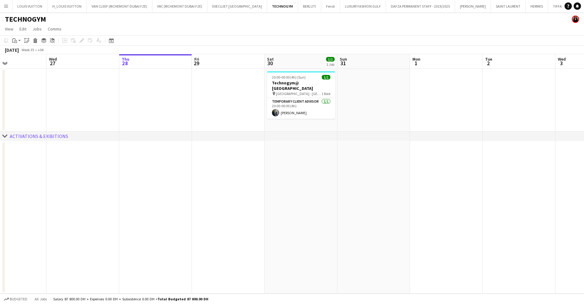
drag, startPoint x: 290, startPoint y: 103, endPoint x: 357, endPoint y: 104, distance: 66.7
click at [357, 104] on app-calendar-viewport "Sun 24 Mon 25 Tue 26 Wed 27 Thu 28 Fri 29 Sat 30 1/1 1 Job Sun 31 Mon 1 Tue 2 W…" at bounding box center [292, 173] width 584 height 239
click at [9, 8] on button "Menu" at bounding box center [6, 6] width 12 height 12
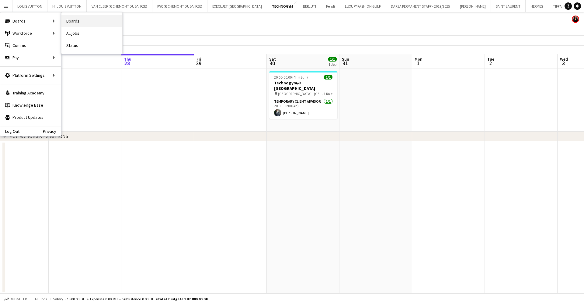
click at [95, 22] on link "Boards" at bounding box center [91, 21] width 61 height 12
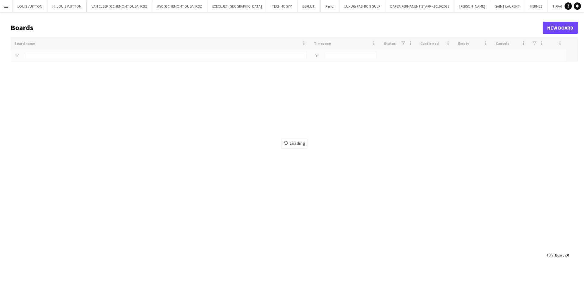
type input "*****"
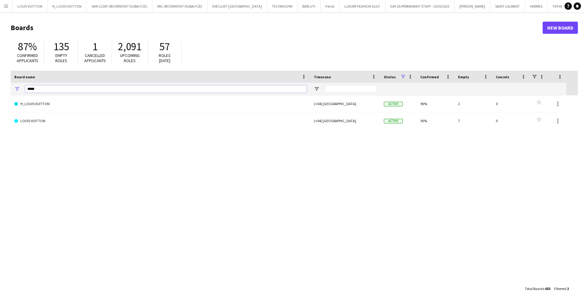
drag, startPoint x: 49, startPoint y: 92, endPoint x: 4, endPoint y: 89, distance: 44.8
click at [4, 89] on main "Boards New Board 87% Confirmed applicants 135 Empty roles 1 Cancelled applicant…" at bounding box center [292, 157] width 584 height 291
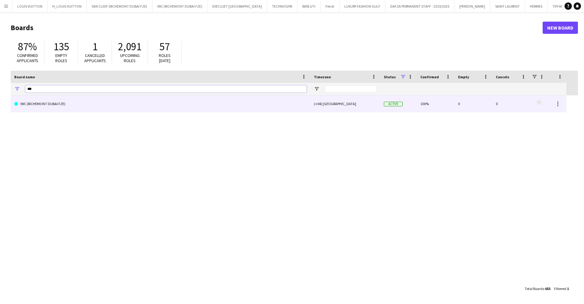
type input "***"
click at [52, 104] on link "IWC (RICHEMONT DUBAI FZE)" at bounding box center [160, 103] width 292 height 17
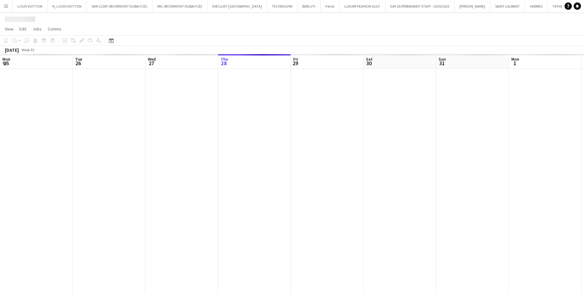
scroll to position [0, 145]
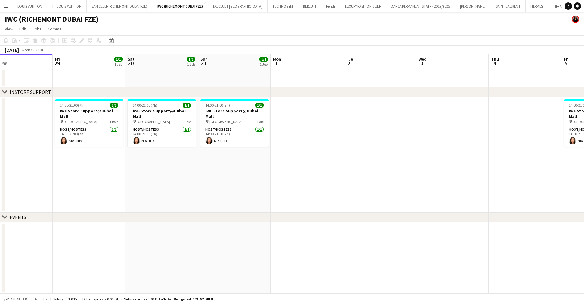
drag, startPoint x: 396, startPoint y: 169, endPoint x: 272, endPoint y: 170, distance: 123.9
click at [272, 170] on app-calendar-viewport "Mon 25 Tue 26 Wed 27 Thu 28 Fri 29 1/1 1 Job Sat 30 1/1 1 Job Sun 31 1/1 1 Job …" at bounding box center [292, 173] width 584 height 239
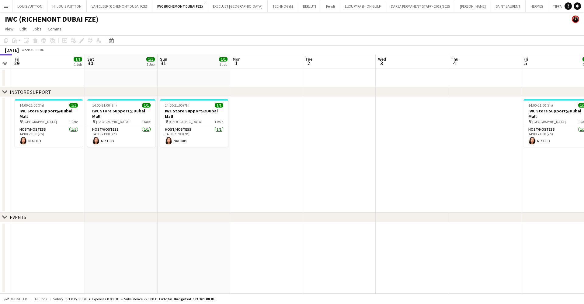
drag, startPoint x: 318, startPoint y: 180, endPoint x: 268, endPoint y: 185, distance: 50.8
click at [268, 185] on app-calendar-viewport "Tue 26 Wed 27 Thu 28 Fri 29 1/1 1 Job Sat 30 1/1 1 Job Sun 31 1/1 1 Job Mon 1 T…" at bounding box center [292, 173] width 584 height 239
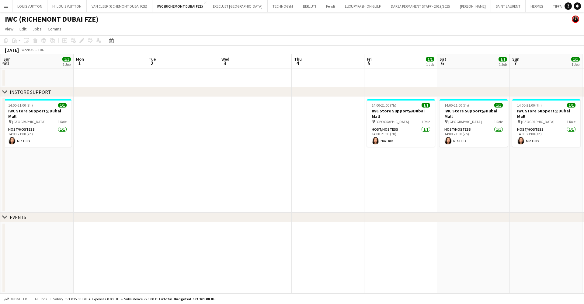
drag, startPoint x: 275, startPoint y: 199, endPoint x: 207, endPoint y: 201, distance: 68.5
click at [207, 201] on app-calendar-viewport "Thu 28 Fri 29 1/1 1 Job Sat 30 1/1 1 Job Sun 31 1/1 1 Job Mon 1 Tue 2 Wed 3 Thu…" at bounding box center [292, 173] width 584 height 239
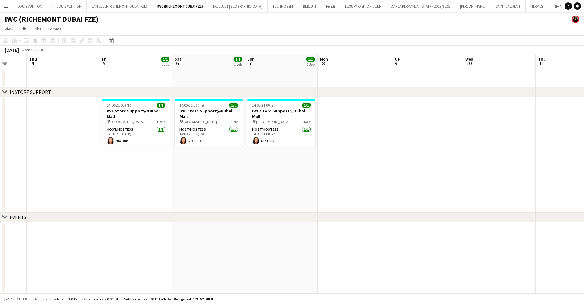
drag, startPoint x: 399, startPoint y: 187, endPoint x: 311, endPoint y: 187, distance: 88.0
click at [311, 187] on app-calendar-viewport "Mon 1 Tue 2 Wed 3 Thu 4 Fri 5 1/1 1 Job Sat 6 1/1 1 Job Sun 7 1/1 1 Job Mon 8 T…" at bounding box center [292, 173] width 584 height 239
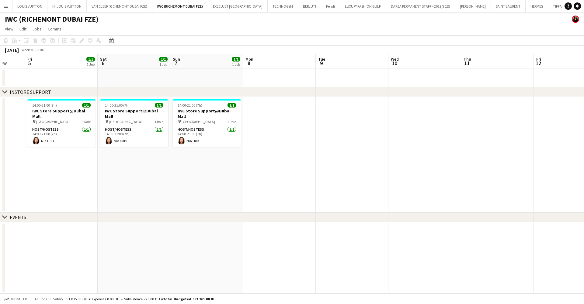
scroll to position [0, 167]
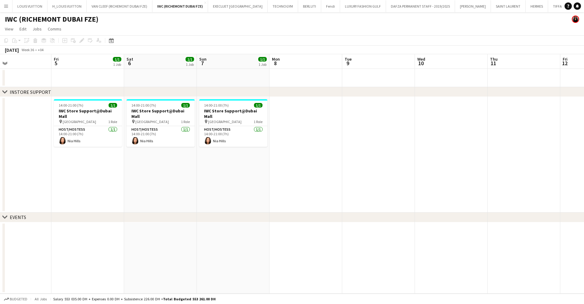
click at [231, 115] on app-calendar-viewport "Tue 2 Wed 3 Thu 4 Fri 5 1/1 1 Job Sat 6 1/1 1 Job Sun 7 1/1 1 Job Mon 8 Tue 9 W…" at bounding box center [292, 173] width 584 height 239
click at [23, 4] on button "LOUIS VUITTON Close" at bounding box center [29, 6] width 35 height 12
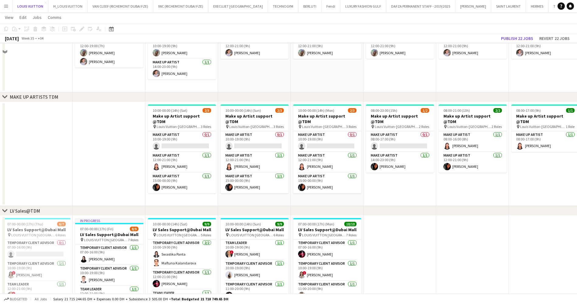
scroll to position [183, 0]
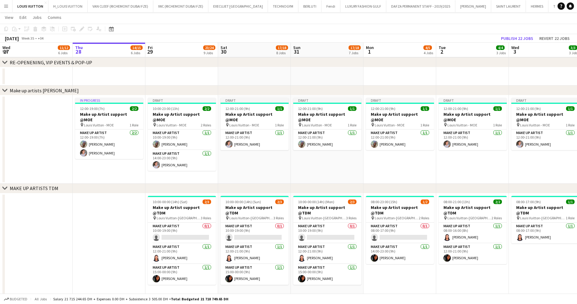
drag, startPoint x: 360, startPoint y: 157, endPoint x: 279, endPoint y: 163, distance: 81.5
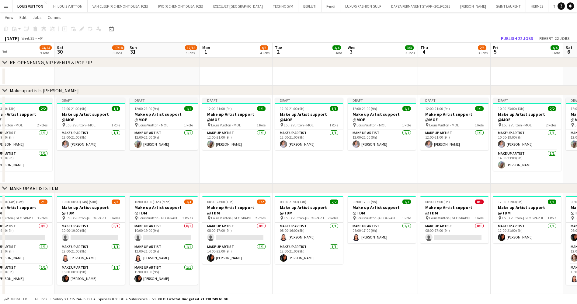
drag, startPoint x: 313, startPoint y: 153, endPoint x: 291, endPoint y: 155, distance: 22.0
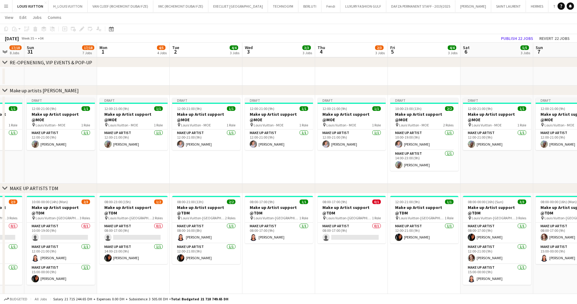
drag, startPoint x: 489, startPoint y: 149, endPoint x: 306, endPoint y: 156, distance: 183.9
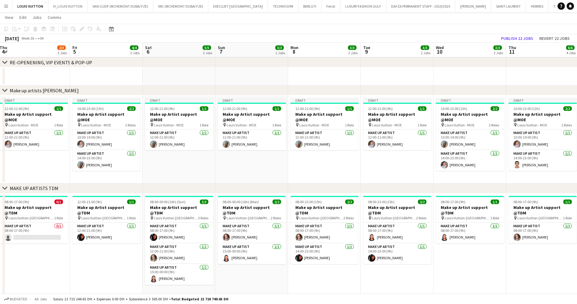
drag, startPoint x: 365, startPoint y: 162, endPoint x: 234, endPoint y: 168, distance: 131.0
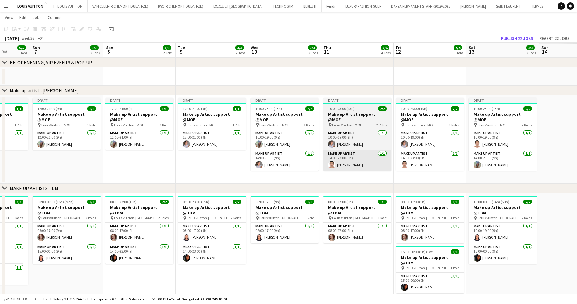
scroll to position [0, 188]
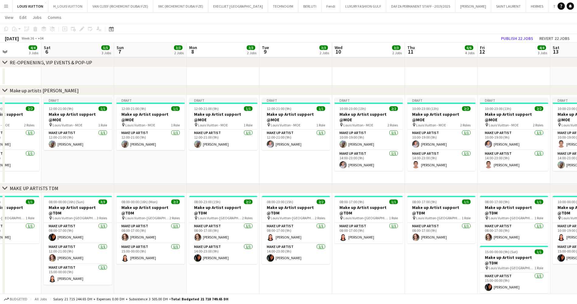
drag, startPoint x: 427, startPoint y: 174, endPoint x: 293, endPoint y: 173, distance: 133.3
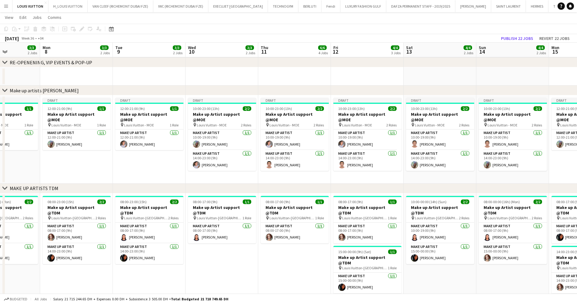
drag, startPoint x: 452, startPoint y: 172, endPoint x: 352, endPoint y: 178, distance: 100.3
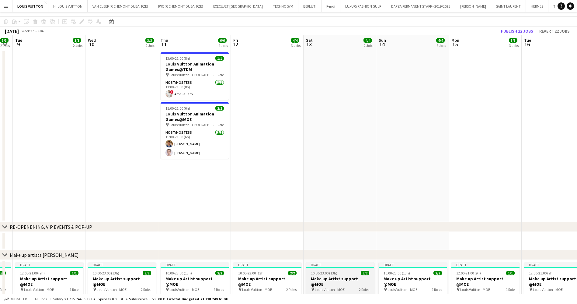
scroll to position [0, 0]
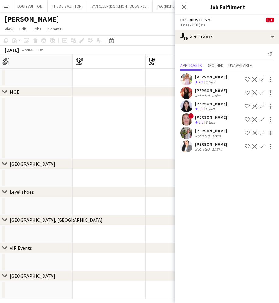
scroll to position [0, 145]
